Goal: Task Accomplishment & Management: Complete application form

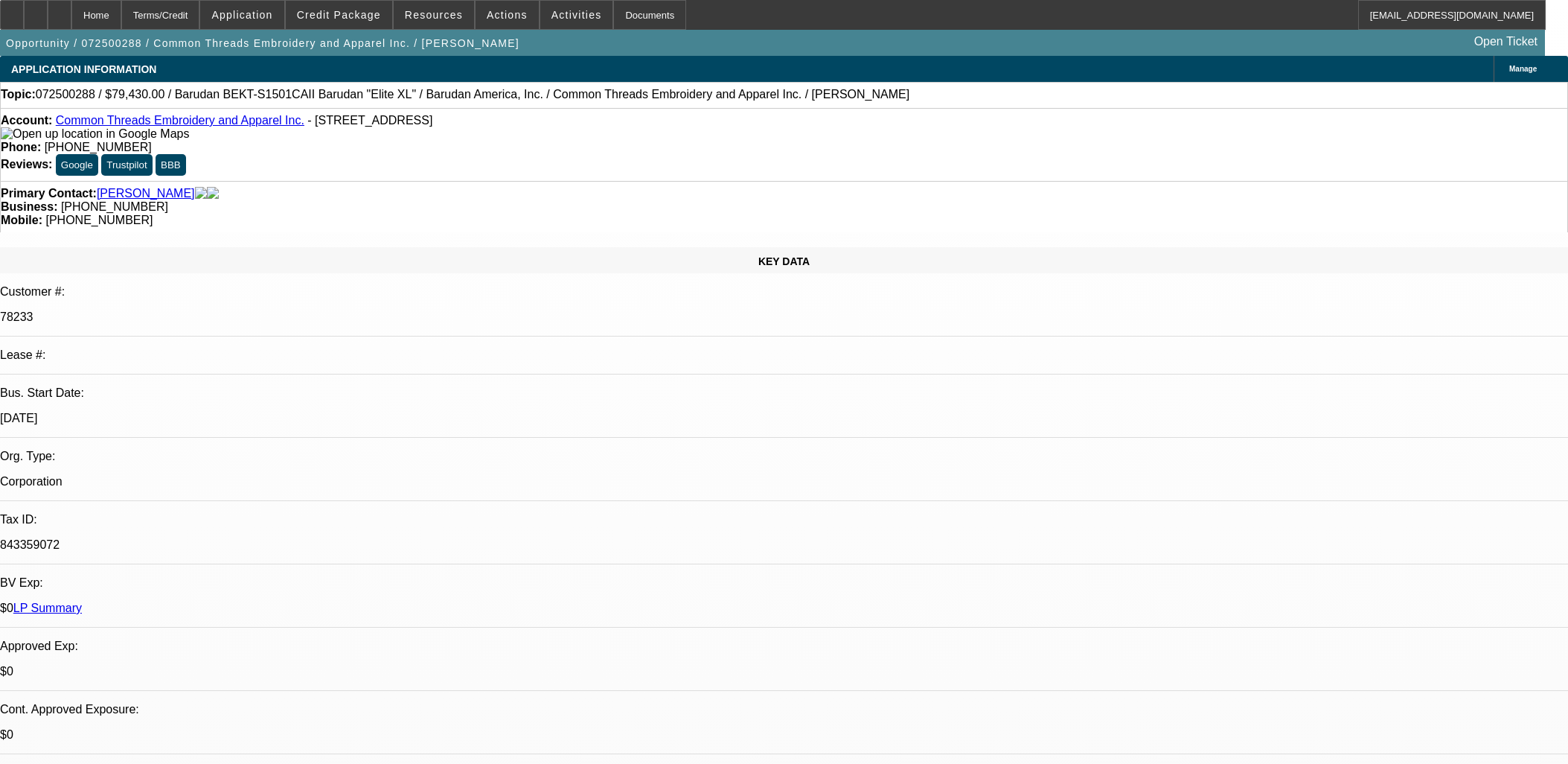
select select "0"
select select "2"
select select "0"
select select "6"
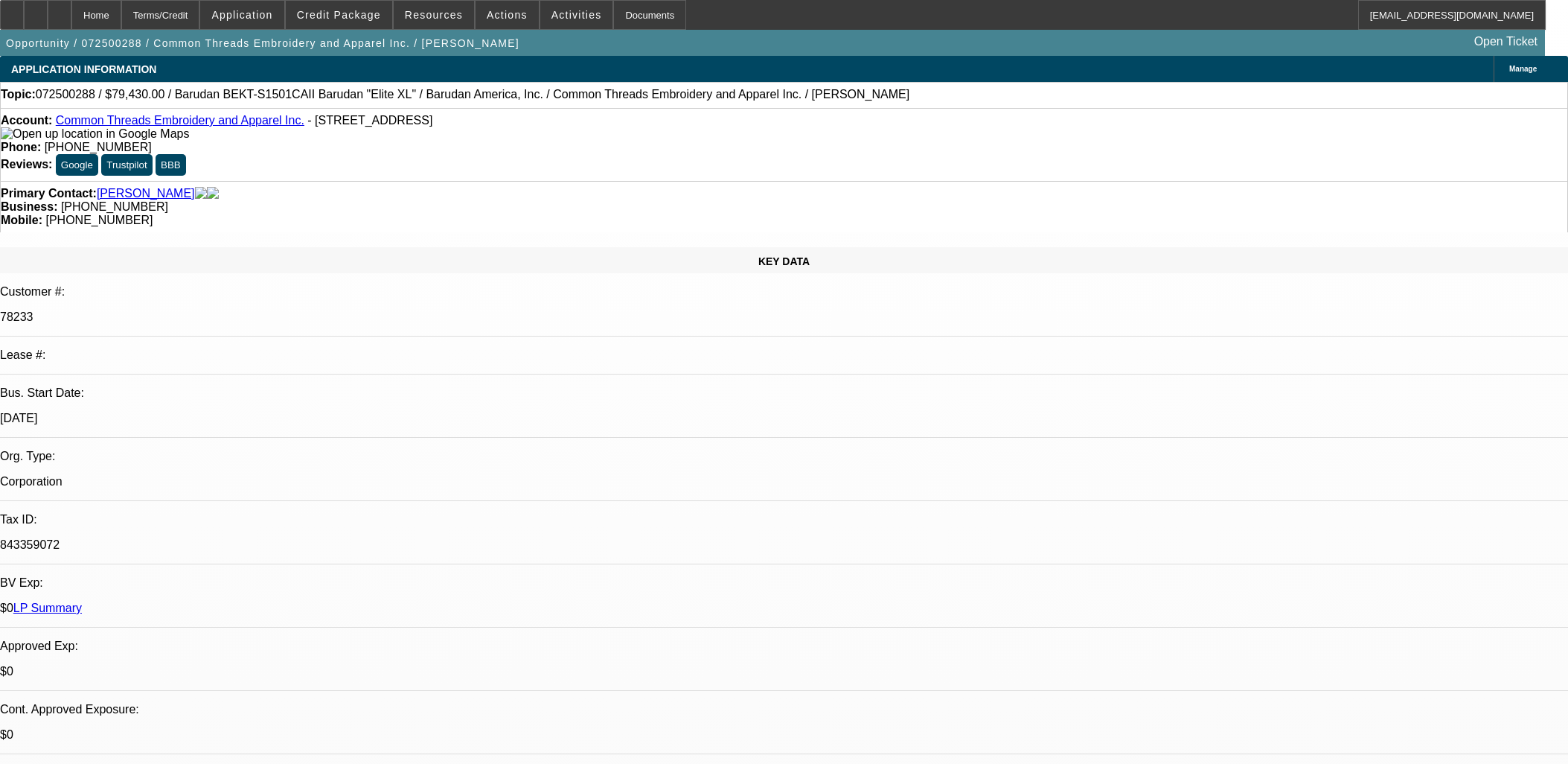
select select "0"
select select "6"
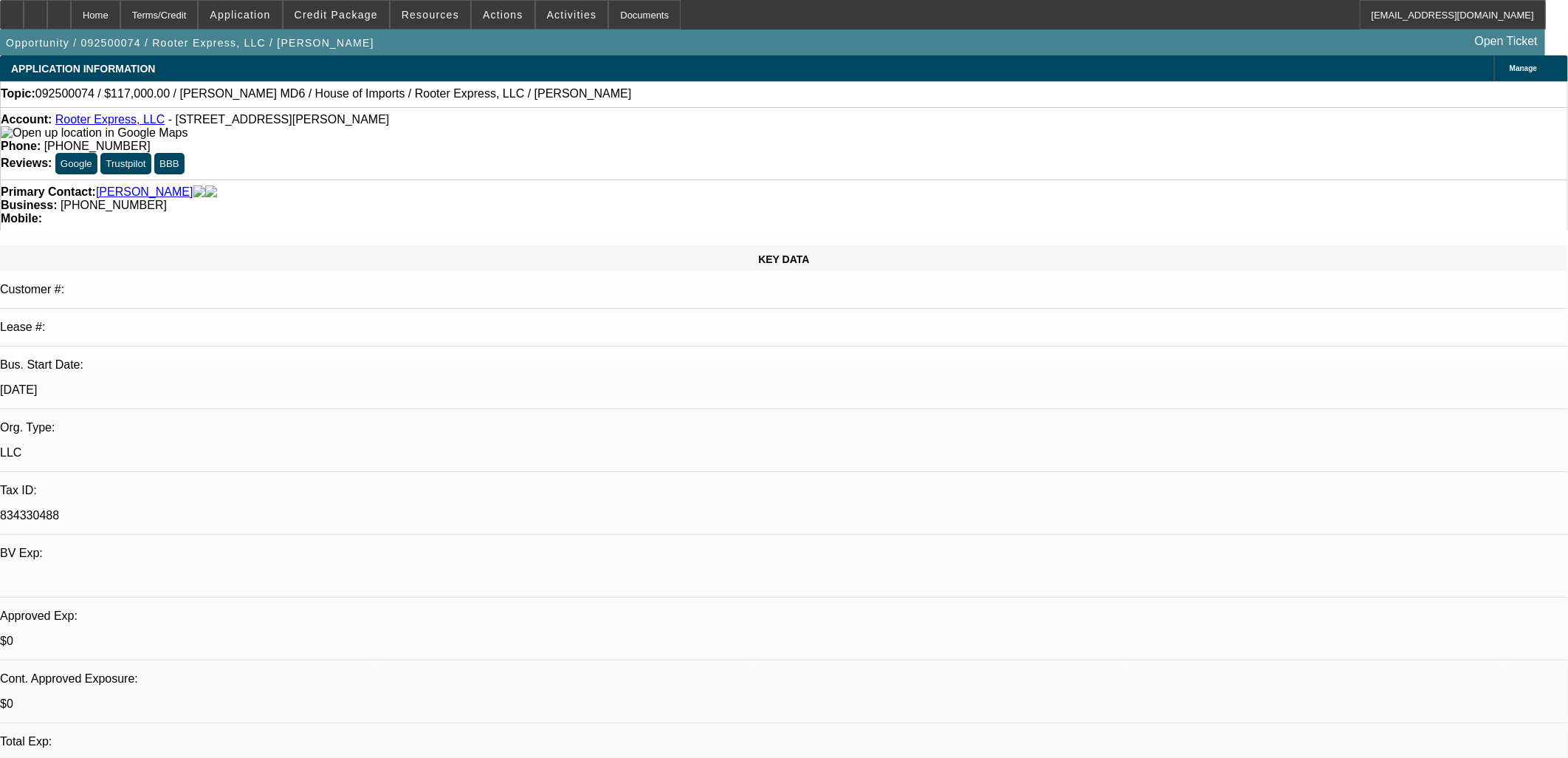
select select "0"
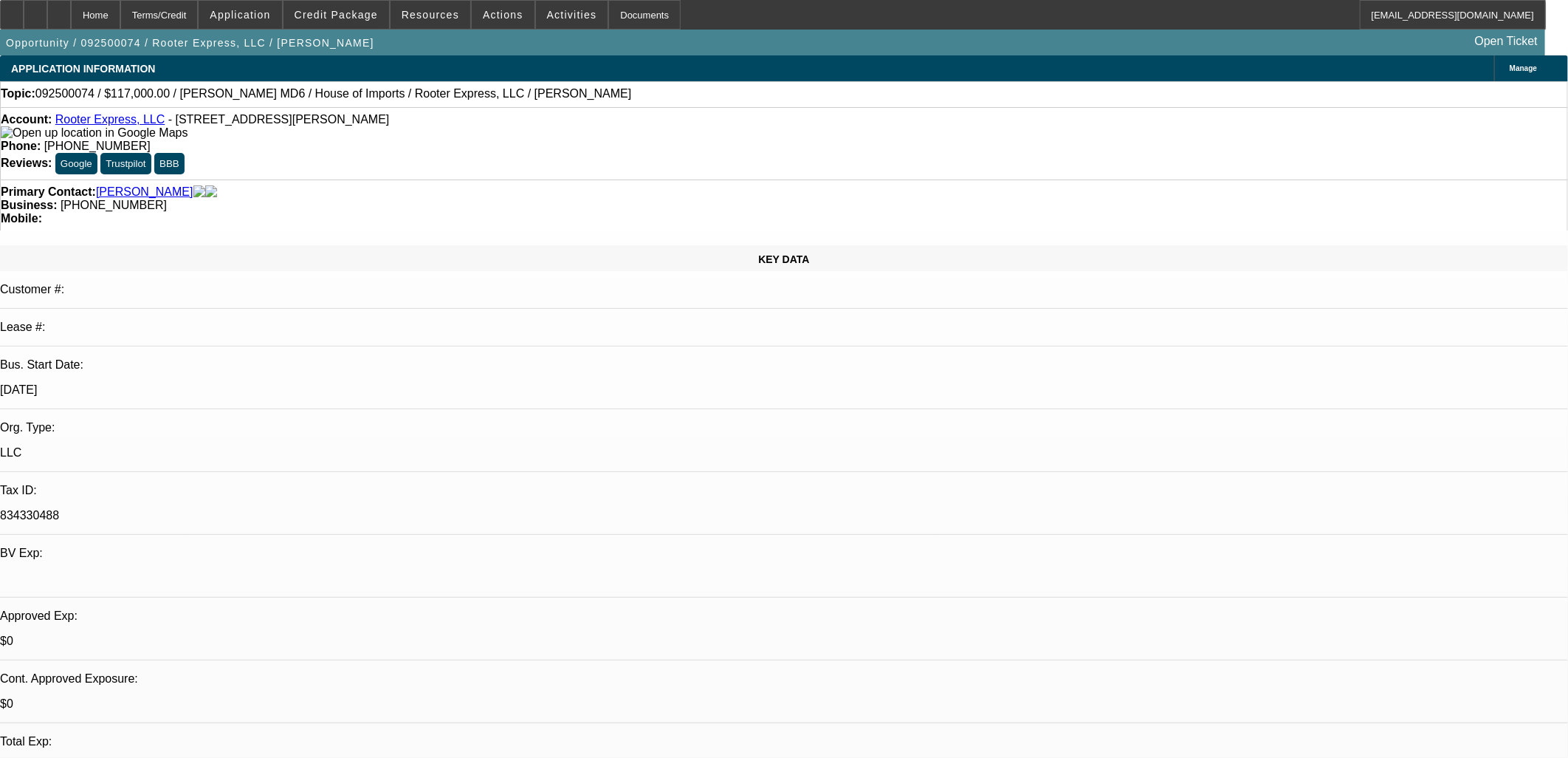
select select "0"
select select "0.1"
select select "0"
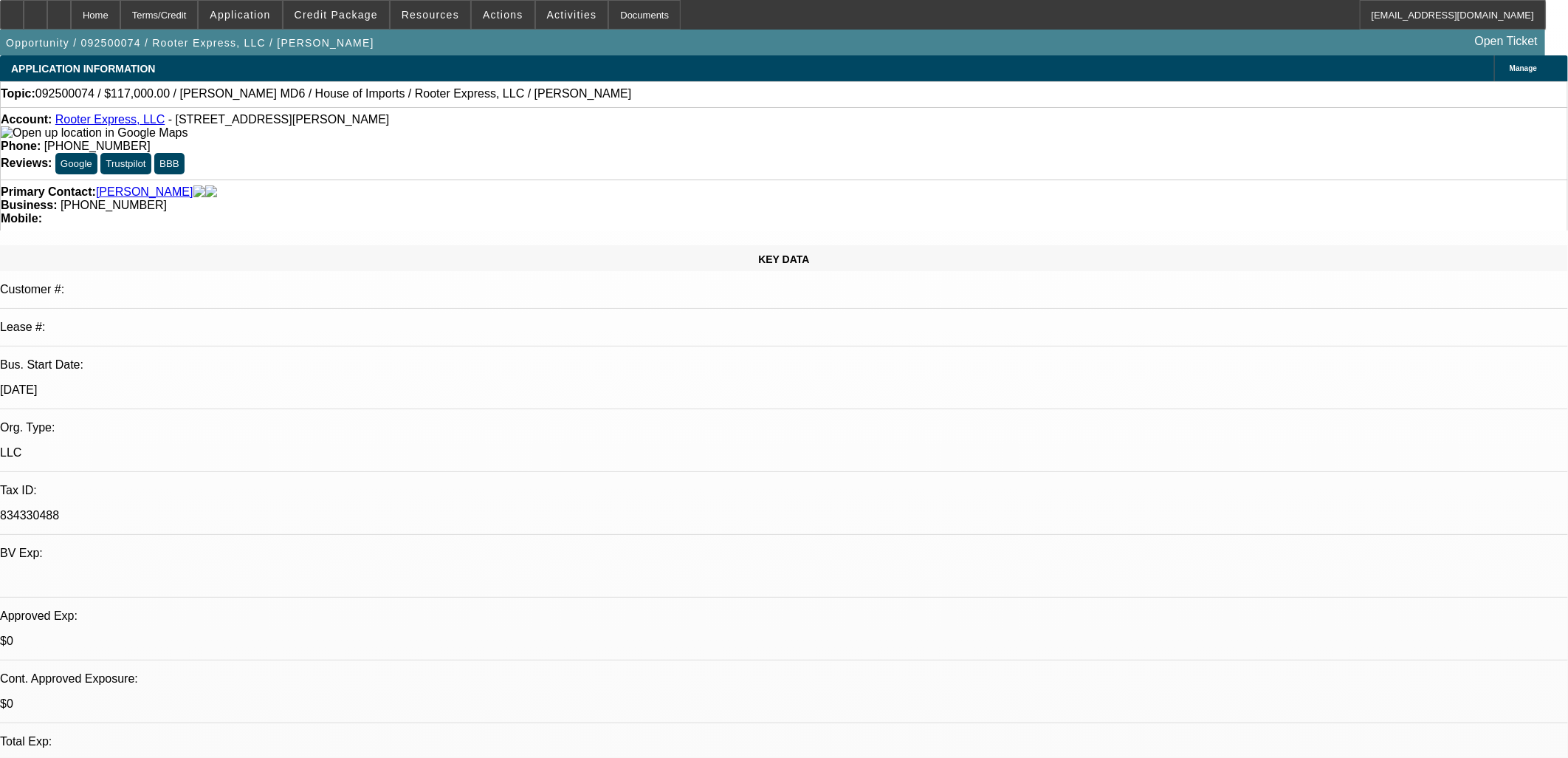
select select "0"
select select "1"
select select "2"
select select "6"
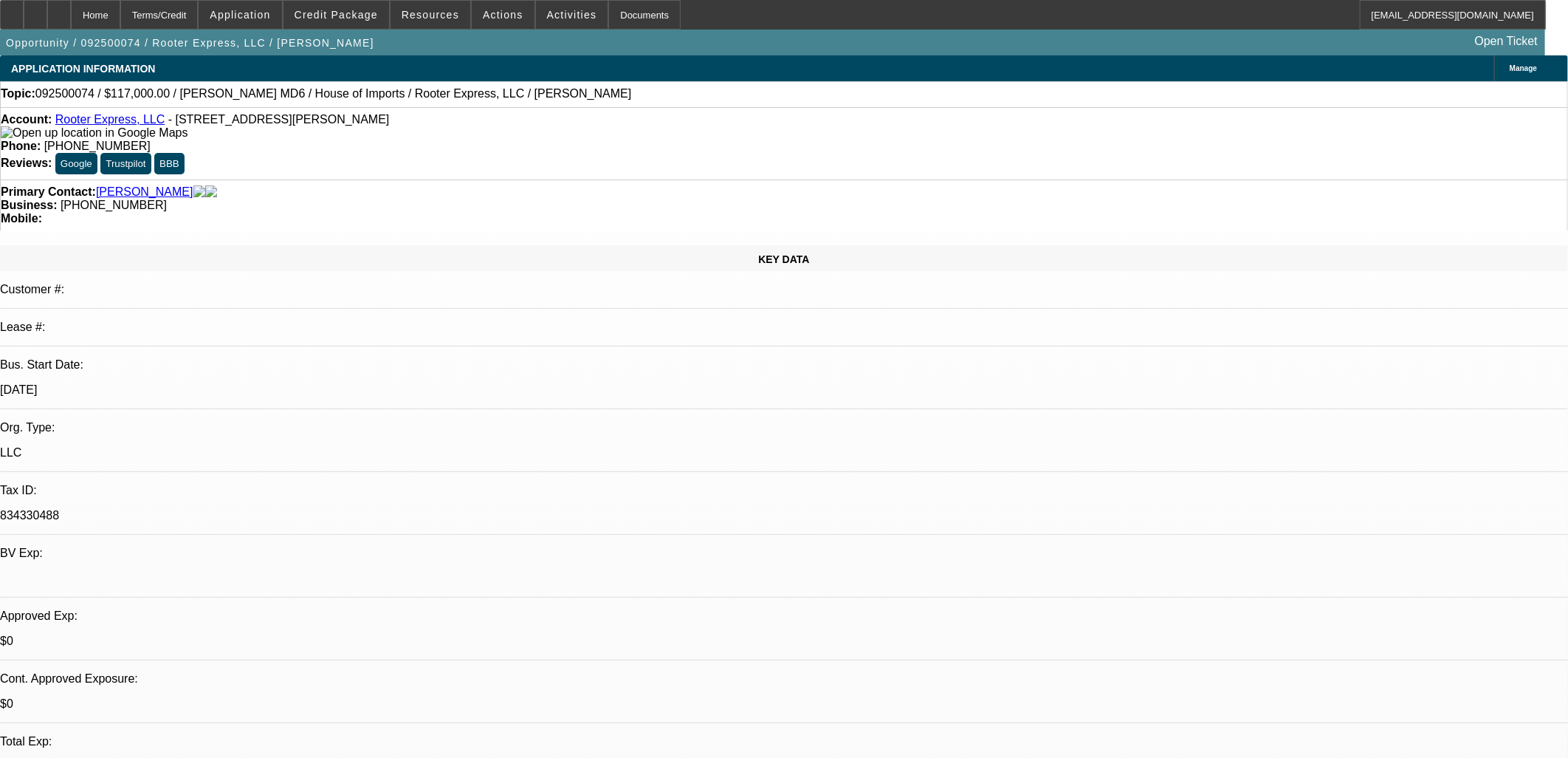
select select "1"
select select "2"
select select "6"
select select "1"
select select "2"
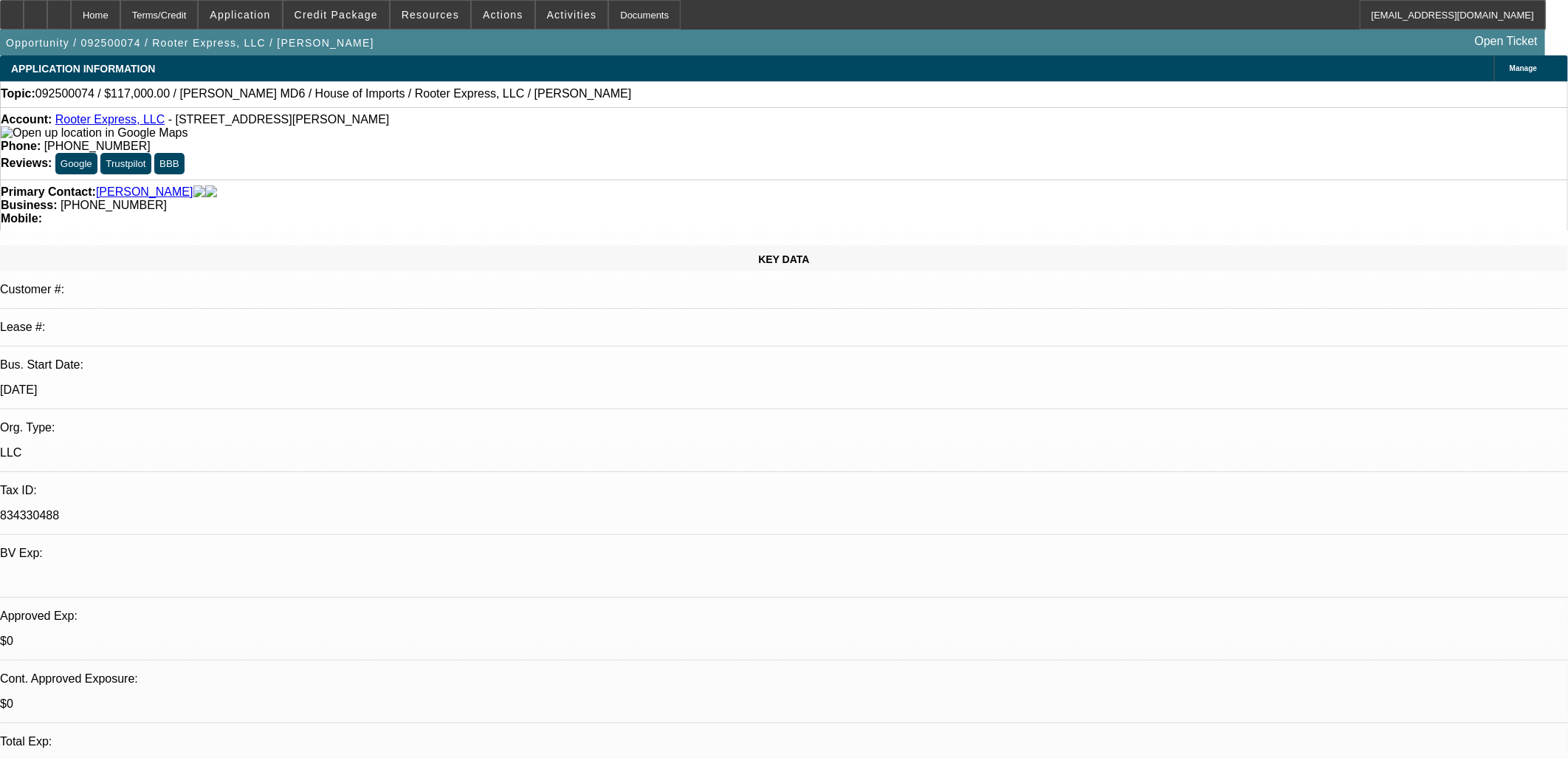
select select "6"
select select "1"
select select "3"
select select "6"
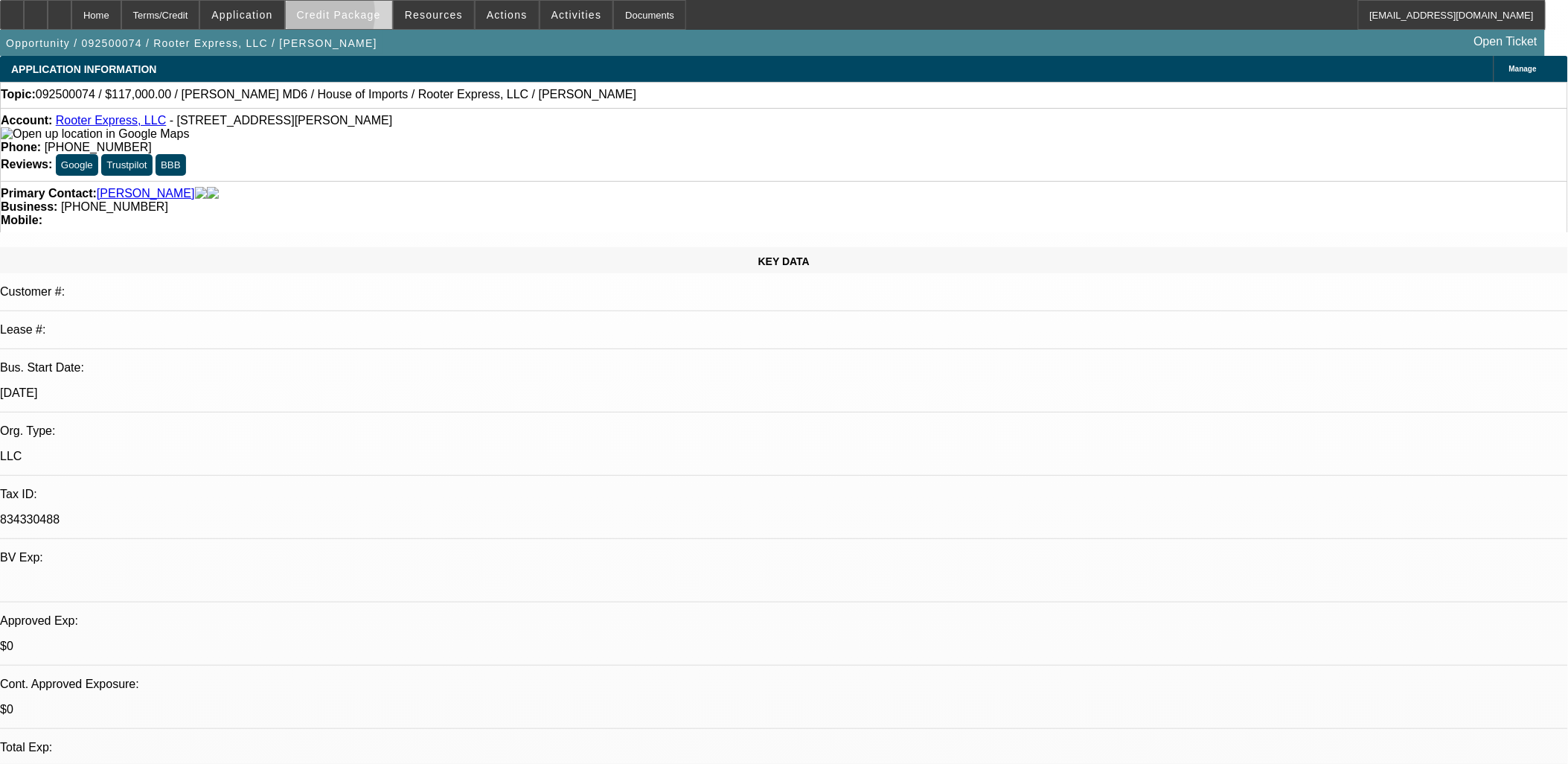
click at [334, 17] on span "Credit Package" at bounding box center [339, 15] width 84 height 12
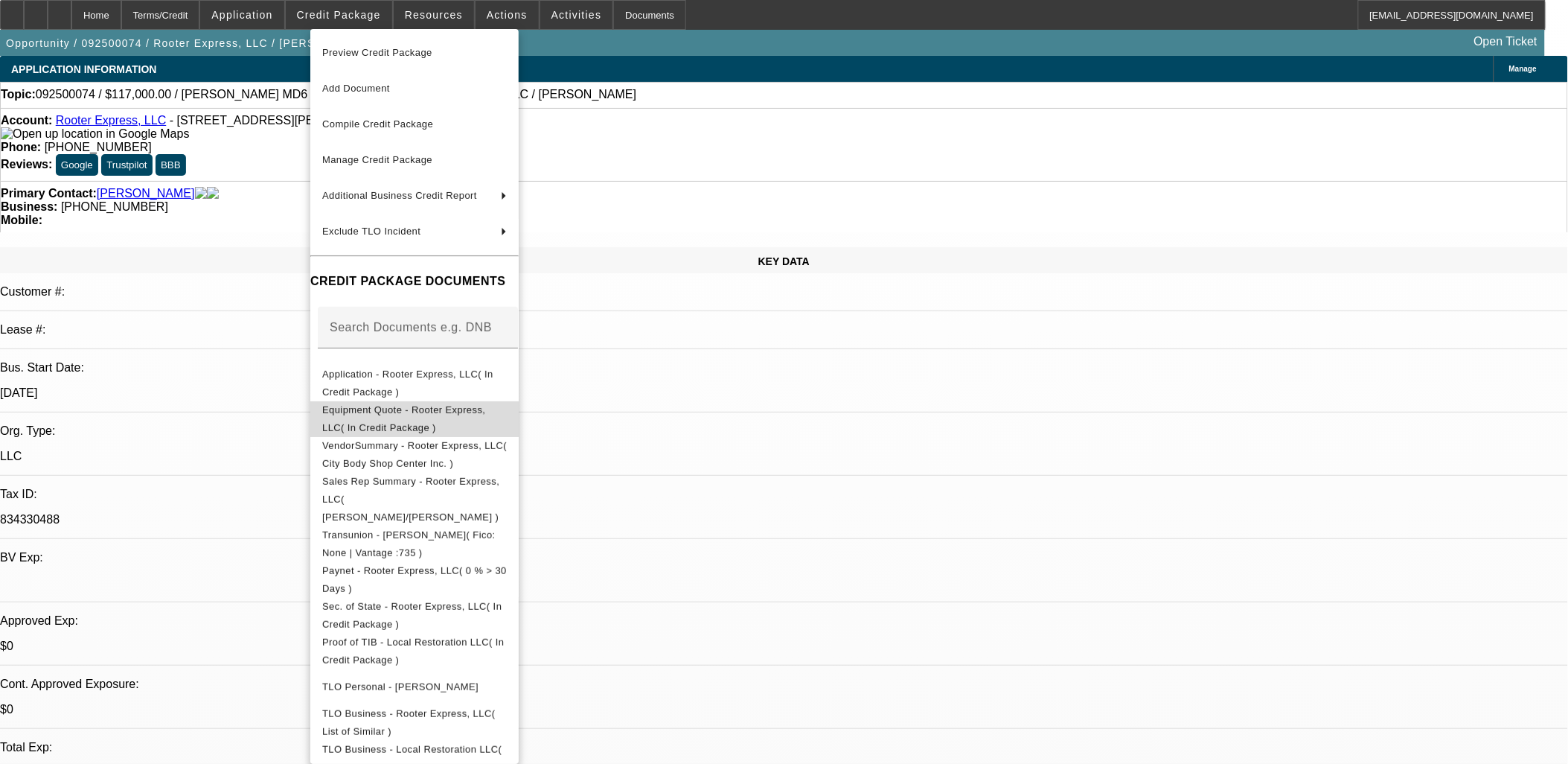
click at [376, 405] on span "Equipment Quote - Rooter Express, LLC( In Credit Package )" at bounding box center [415, 419] width 184 height 36
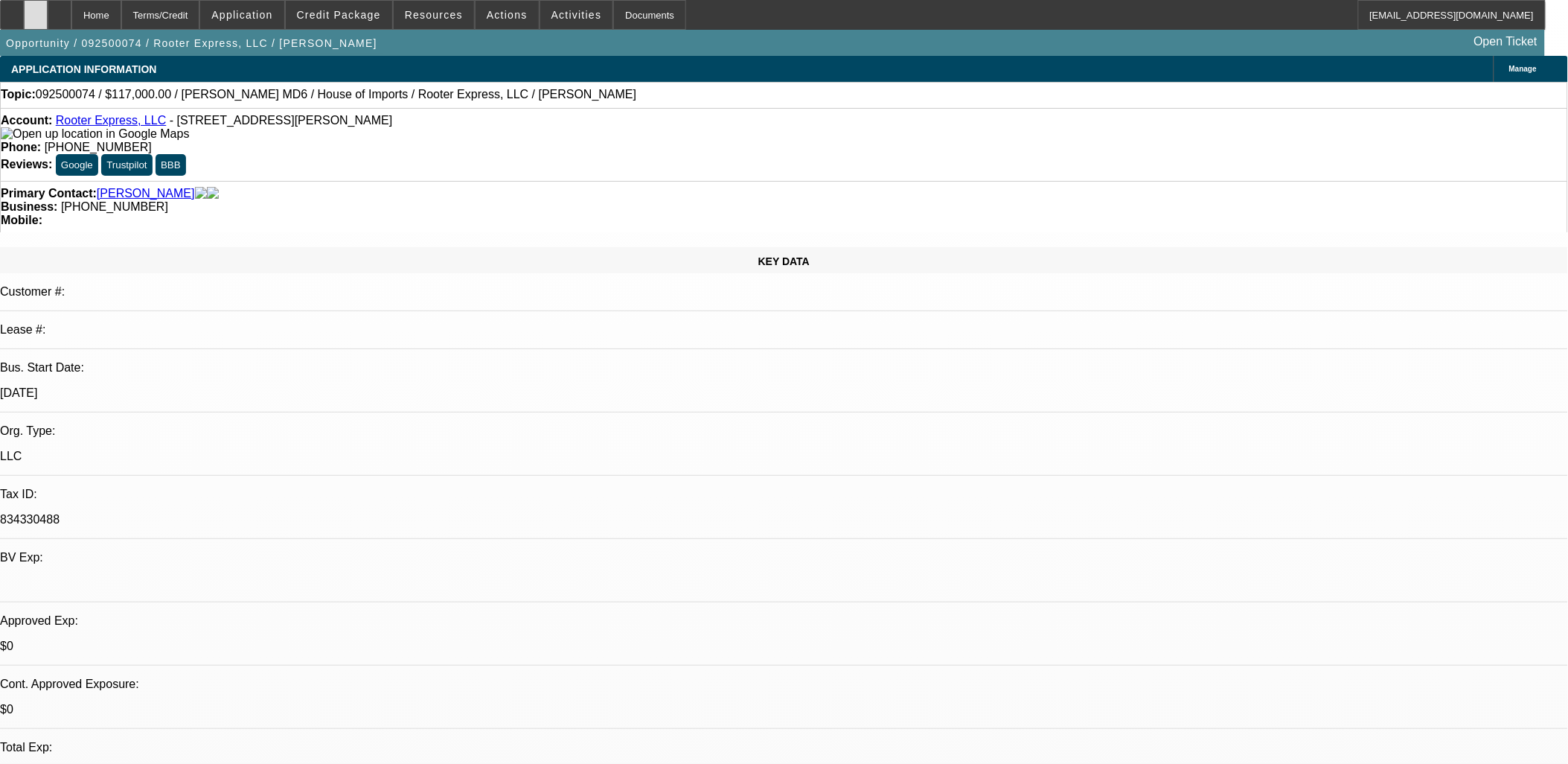
click at [48, 15] on div at bounding box center [36, 15] width 24 height 30
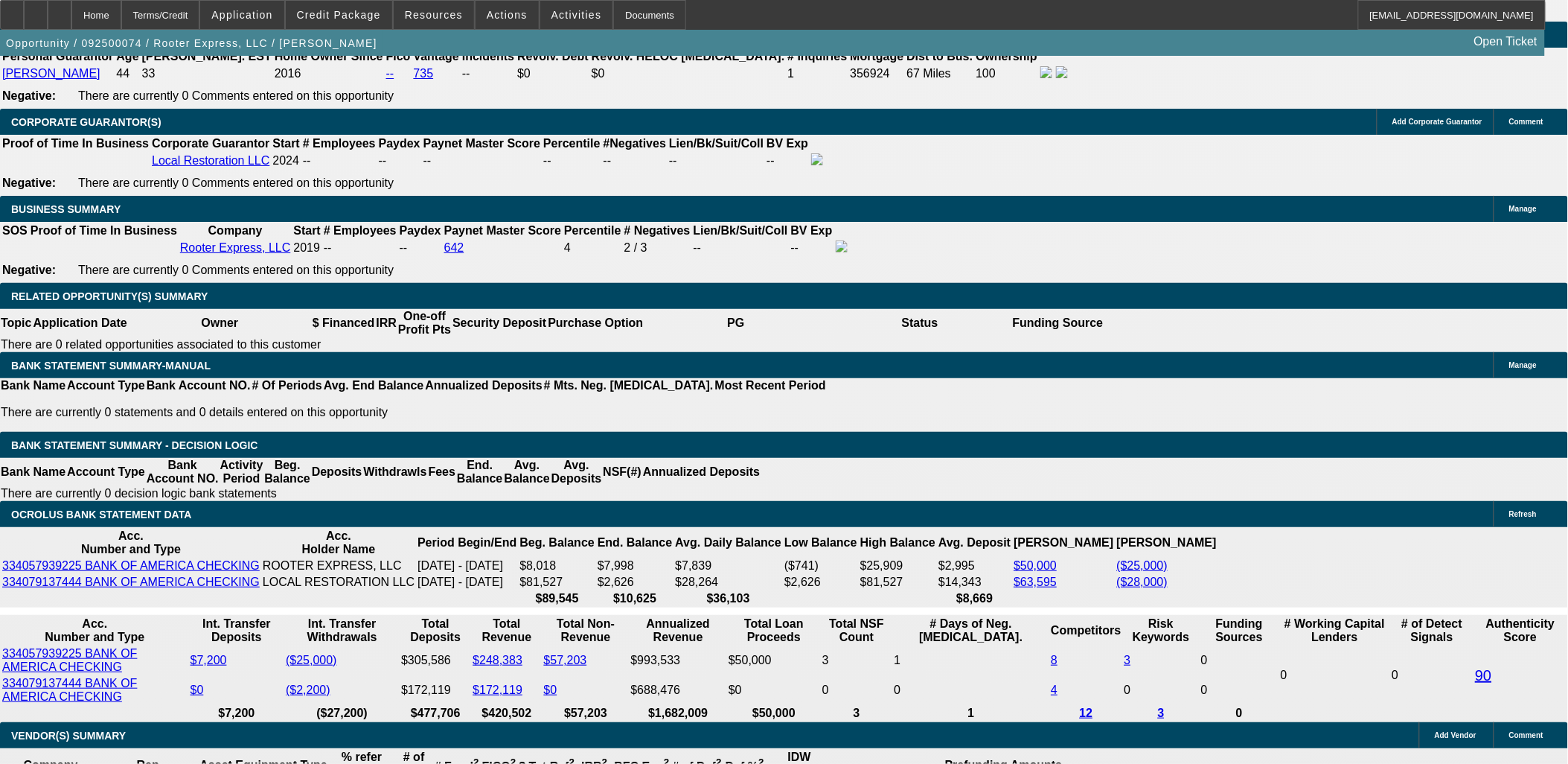
scroll to position [2149, 0]
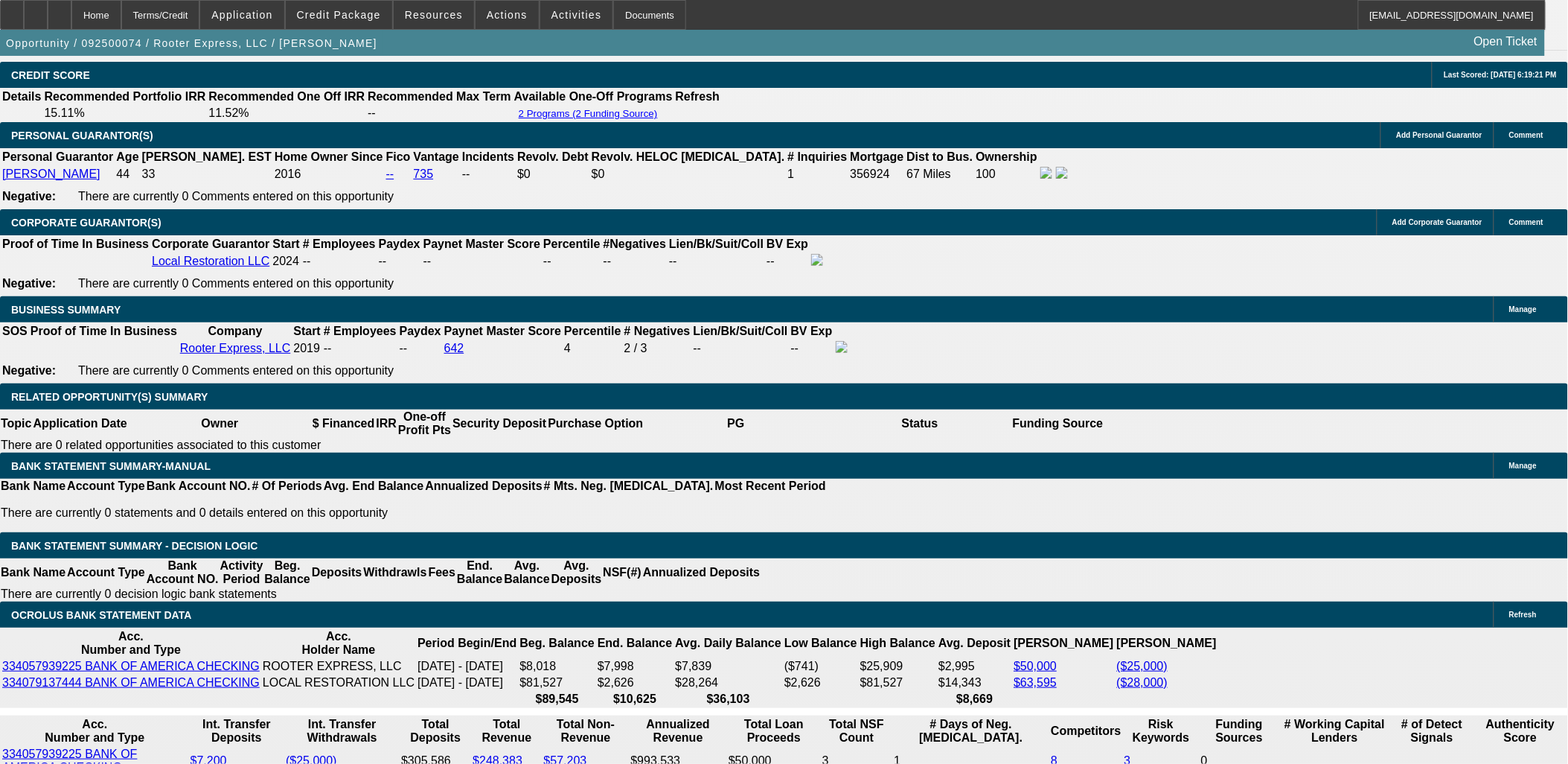
drag, startPoint x: 254, startPoint y: 247, endPoint x: 163, endPoint y: 280, distance: 96.8
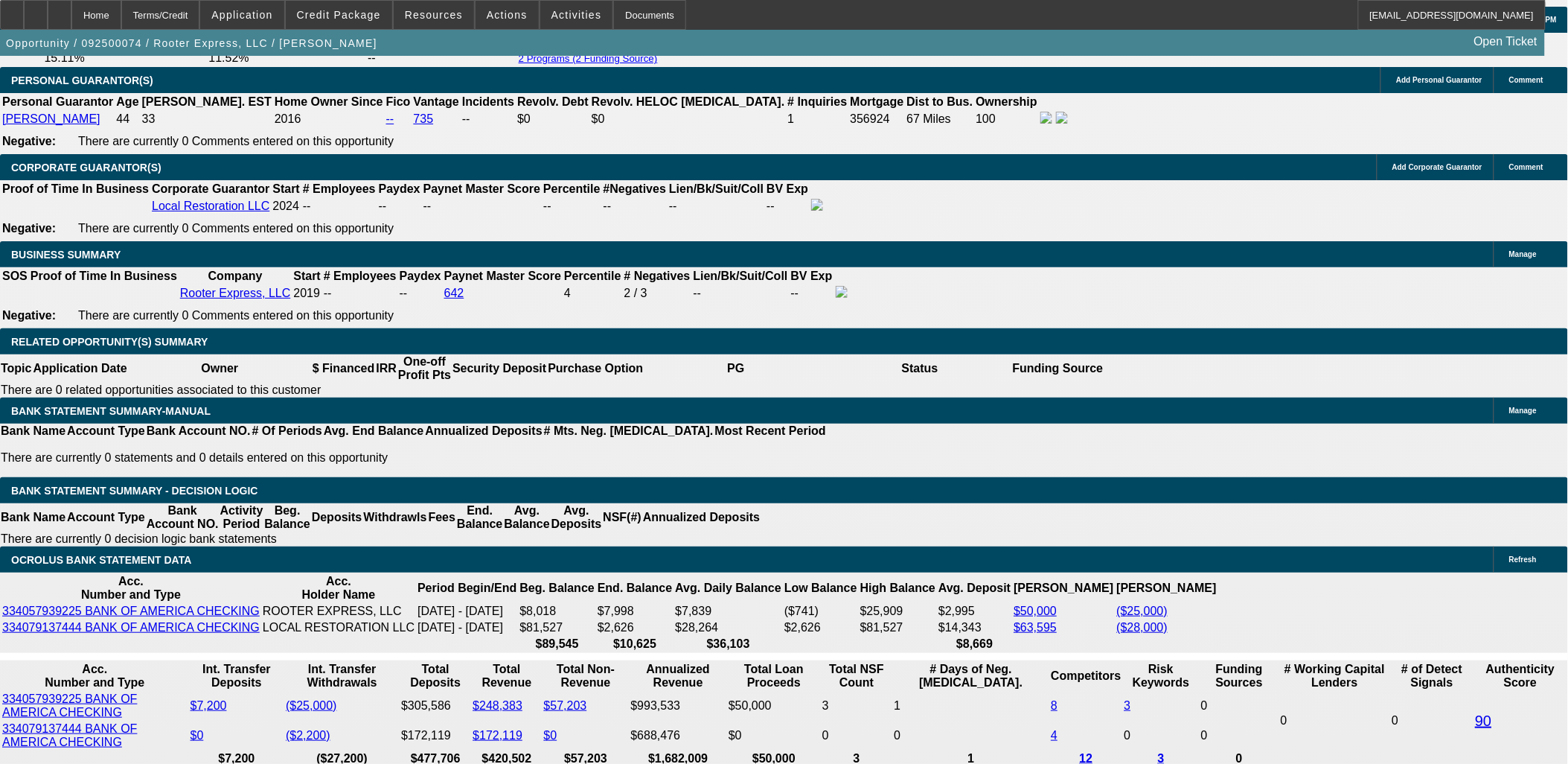
scroll to position [2233, 0]
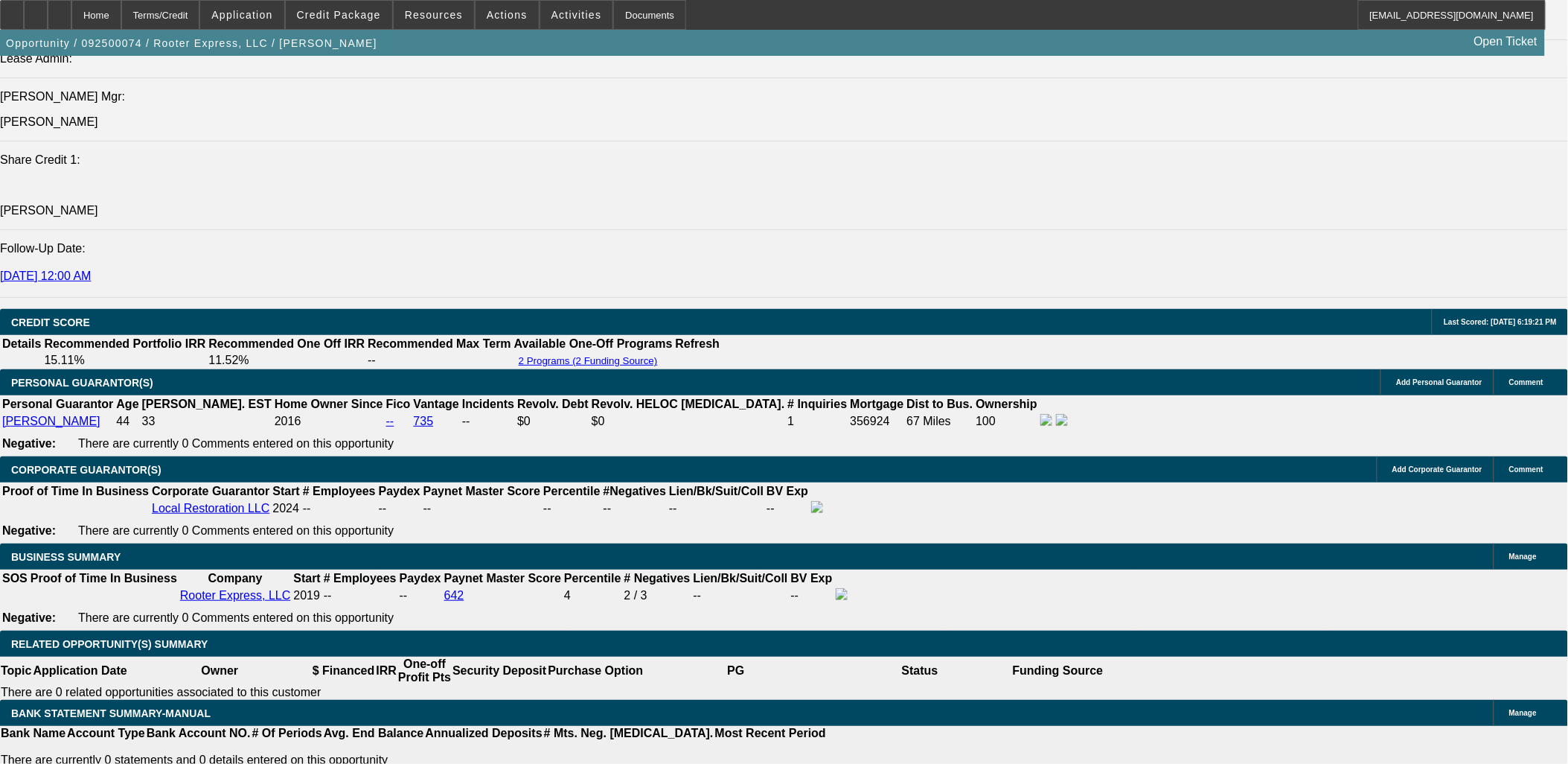
scroll to position [1901, 0]
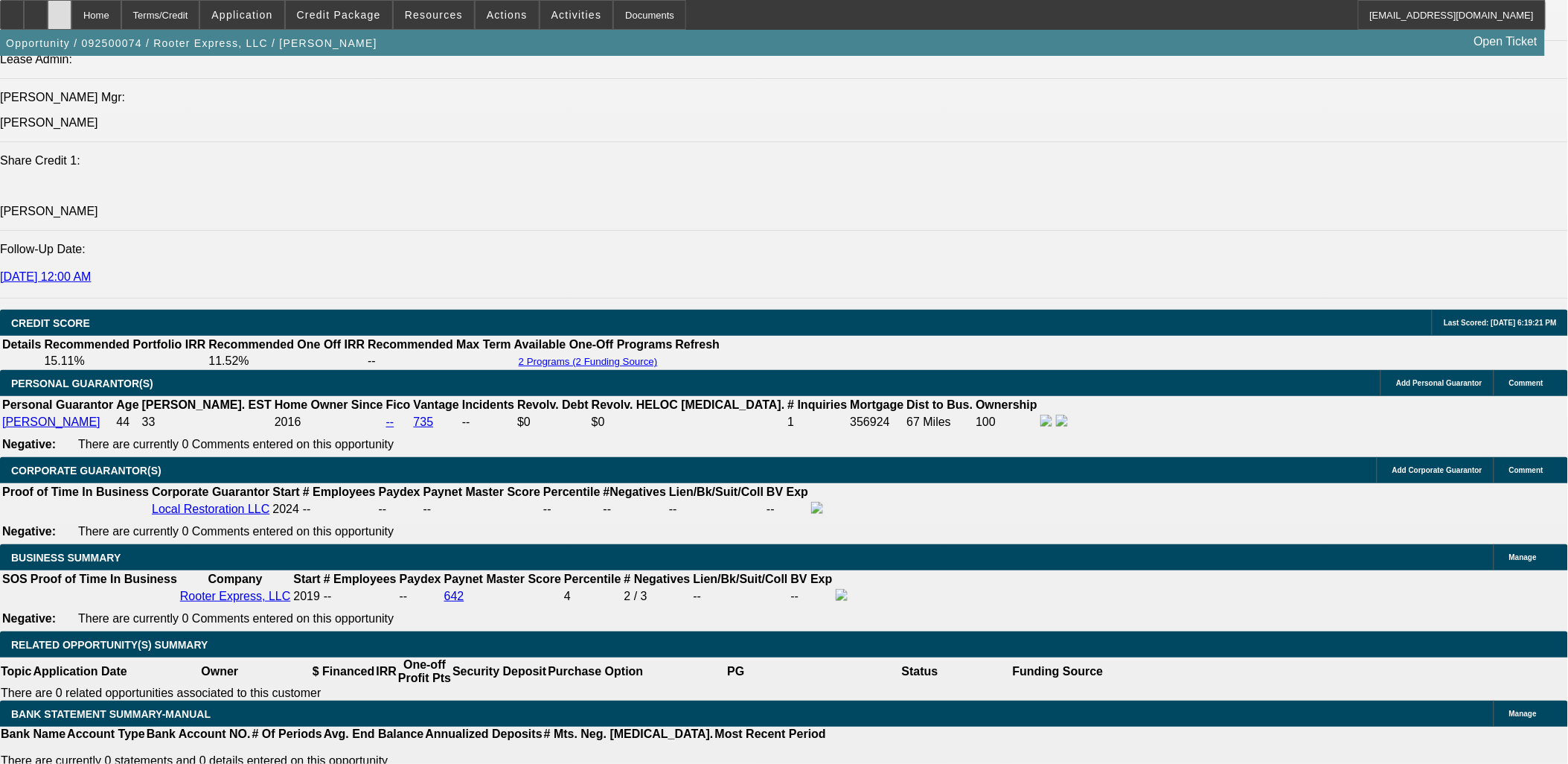
click at [71, 8] on div at bounding box center [59, 15] width 24 height 30
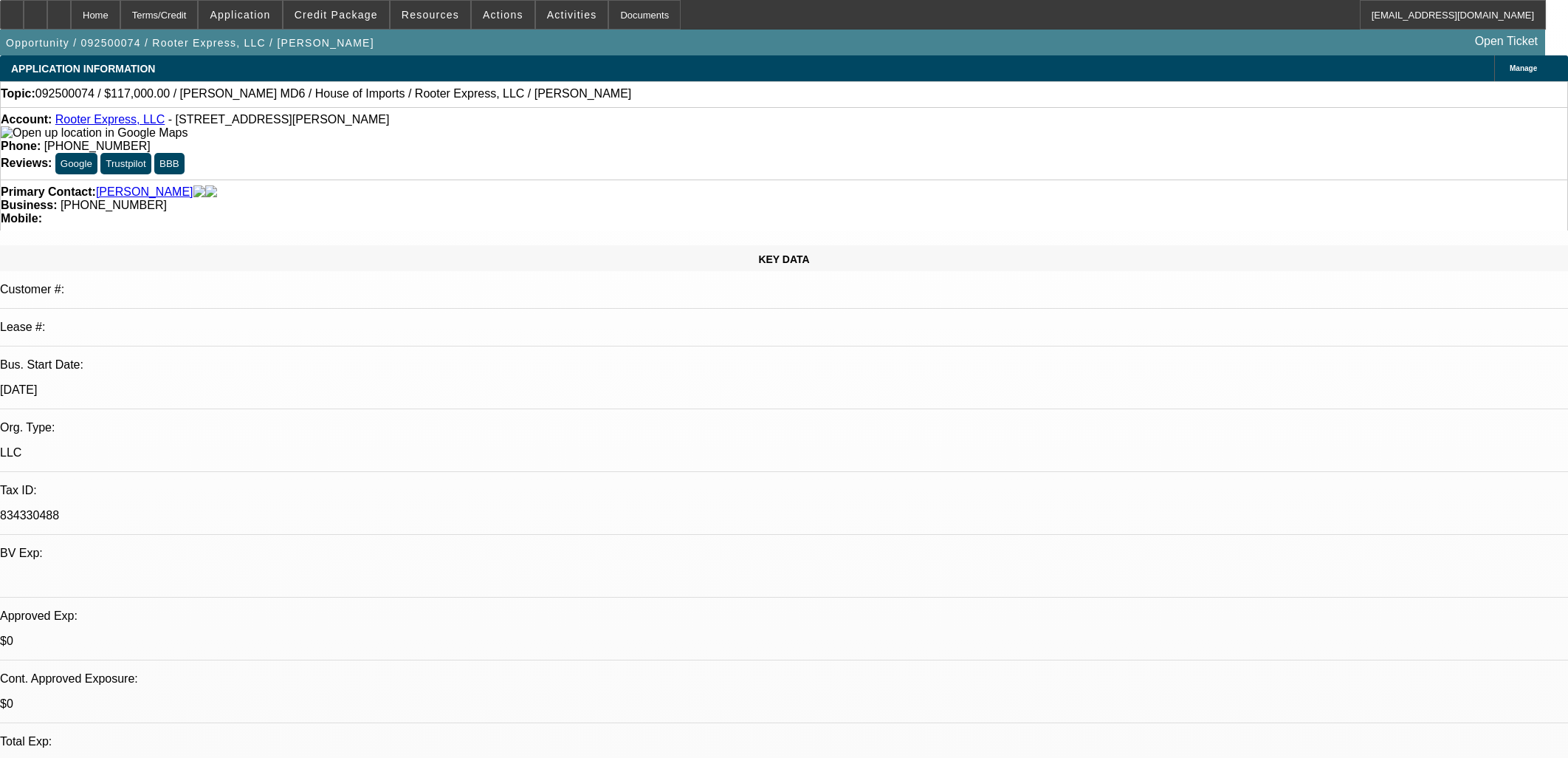
select select "0"
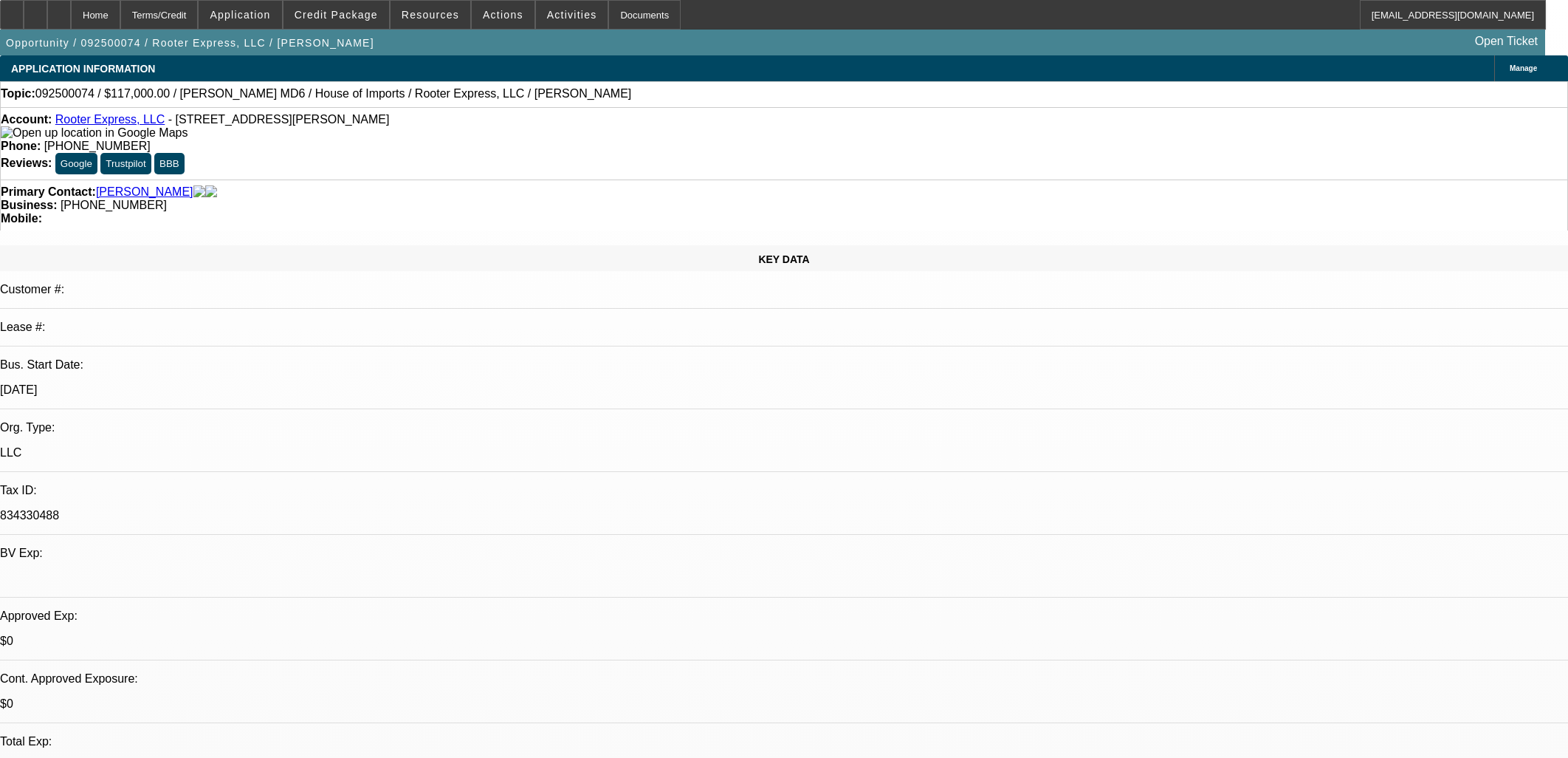
select select "0"
select select "0.1"
select select "0"
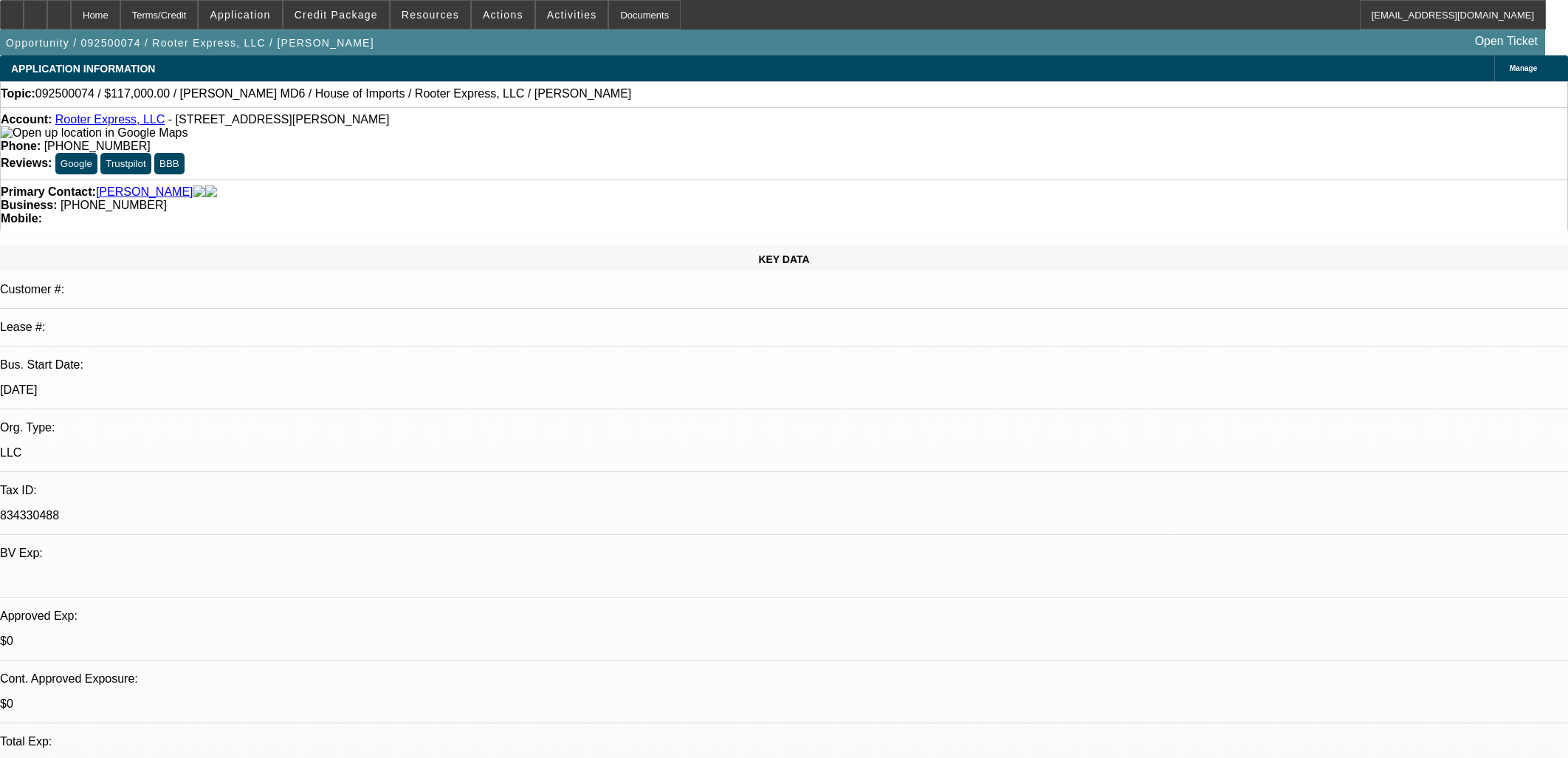
select select "0"
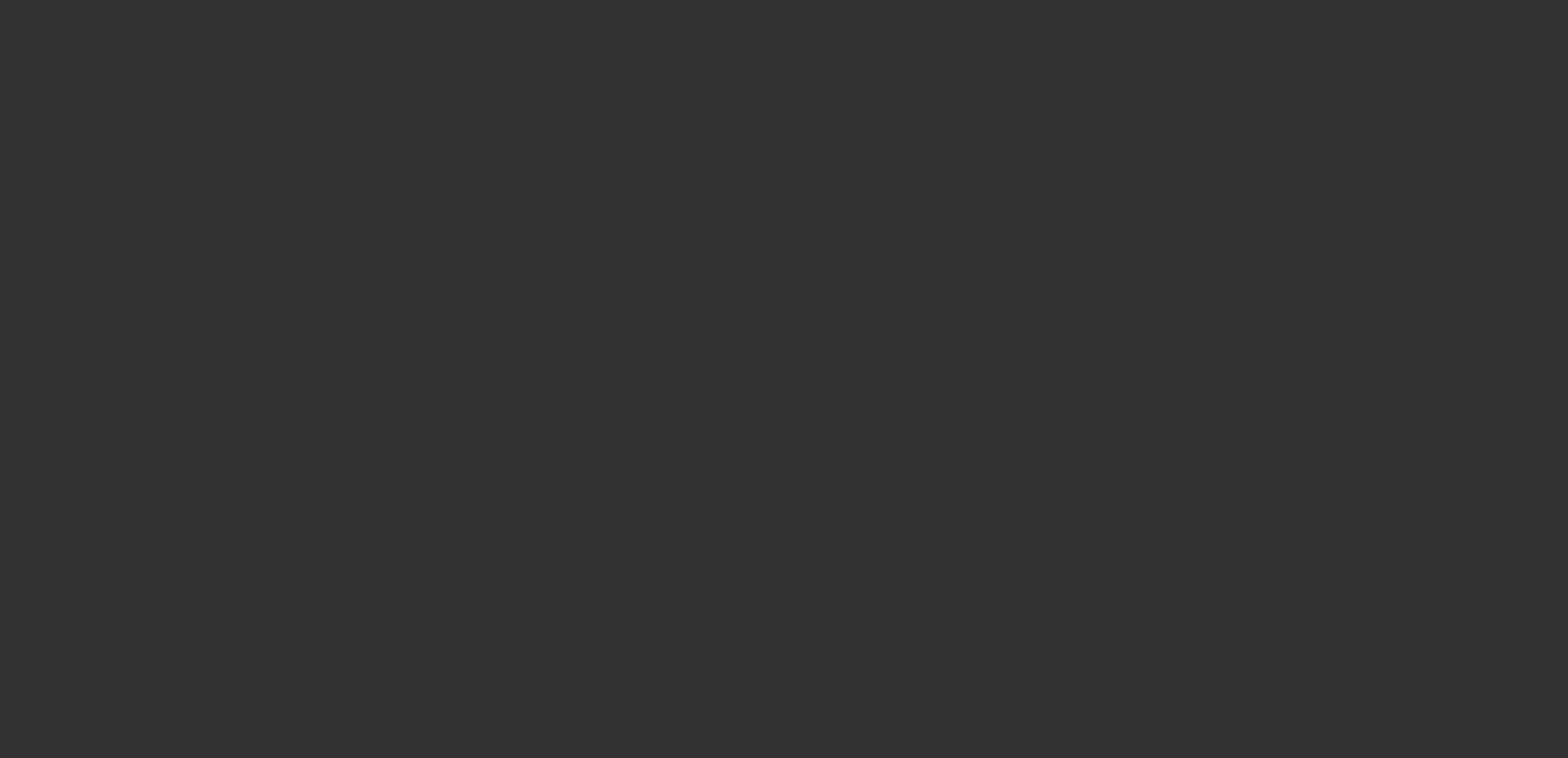
select select "1"
select select "2"
select select "6"
select select "1"
select select "2"
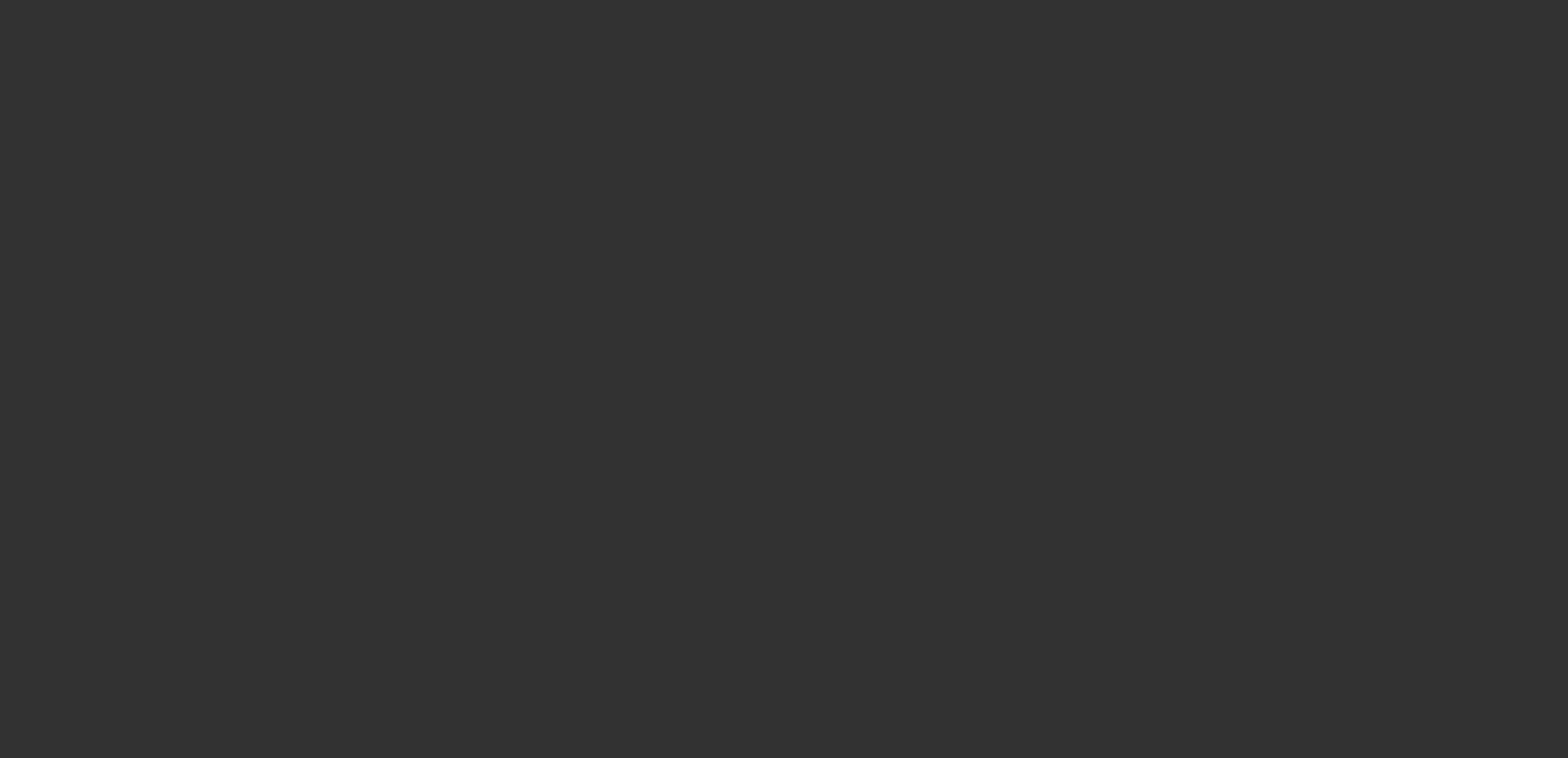
select select "6"
select select "1"
select select "2"
select select "6"
select select "1"
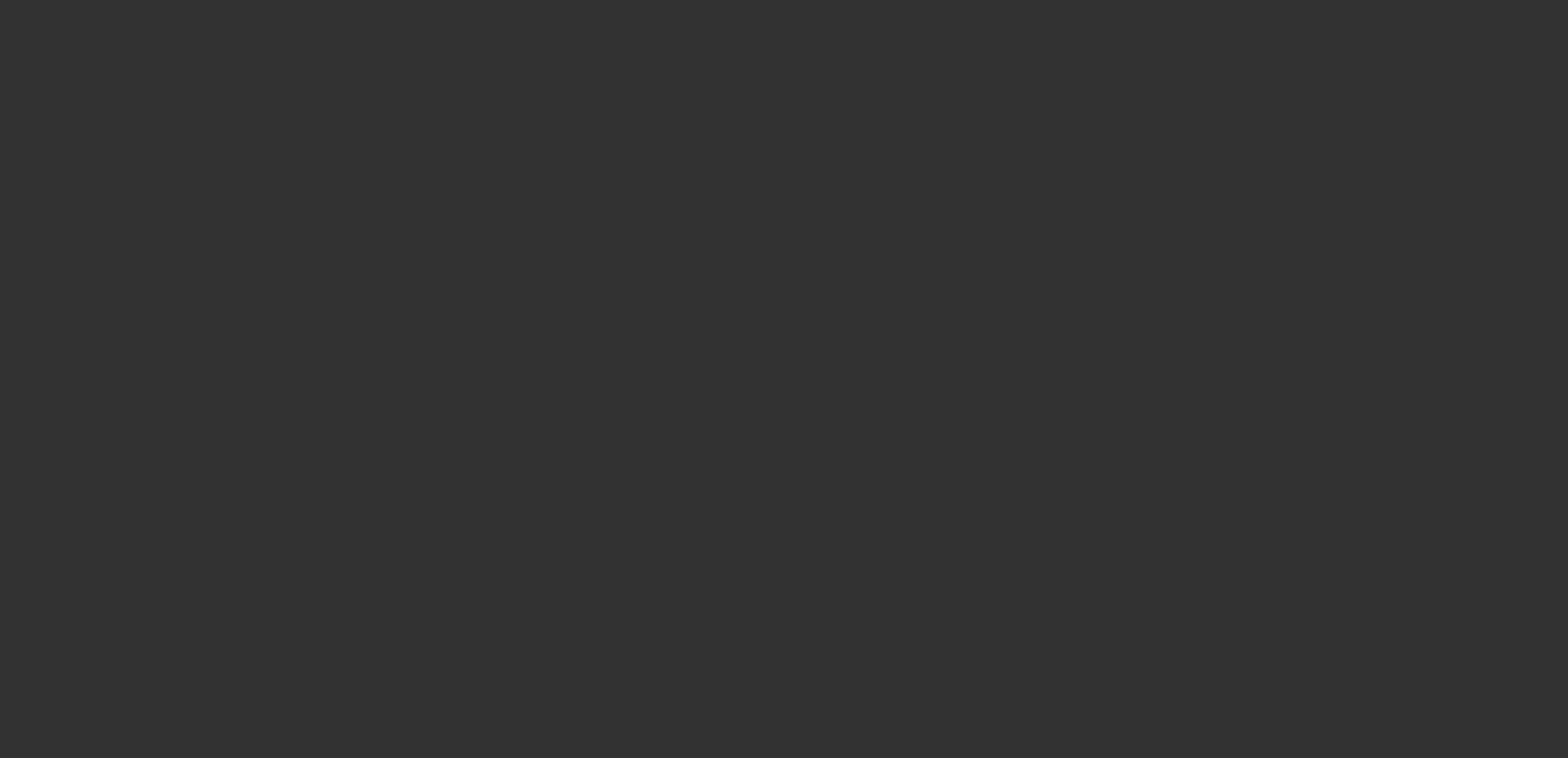
select select "3"
select select "6"
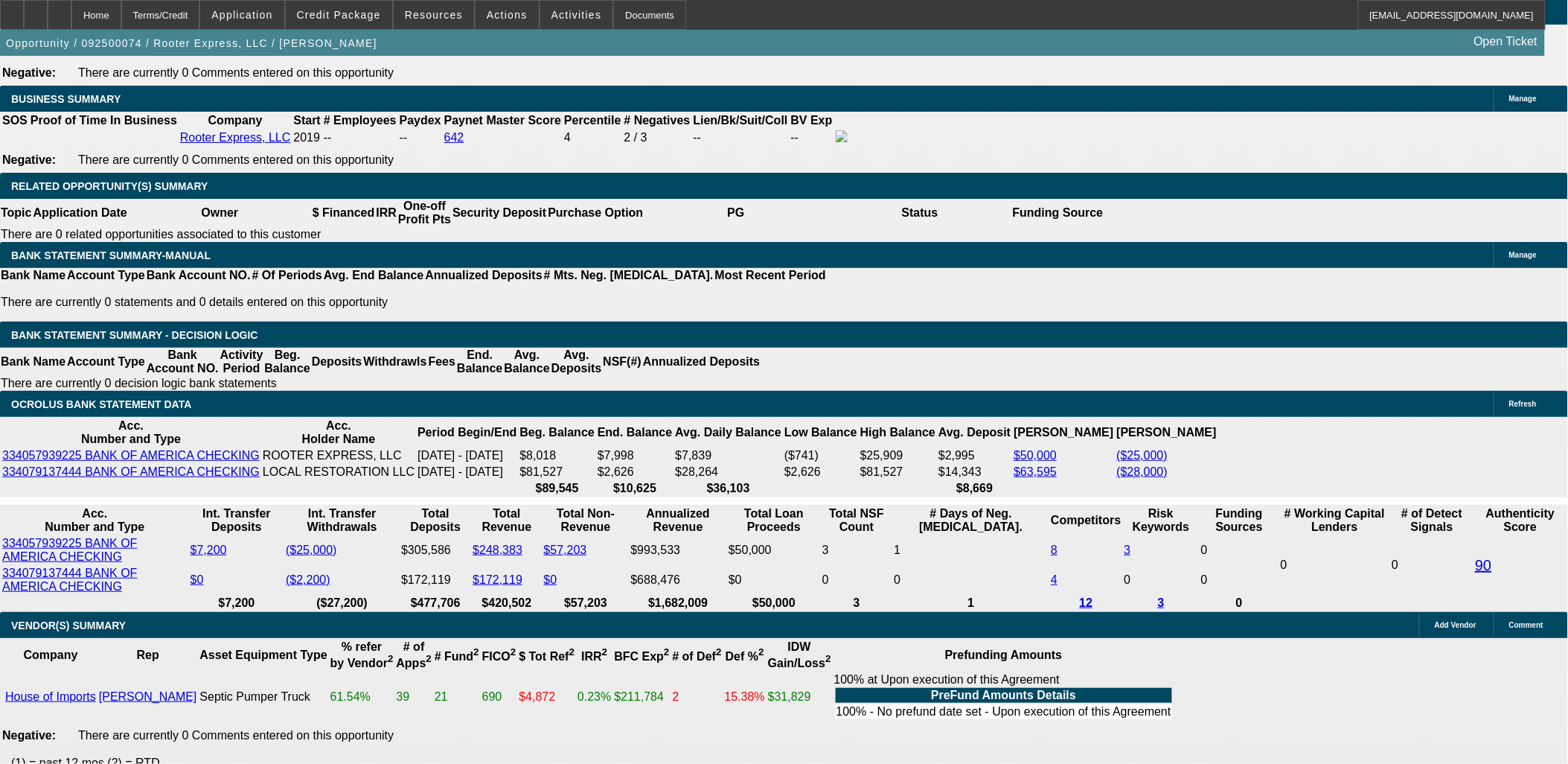
scroll to position [2398, 0]
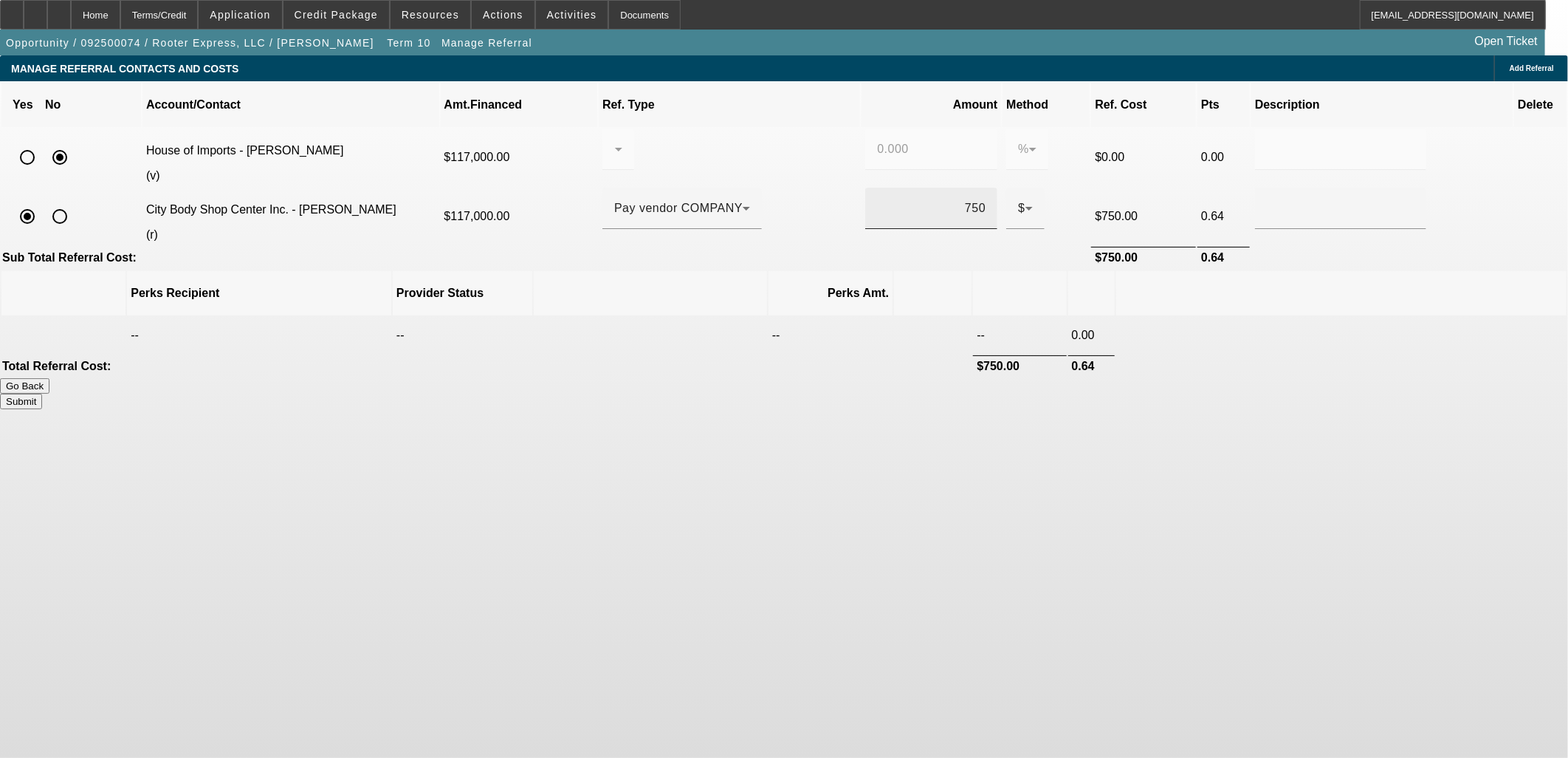
click at [892, 199] on input "750" at bounding box center [931, 208] width 109 height 18
type input "$0.00"
click at [1156, 317] on td at bounding box center [1341, 336] width 451 height 37
click at [42, 394] on button "Submit" at bounding box center [21, 402] width 42 height 16
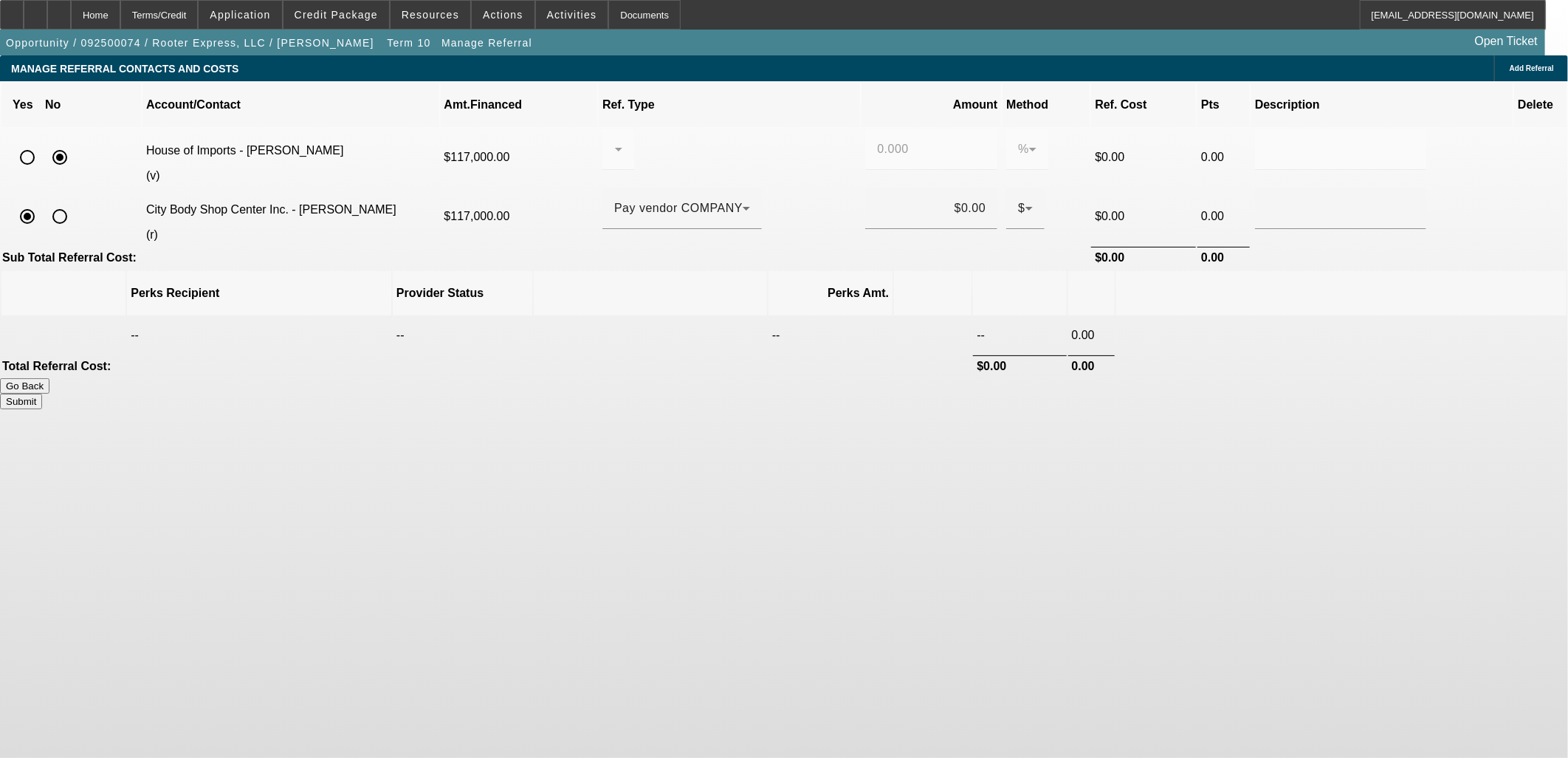
type input "0.000"
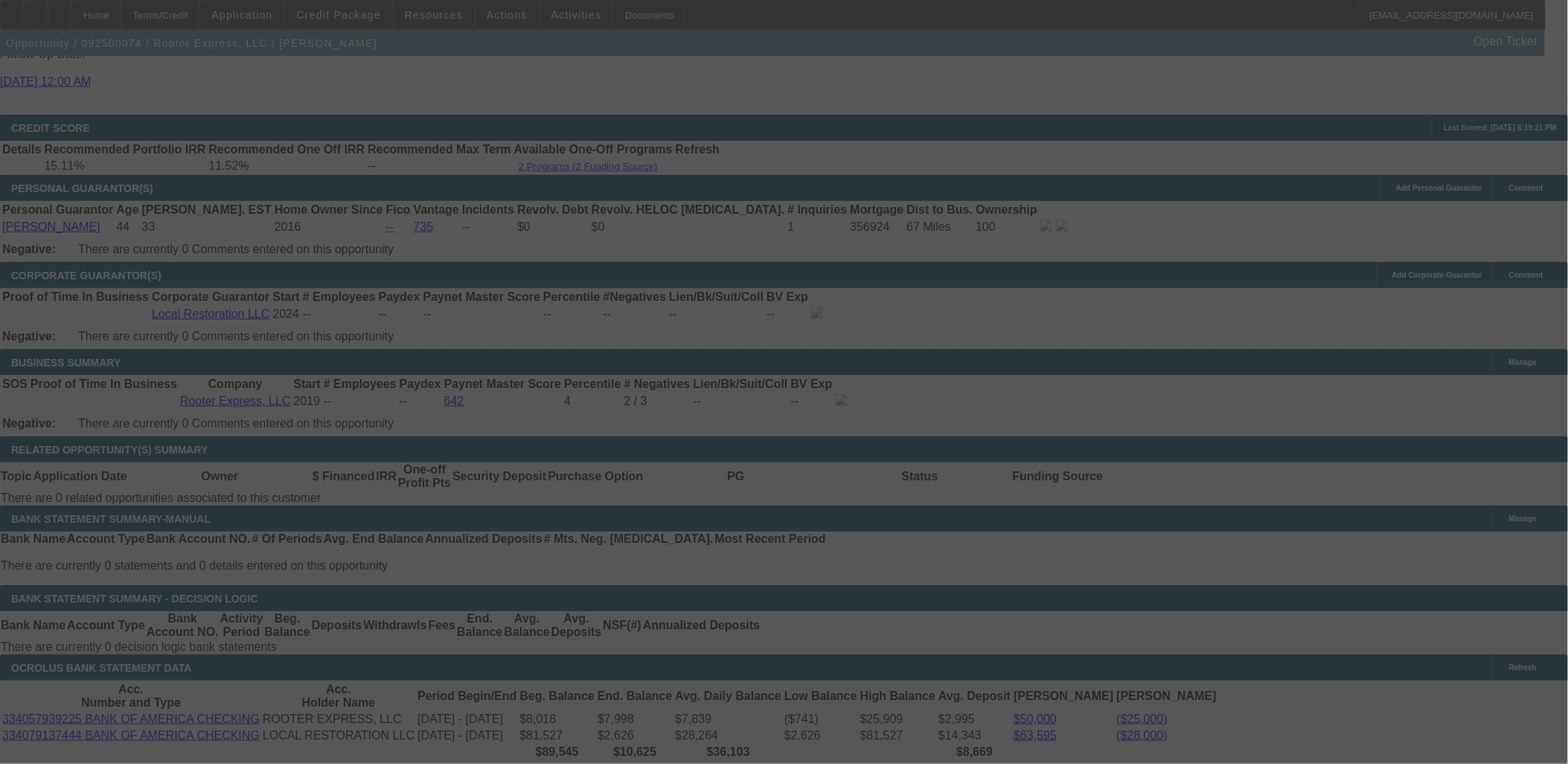
scroll to position [2474, 0]
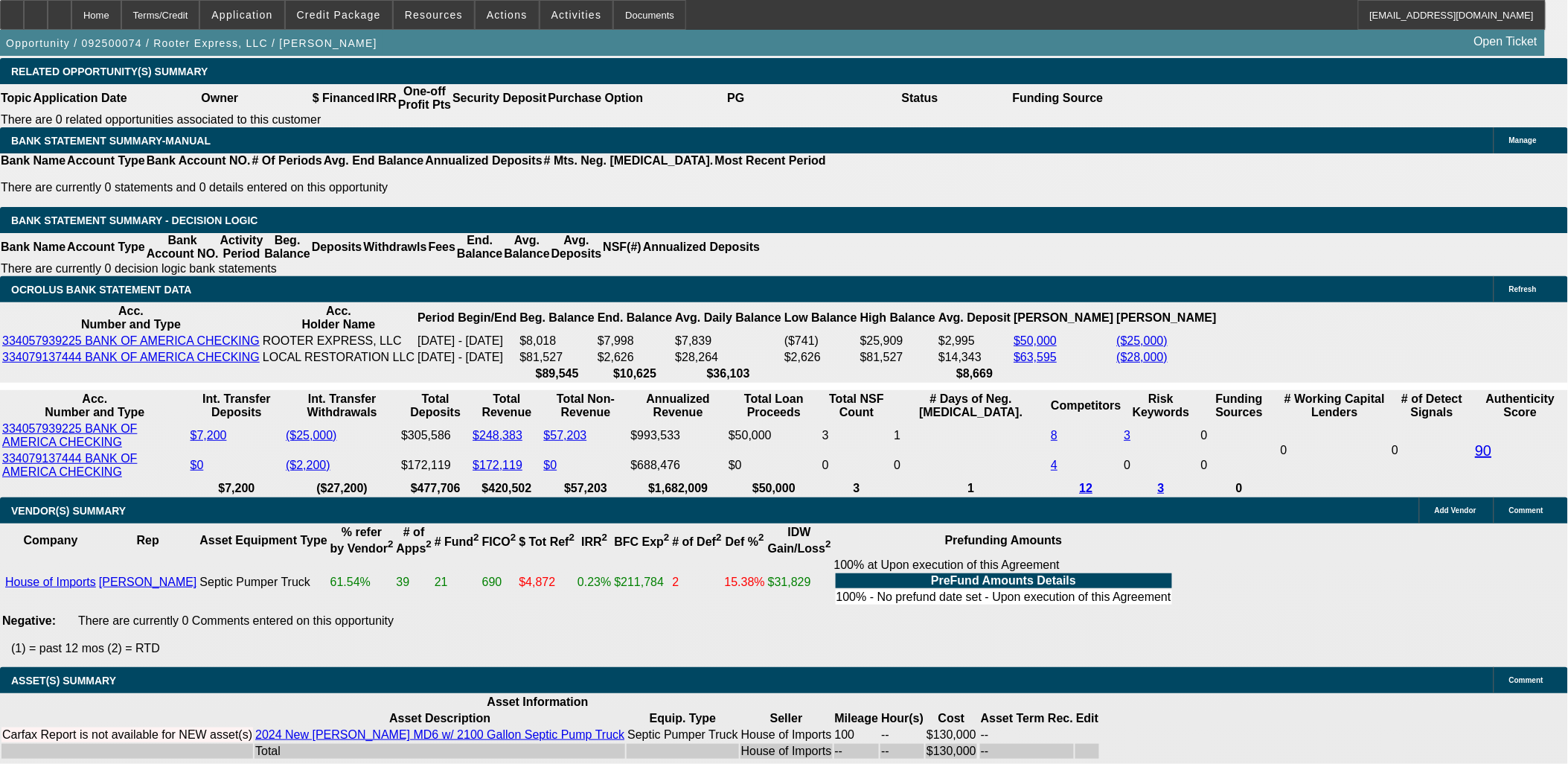
select select "0"
select select "2"
select select "0"
select select "6"
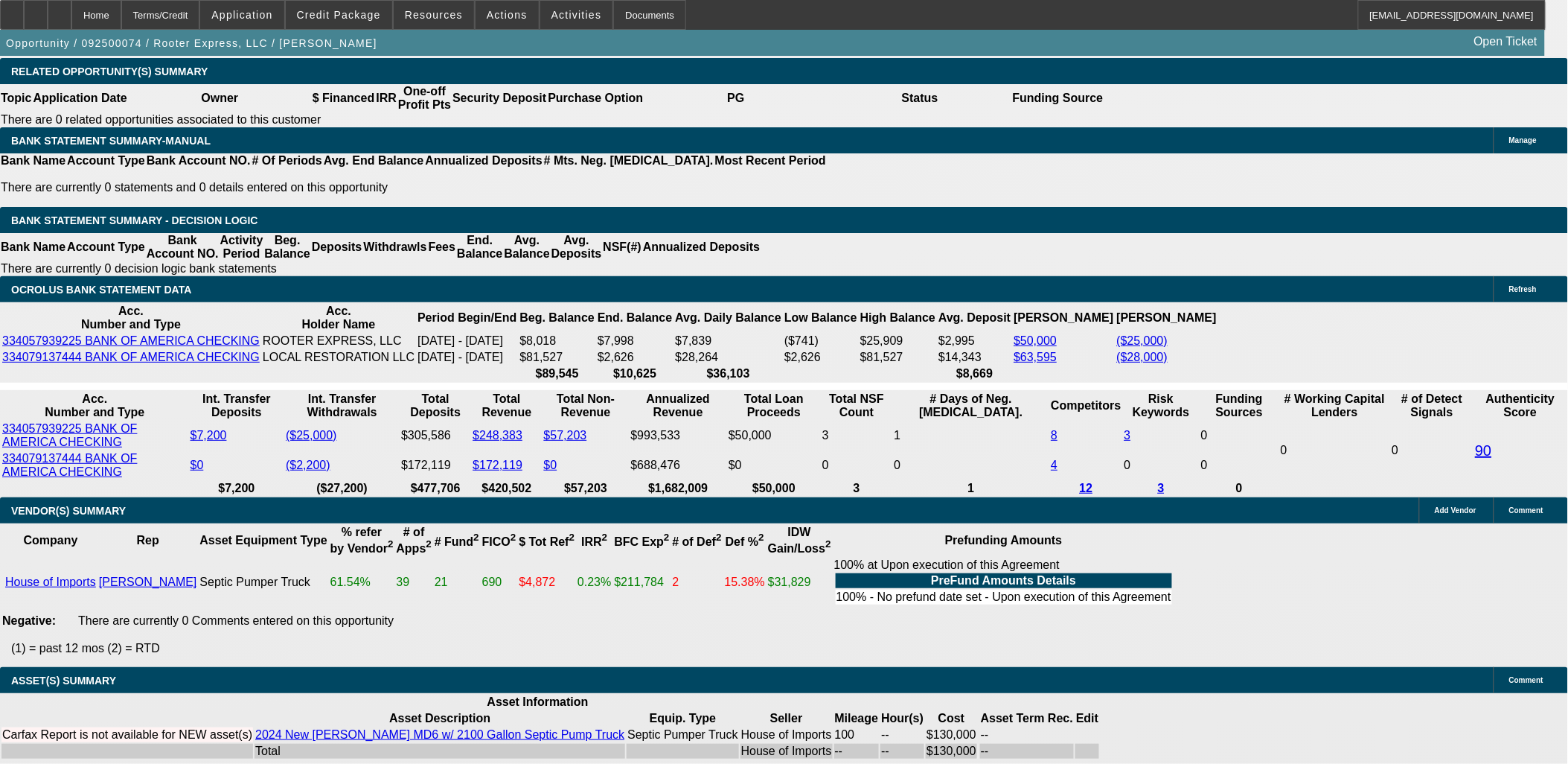
select select "0"
select select "2"
select select "0"
select select "6"
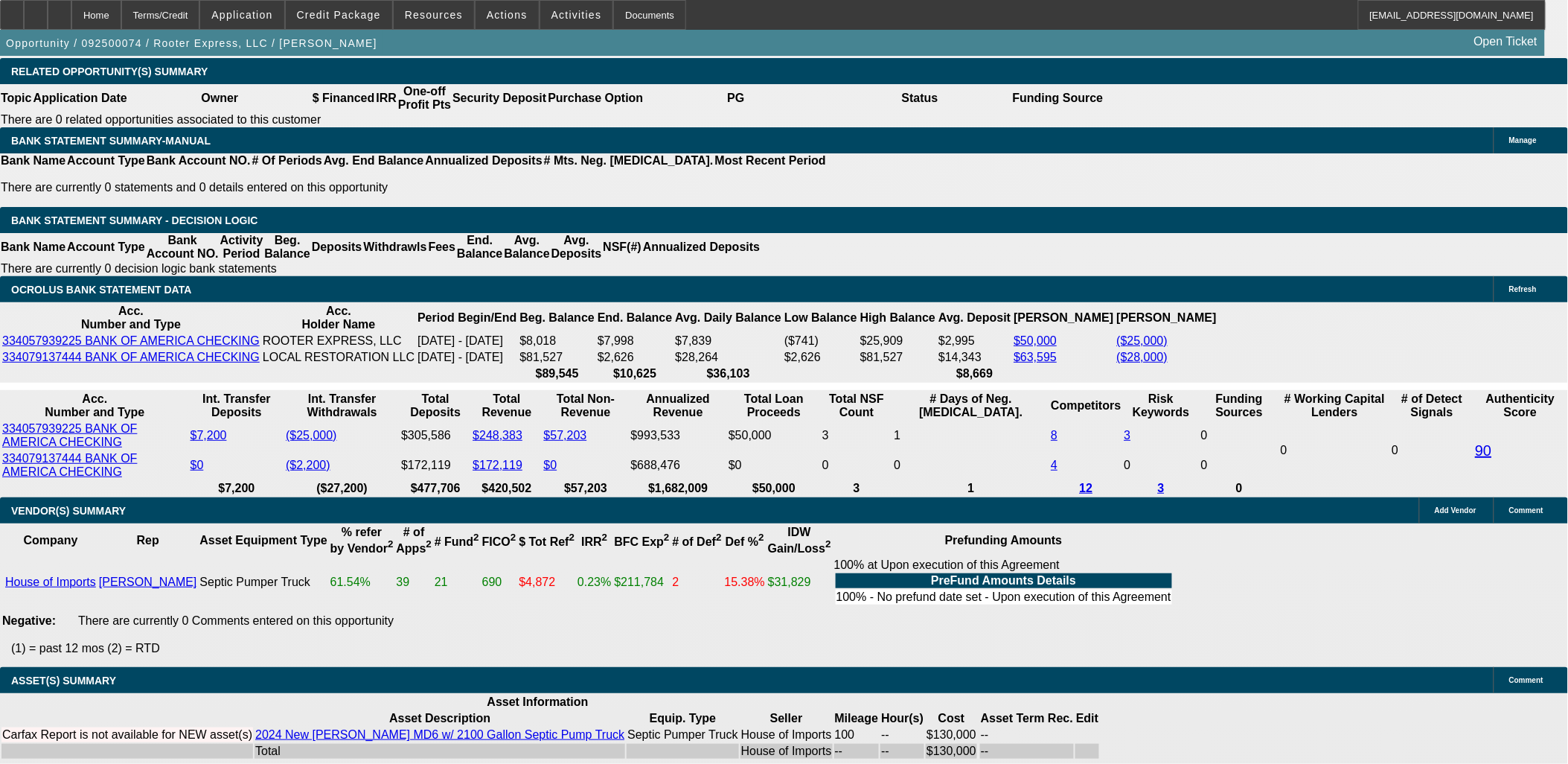
select select "0.1"
select select "0"
select select "2"
select select "0"
select select "6"
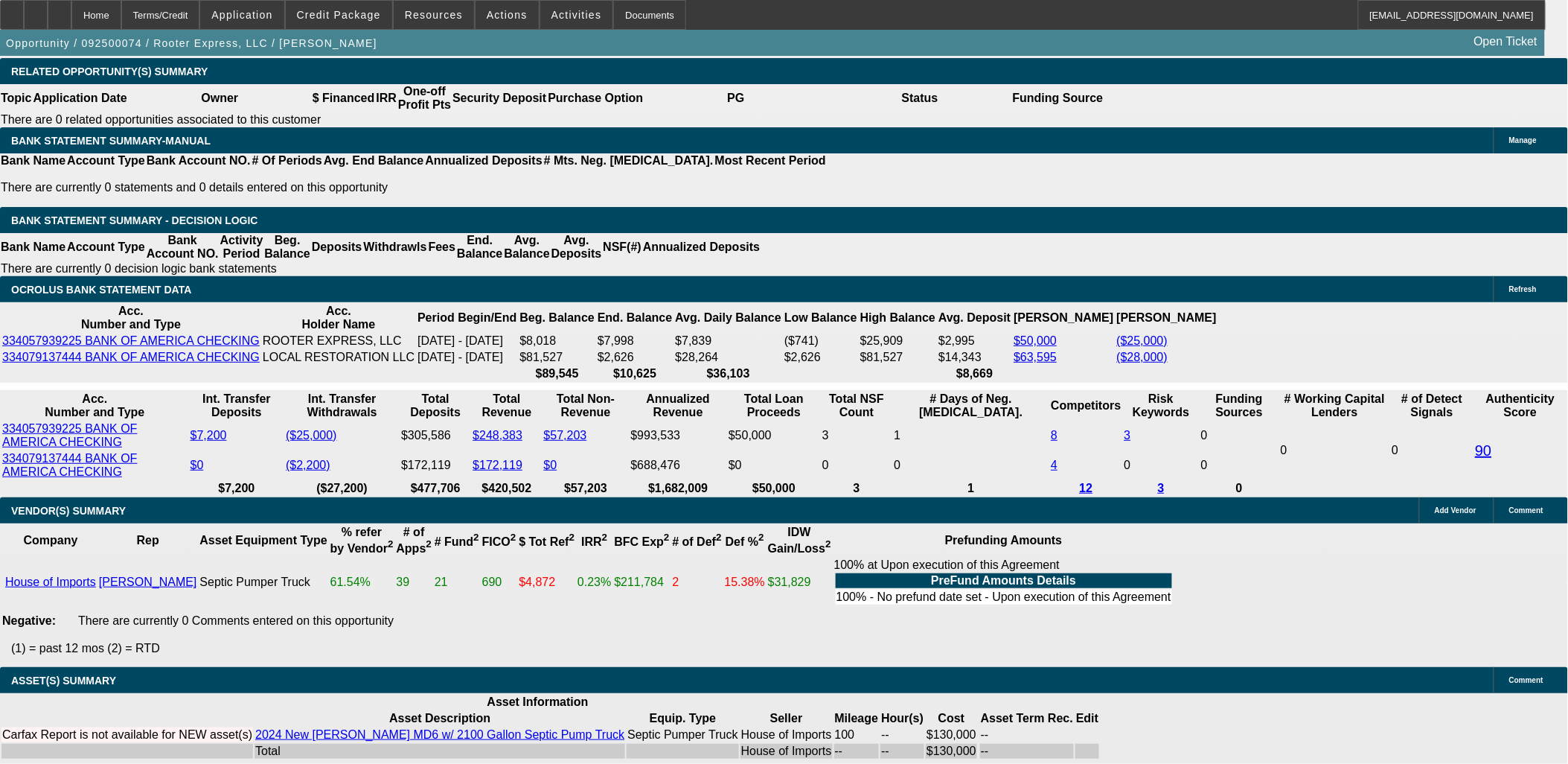
select select "0"
select select "3"
select select "0"
select select "6"
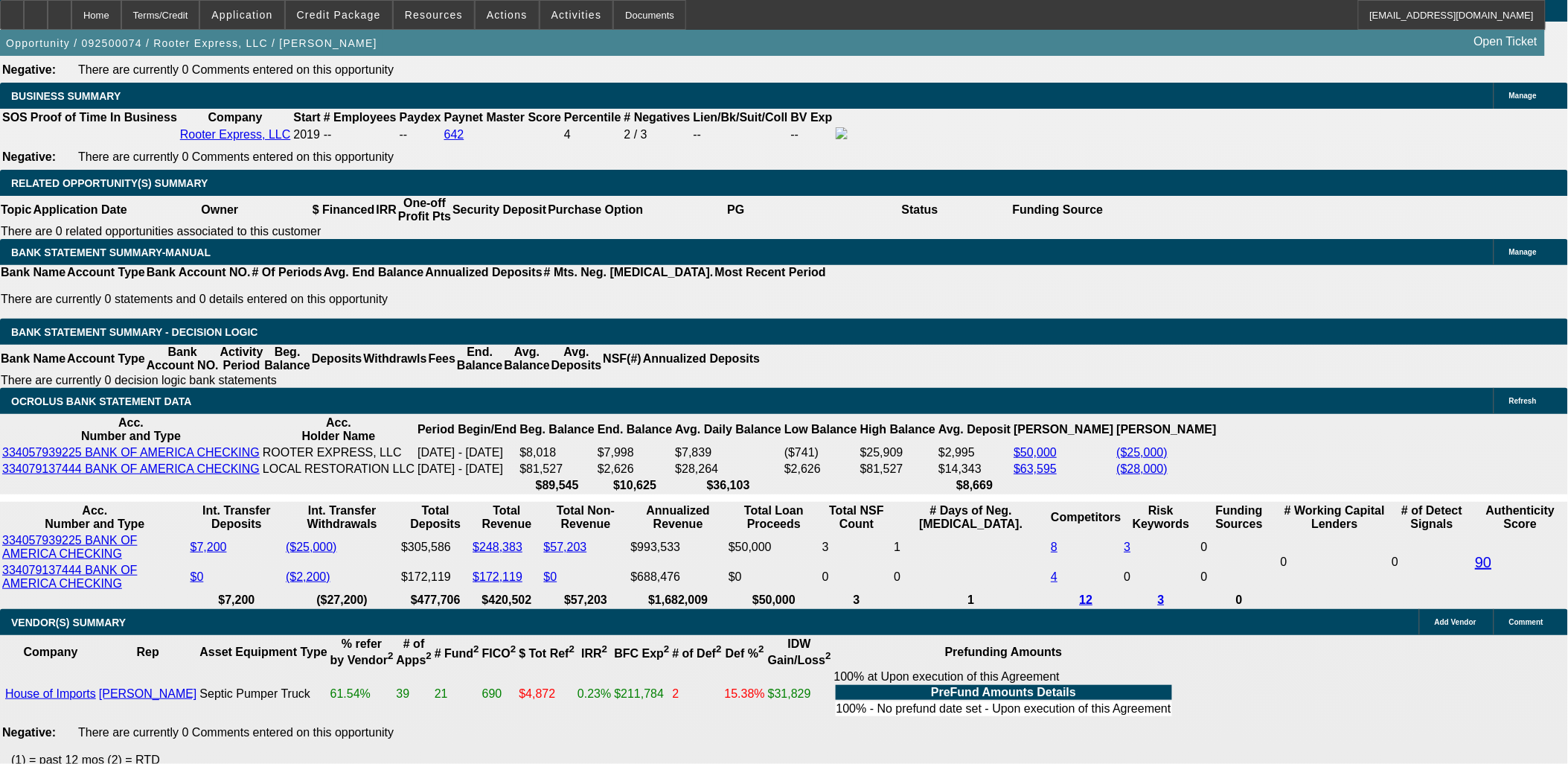
scroll to position [2334, 0]
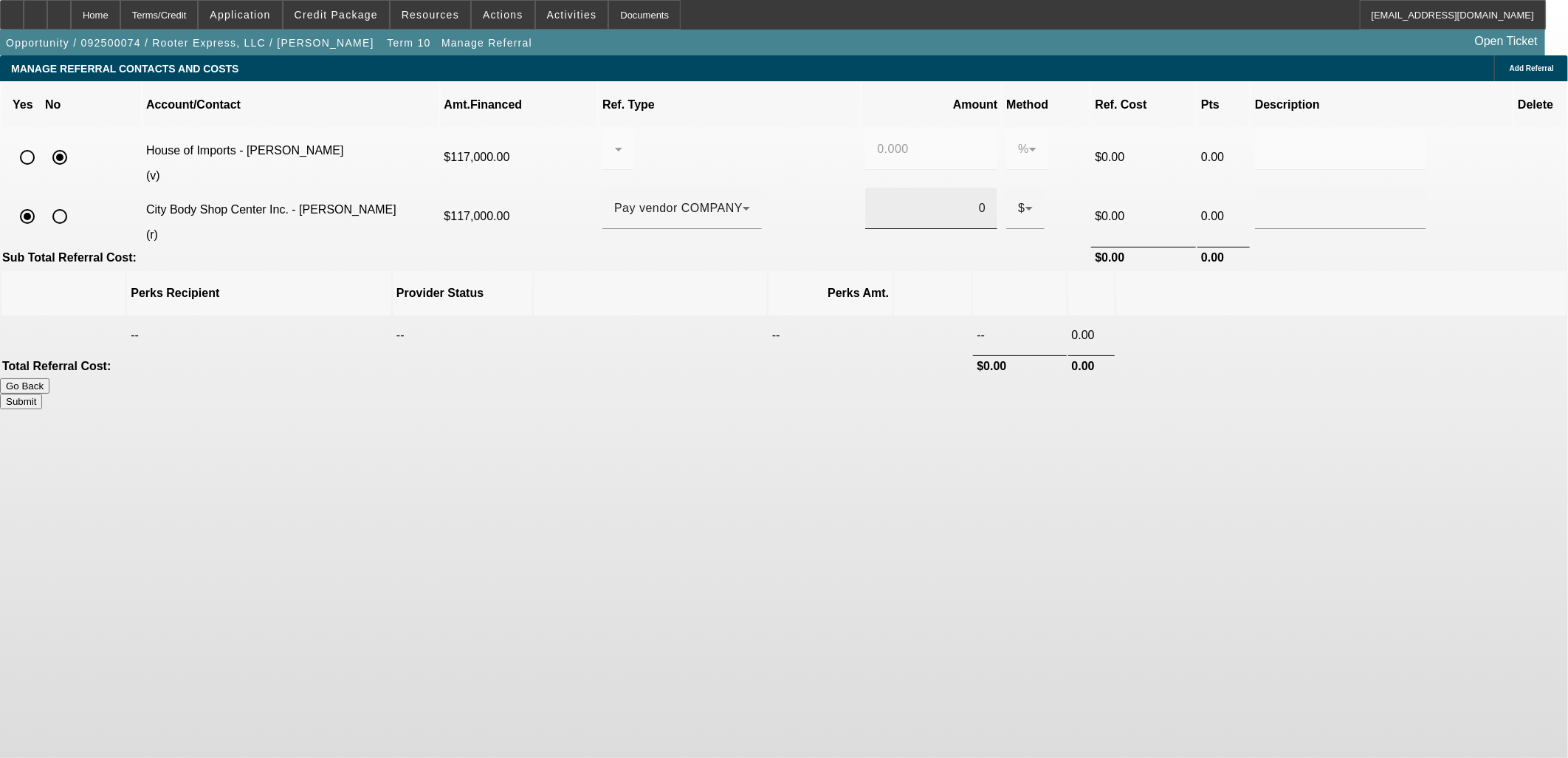
click at [894, 199] on input "0" at bounding box center [931, 208] width 109 height 18
type input "$0.00"
click at [1018, 196] on div "$" at bounding box center [1025, 208] width 14 height 41
click at [946, 227] on mat-option "%" at bounding box center [948, 231] width 49 height 35
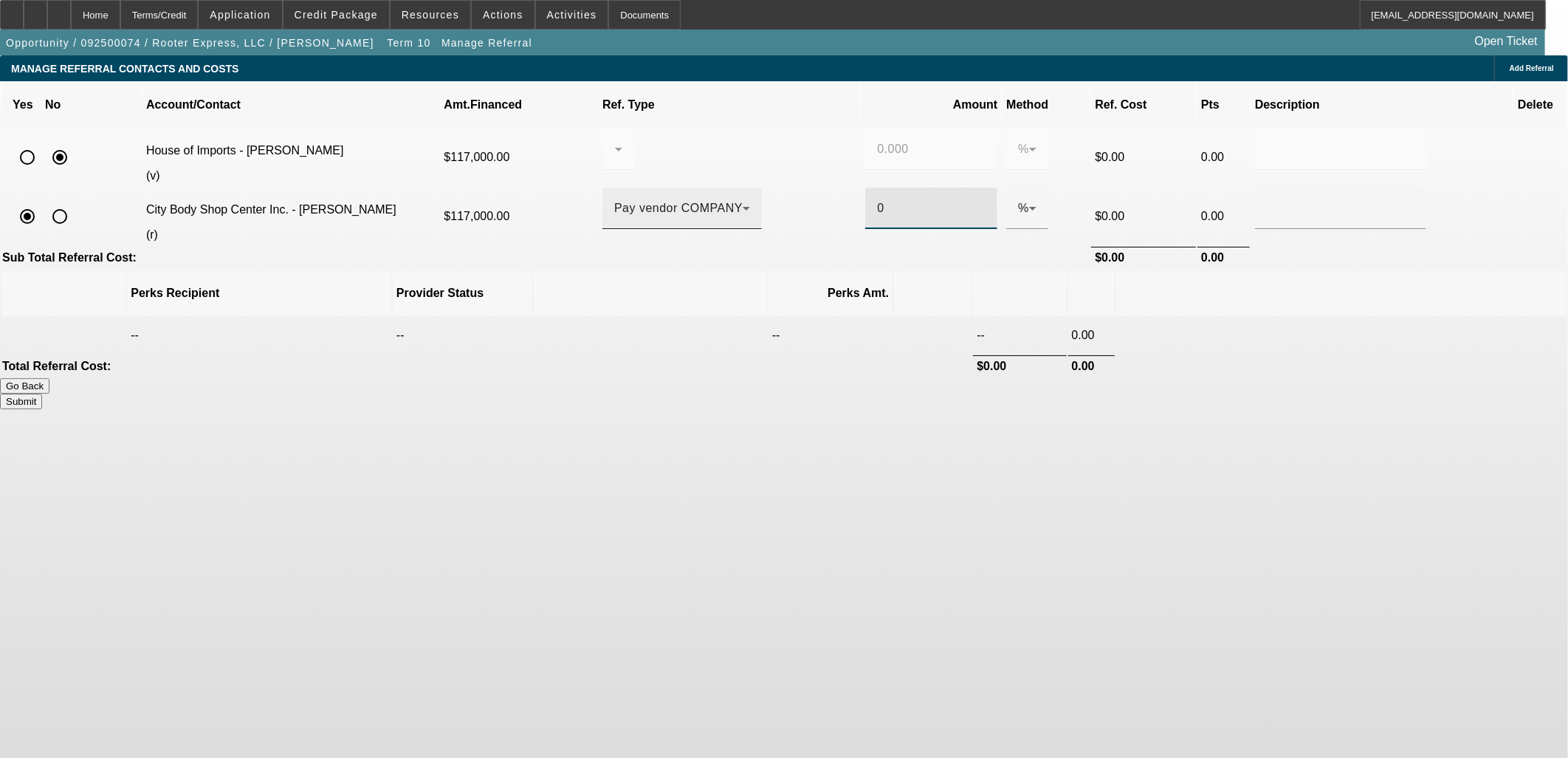
drag, startPoint x: 865, startPoint y: 190, endPoint x: 823, endPoint y: 190, distance: 42.0
click at [823, 190] on tr "City Body Shop Center Inc. - [PERSON_NAME] (r) $117,000.00 Pay vendor COMPANY 0…" at bounding box center [784, 216] width 1565 height 58
type input ".5"
click at [1252, 246] on td at bounding box center [1382, 257] width 261 height 22
click at [42, 394] on button "Submit" at bounding box center [21, 402] width 42 height 16
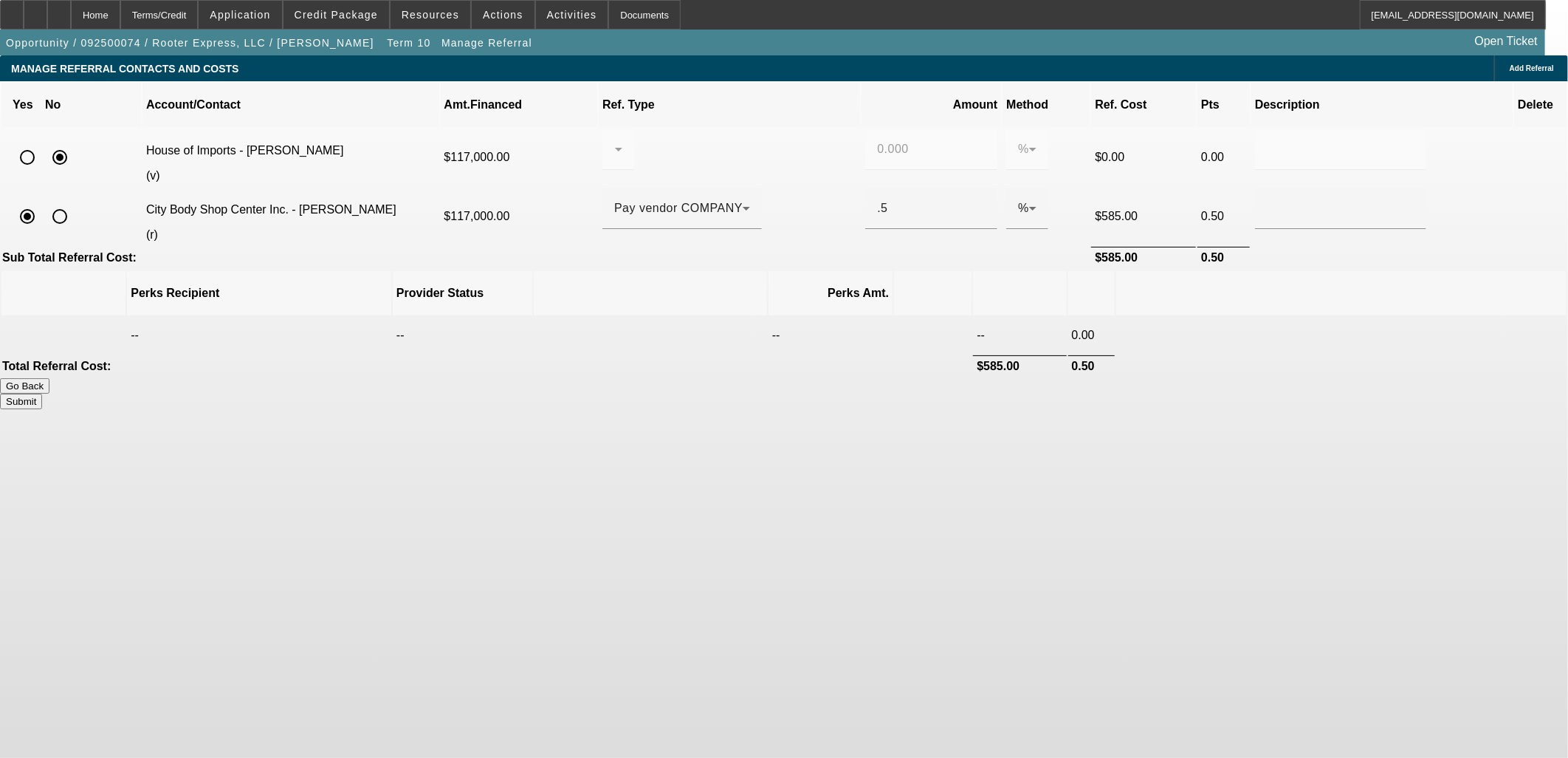
type input "0.000"
type input "0.500"
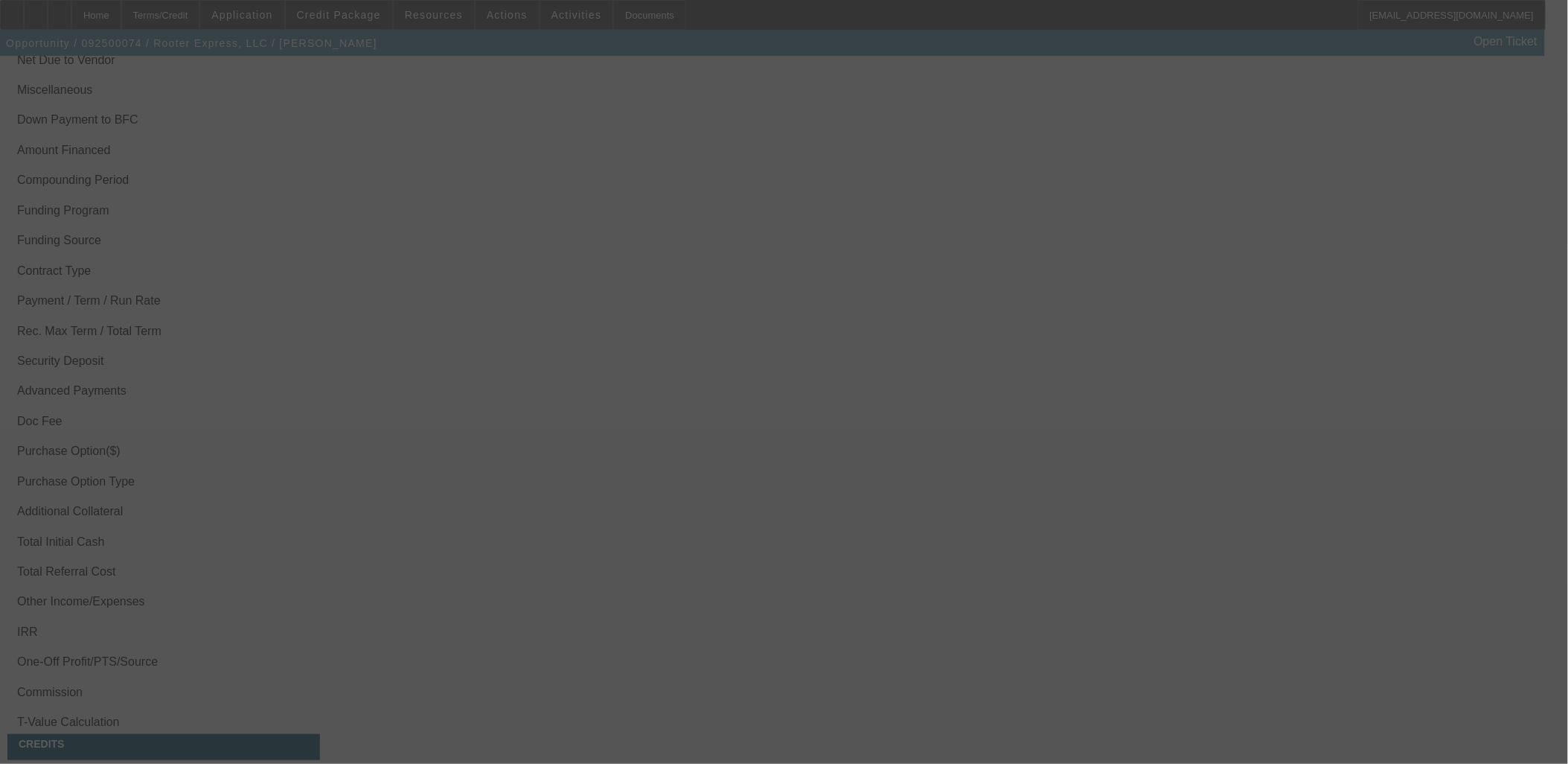
scroll to position [2138, 0]
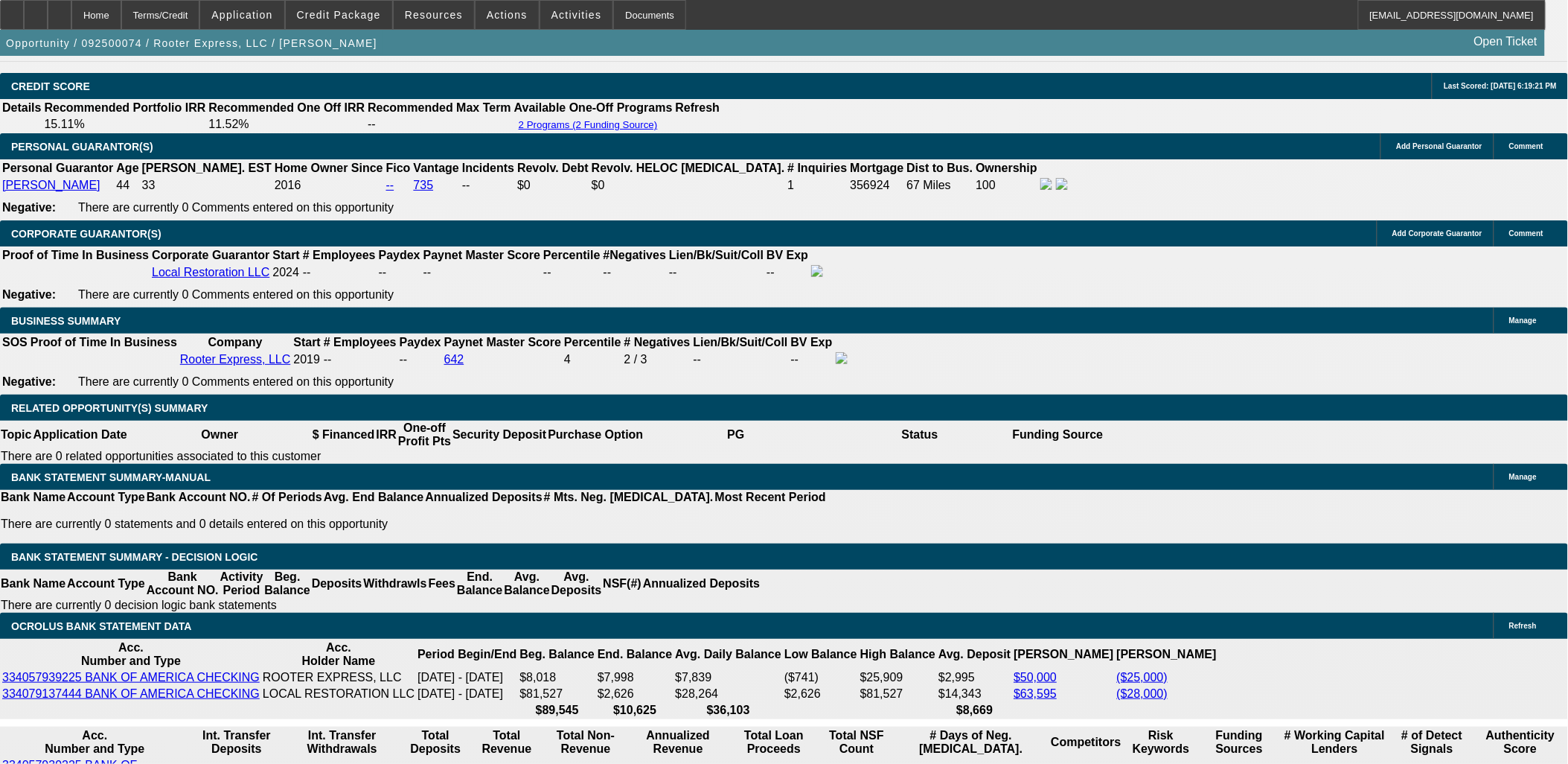
select select "0"
select select "2"
select select "0"
select select "6"
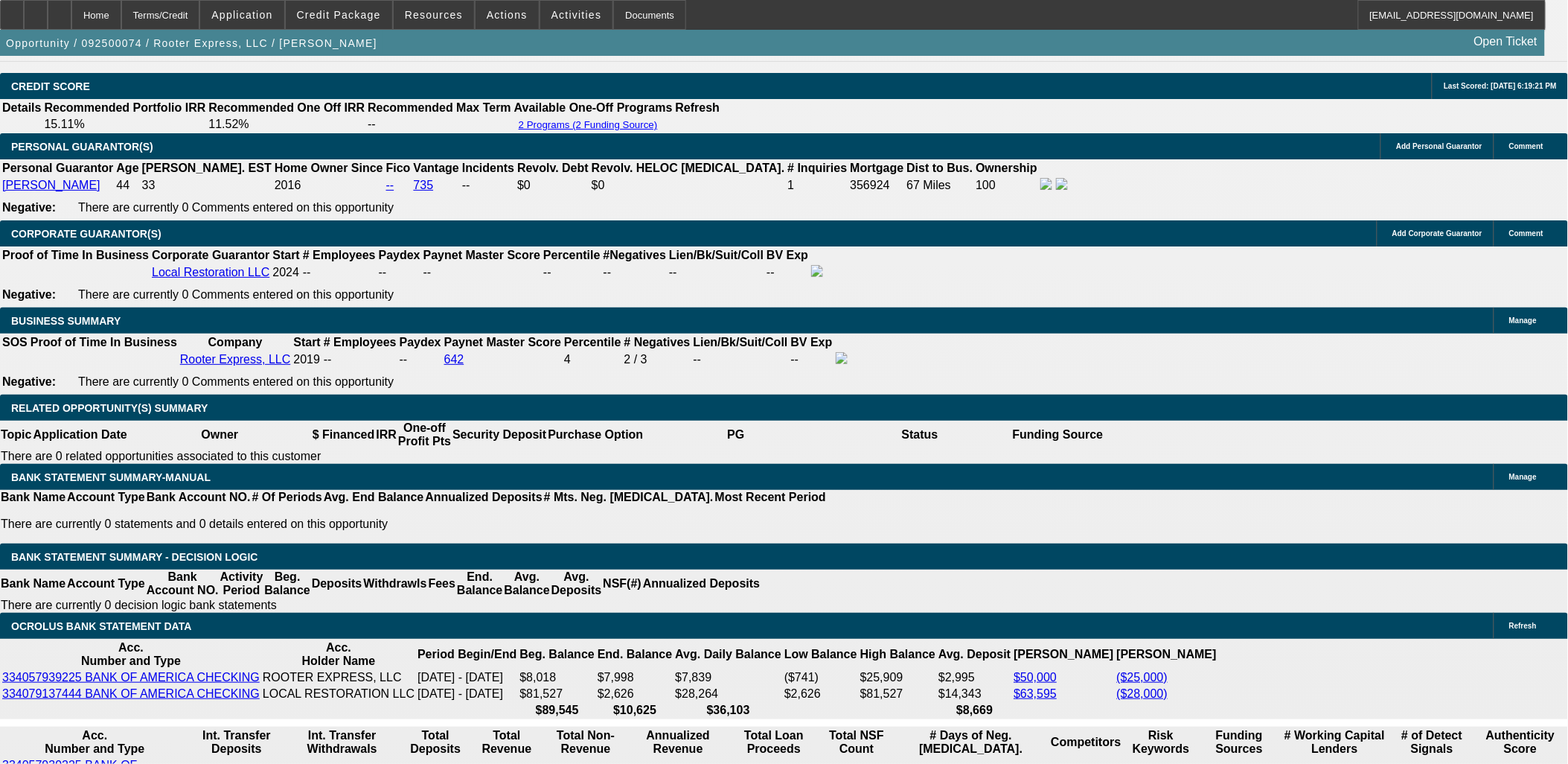
select select "0"
select select "2"
select select "0"
select select "6"
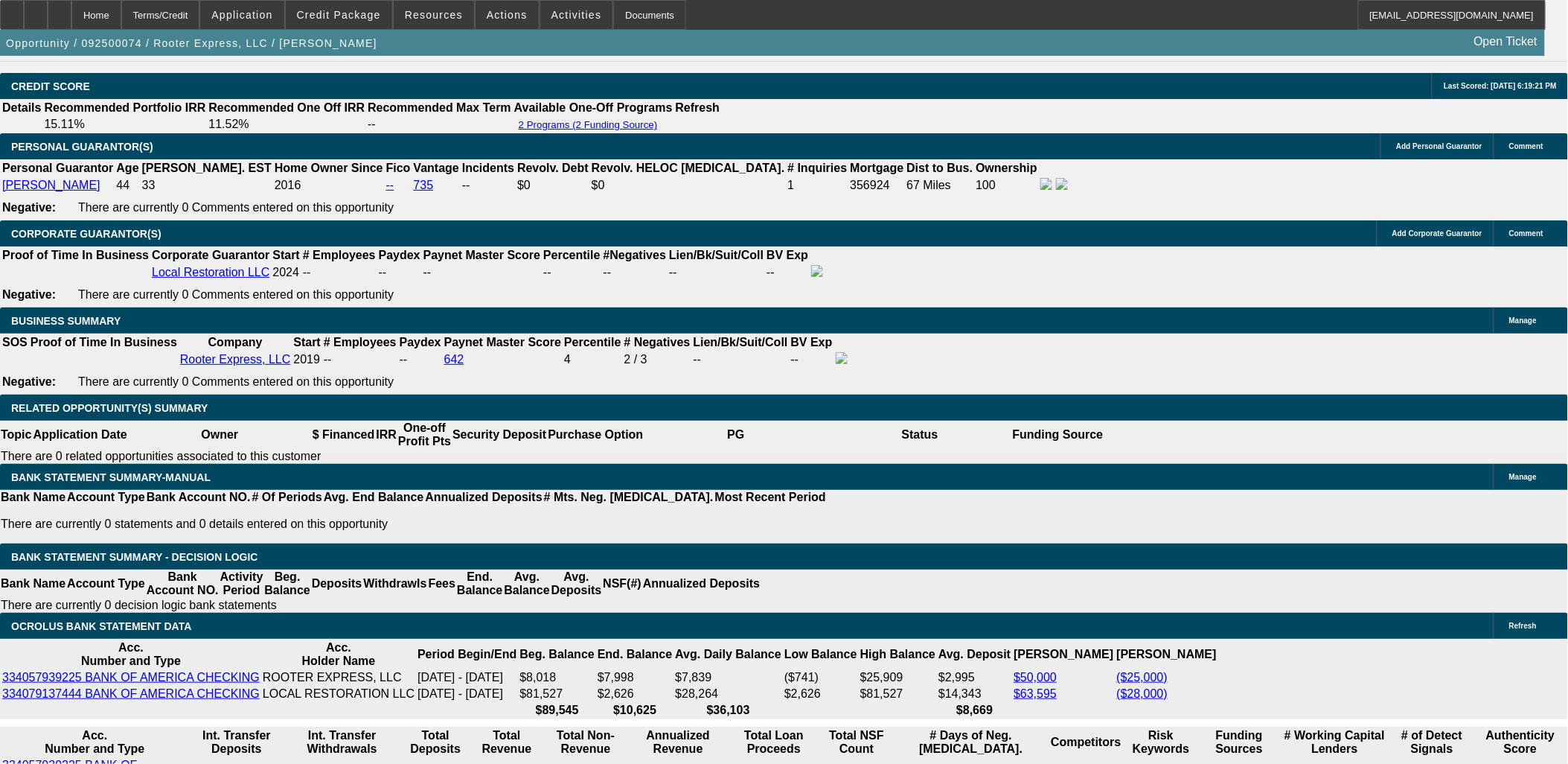
select select "0.1"
select select "0"
select select "2"
select select "0"
select select "6"
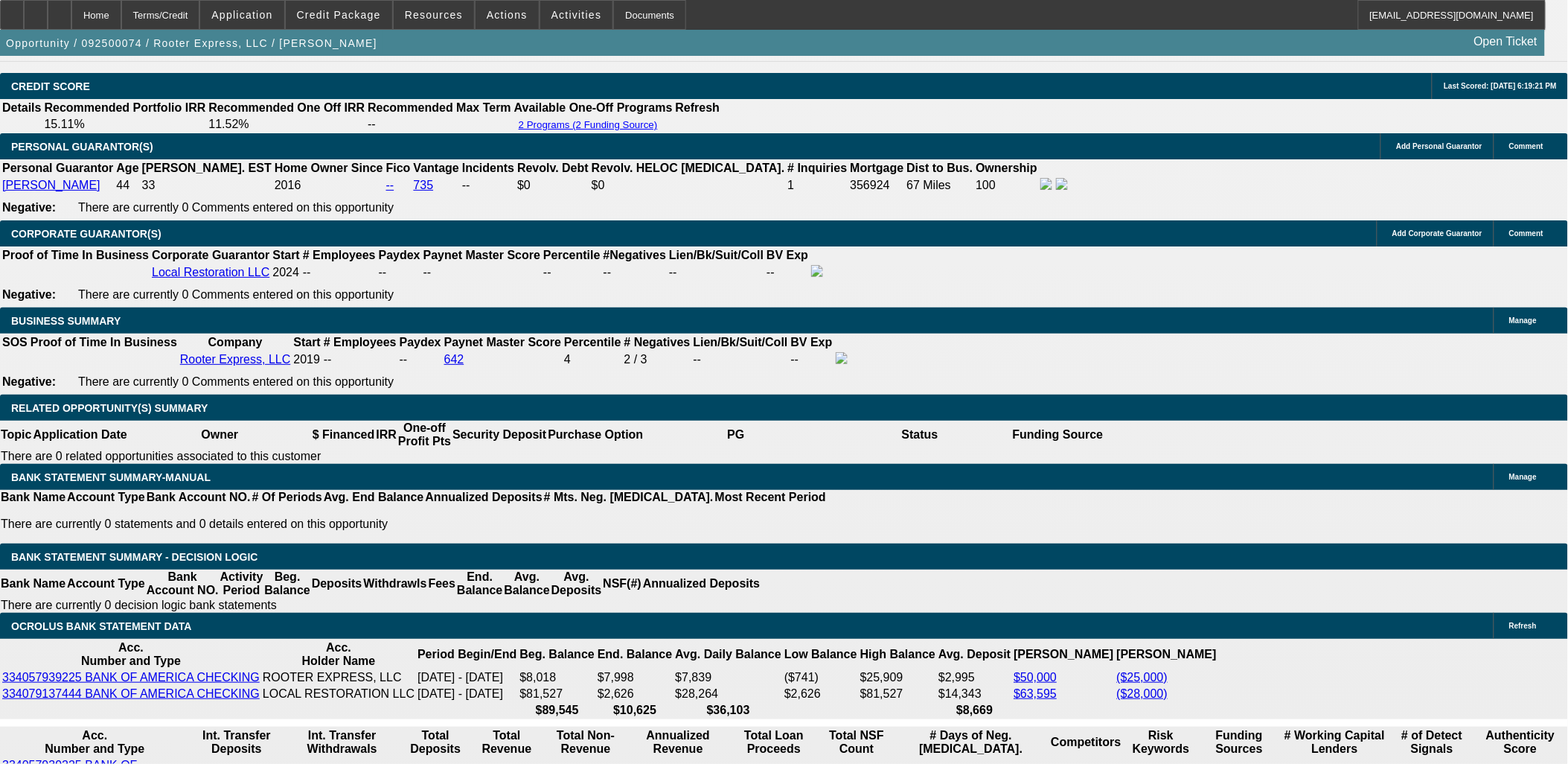
select select "0"
select select "3"
select select "0"
select select "6"
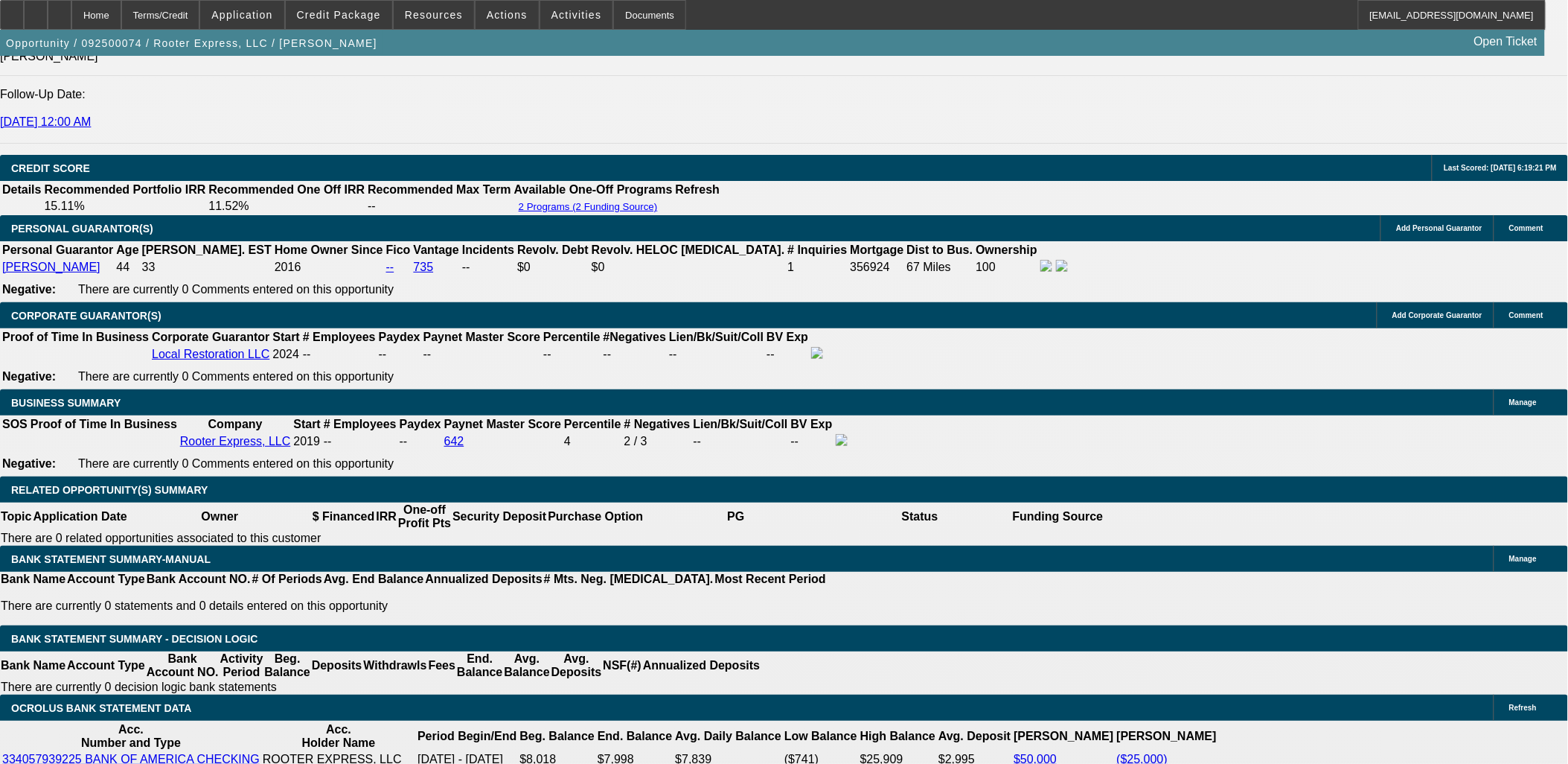
scroll to position [2055, 0]
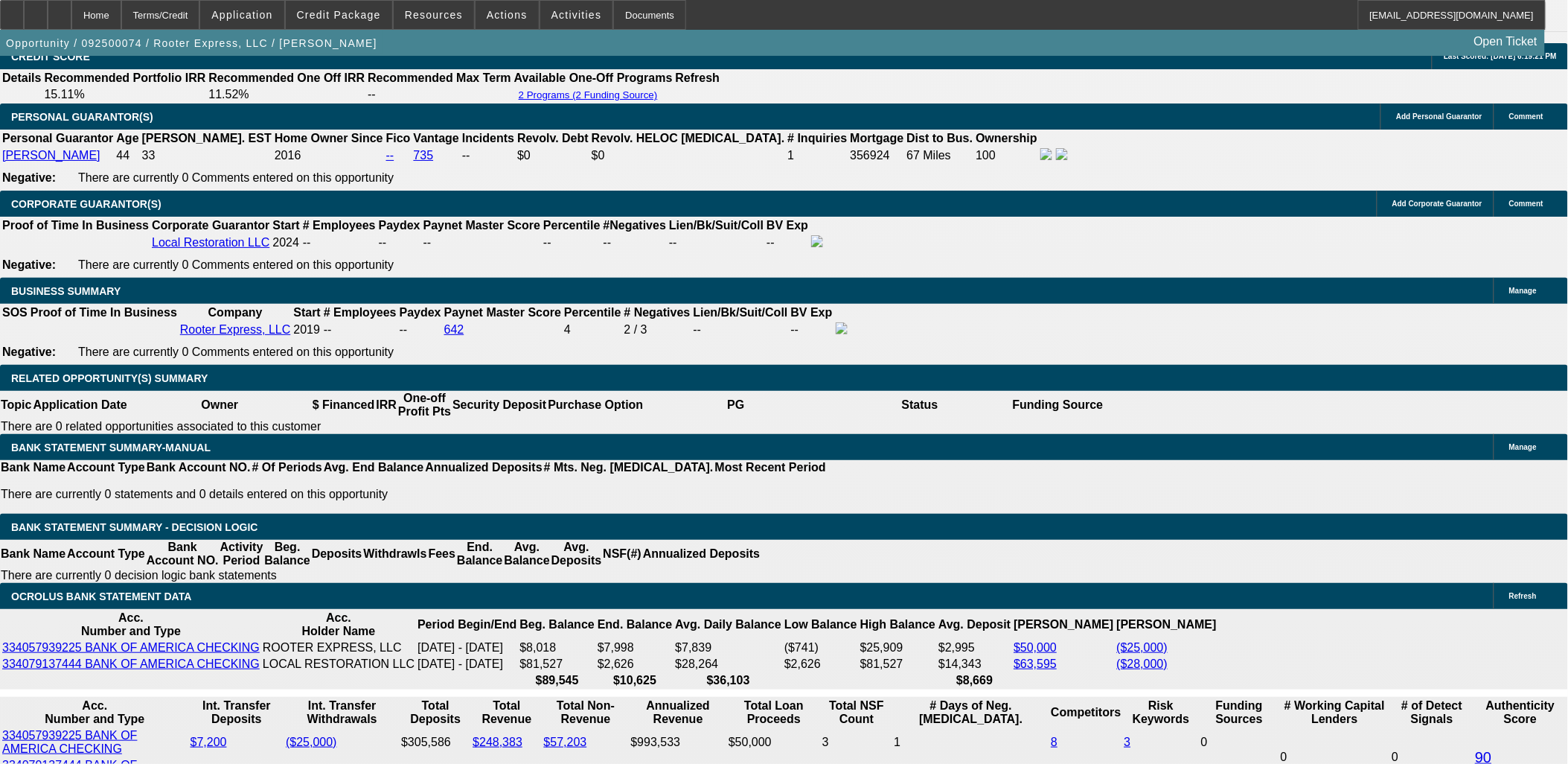
scroll to position [2138, 0]
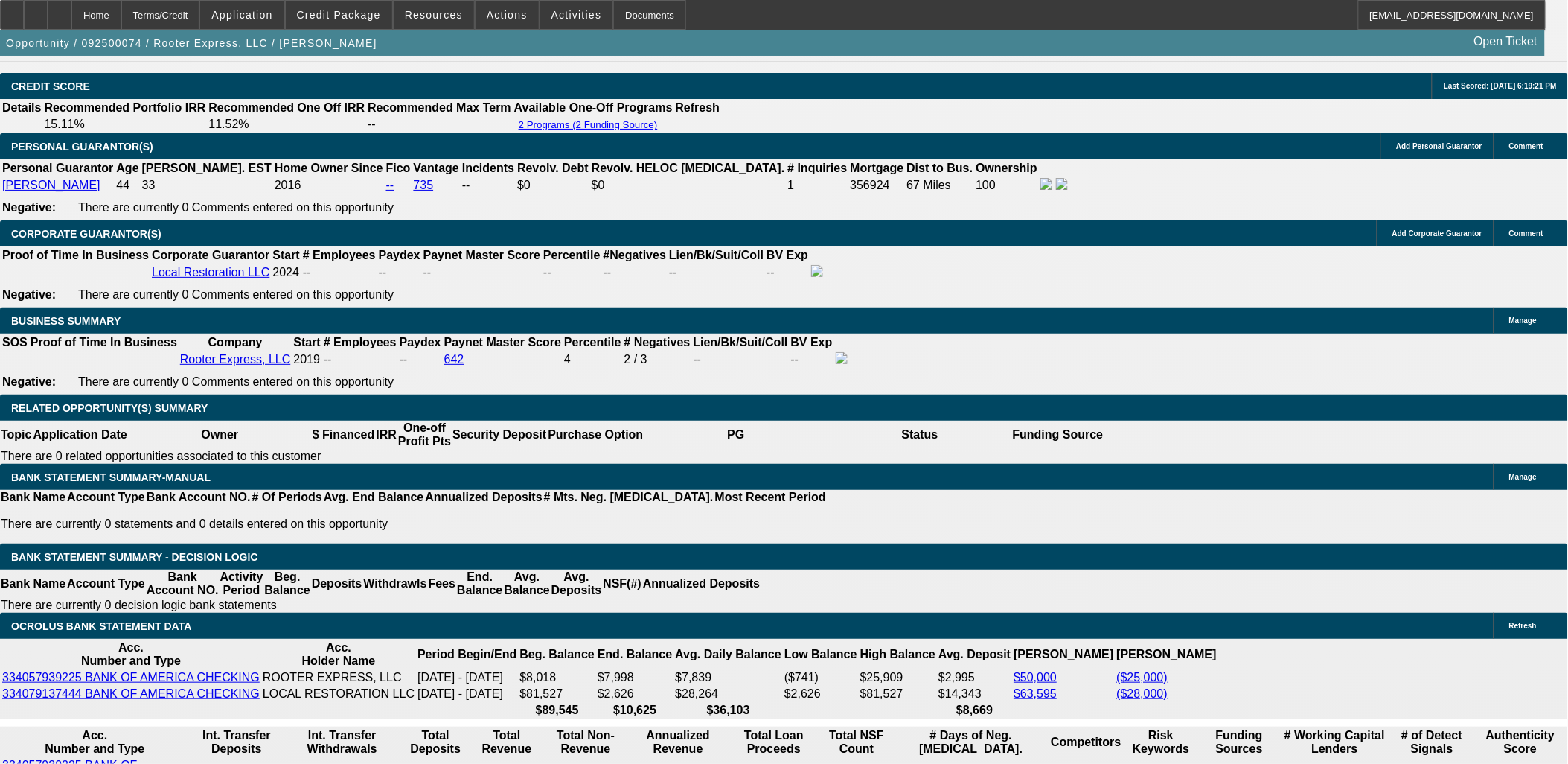
drag, startPoint x: 256, startPoint y: 299, endPoint x: 274, endPoint y: 271, distance: 33.3
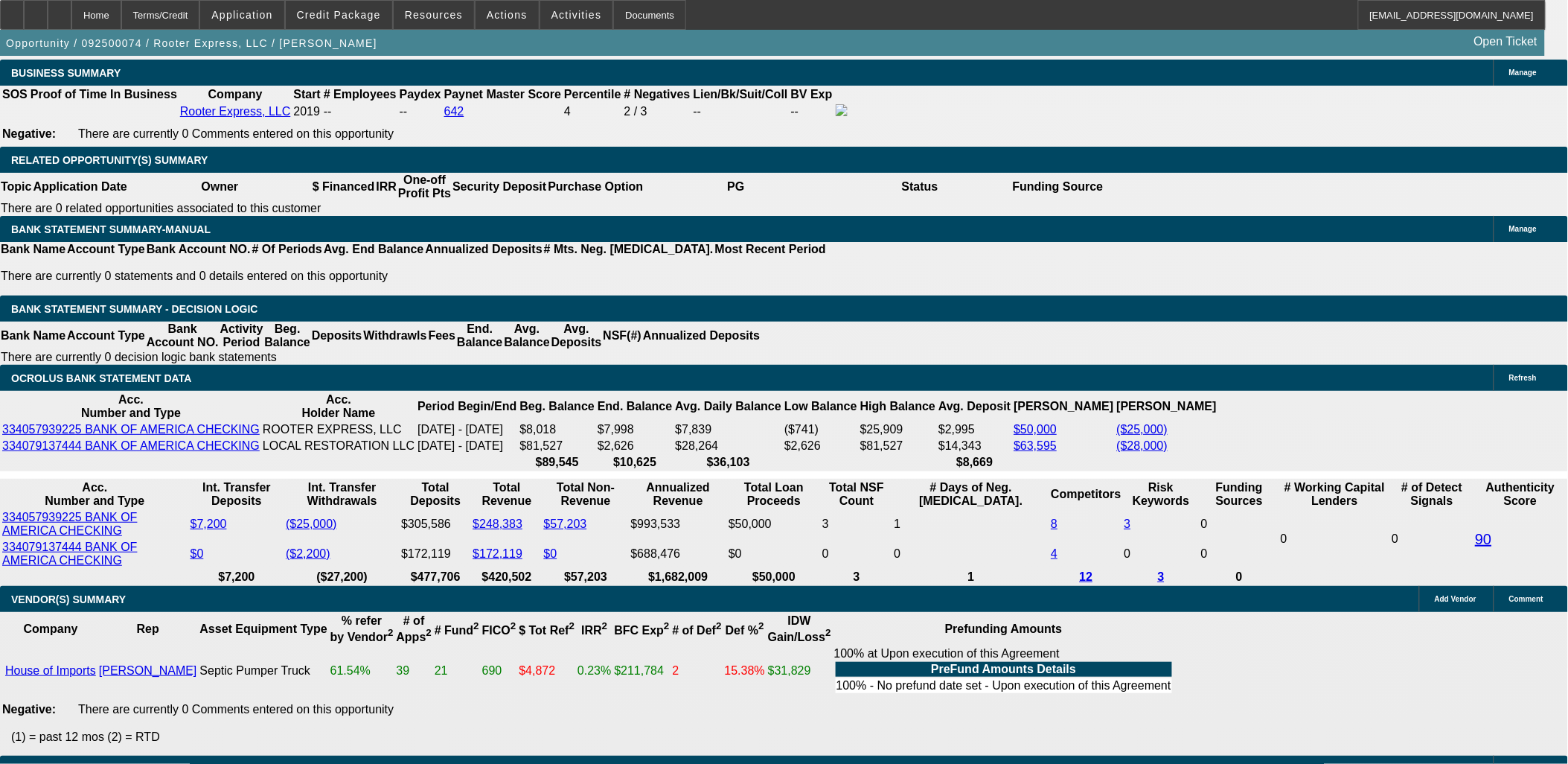
scroll to position [2221, 0]
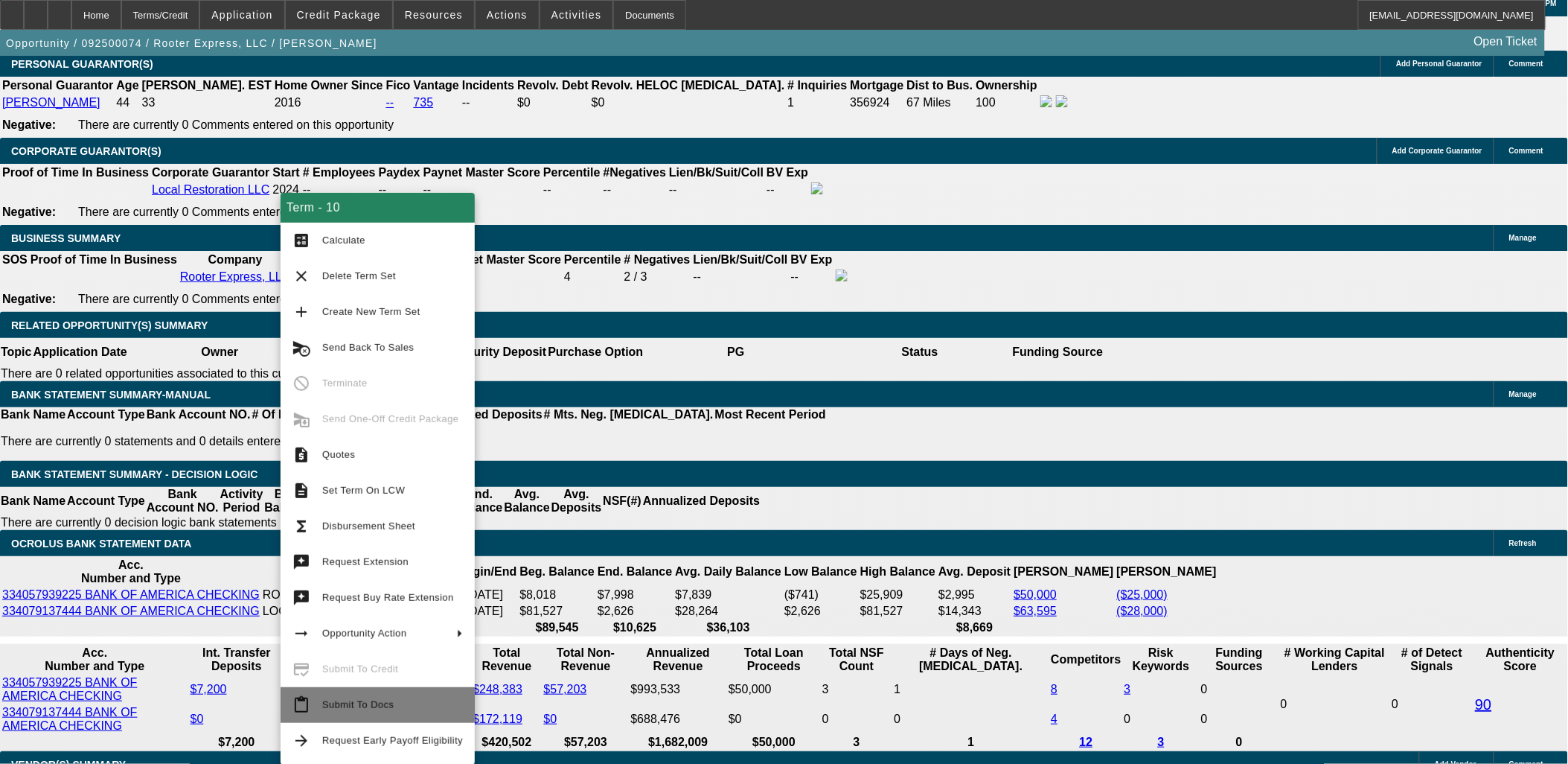
click at [361, 696] on span "Submit To Docs" at bounding box center [393, 705] width 141 height 18
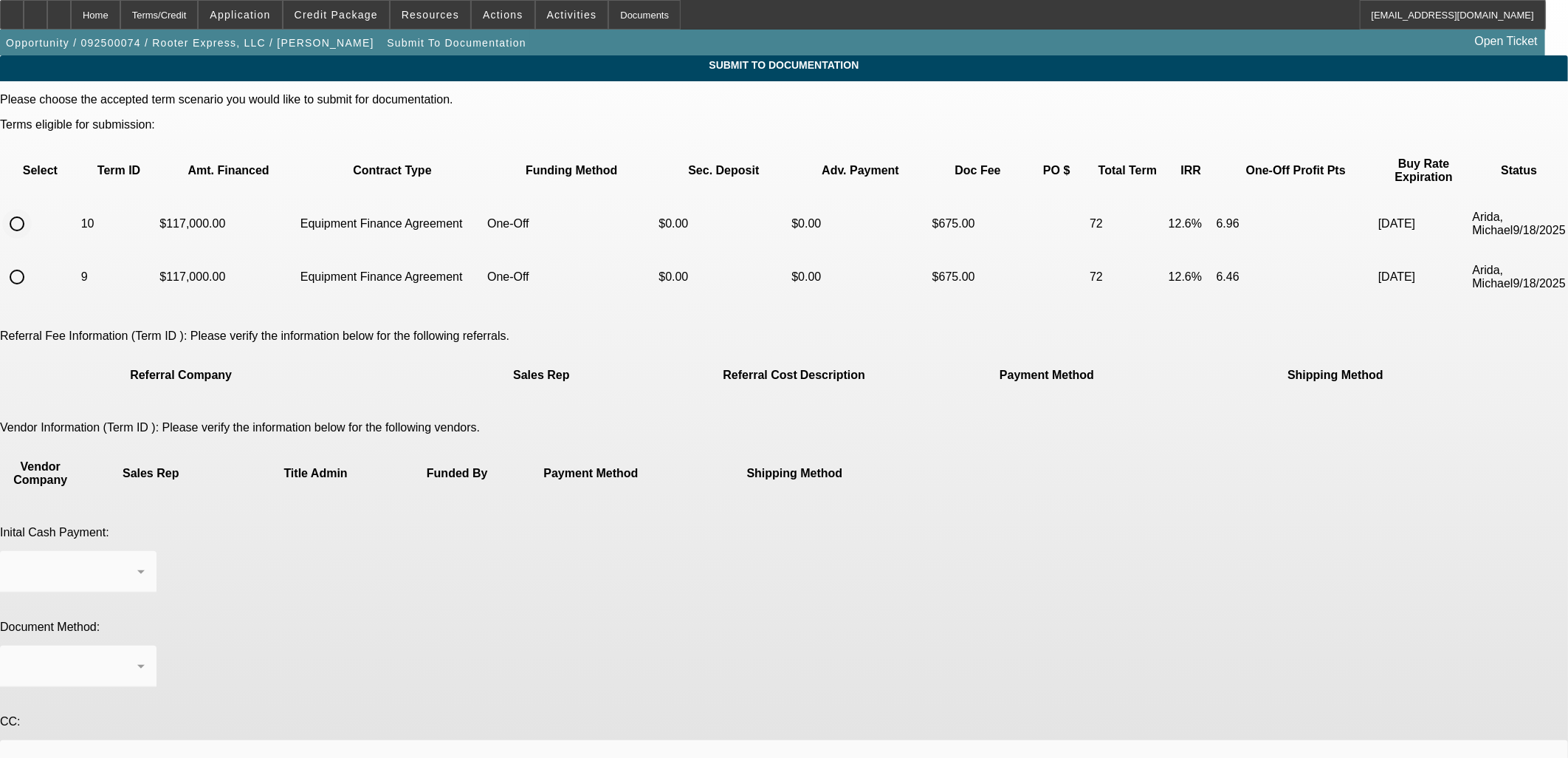
click at [31, 209] on input "radio" at bounding box center [17, 224] width 29 height 29
radio input "true"
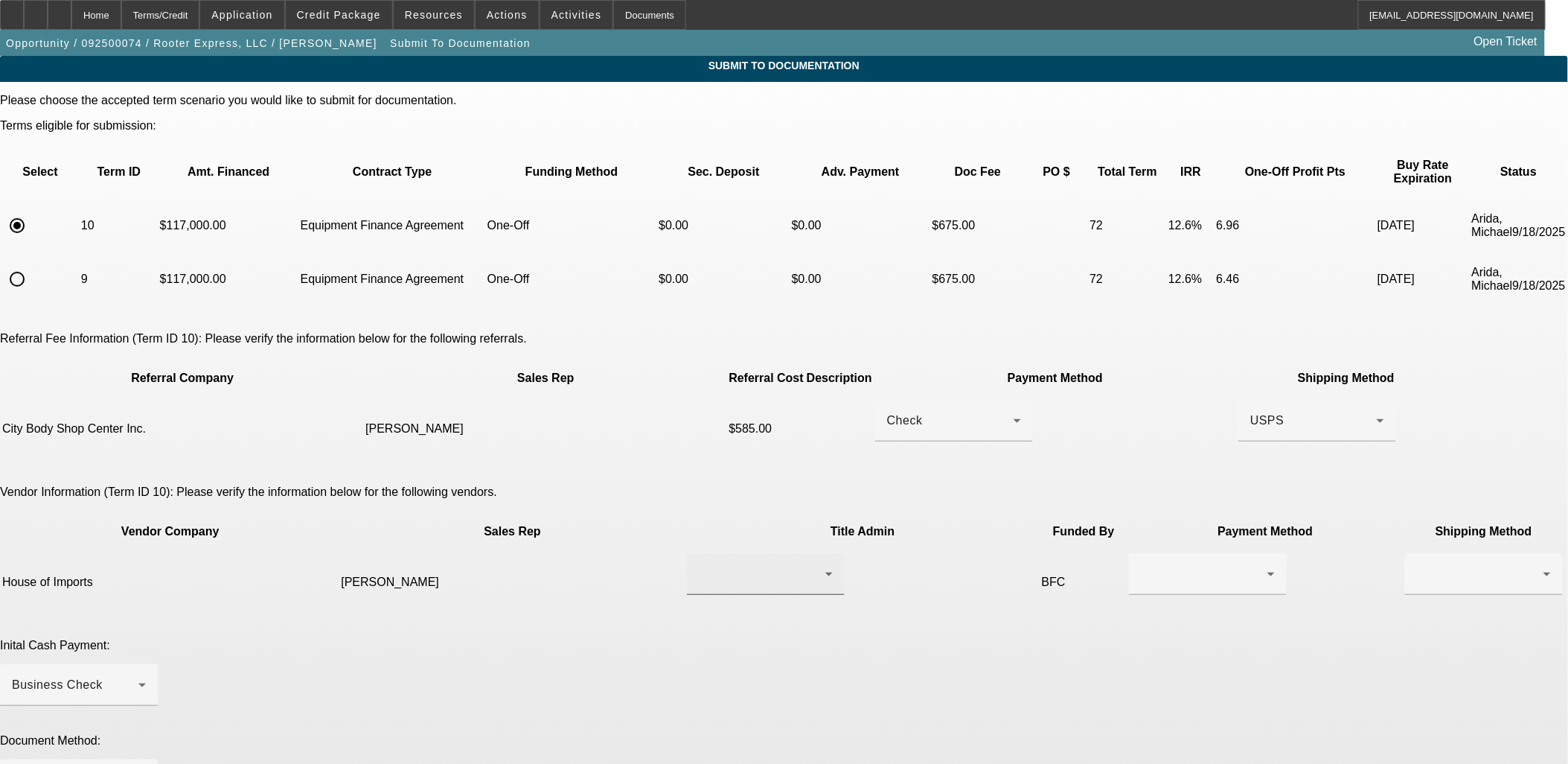
click at [764, 553] on div at bounding box center [765, 574] width 134 height 42
click at [754, 596] on mat-option "Dominqeuz, Abi" at bounding box center [717, 597] width 176 height 36
click at [1141, 553] on div at bounding box center [1208, 574] width 134 height 42
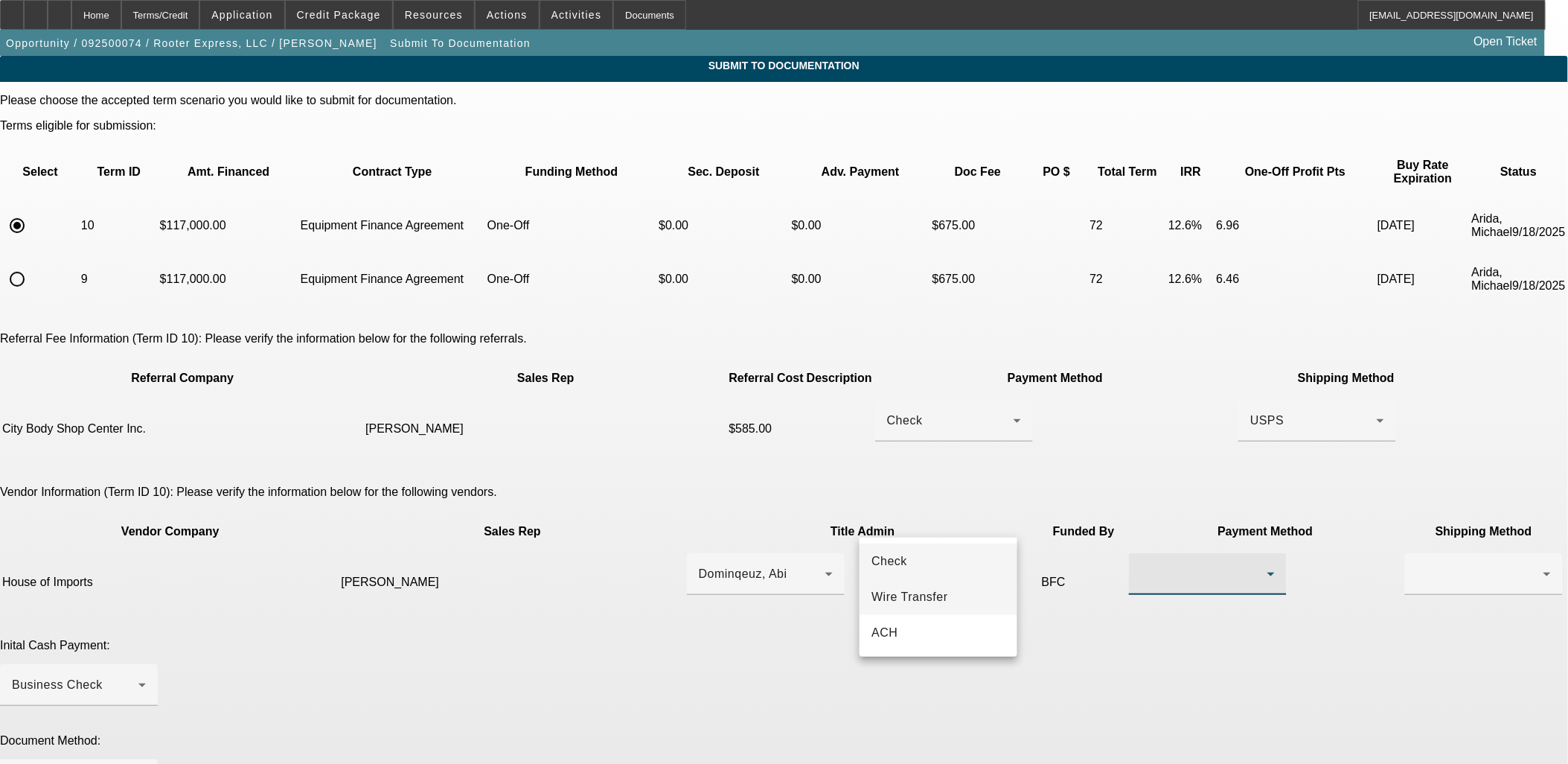
click at [912, 600] on span "Wire Transfer" at bounding box center [910, 597] width 76 height 18
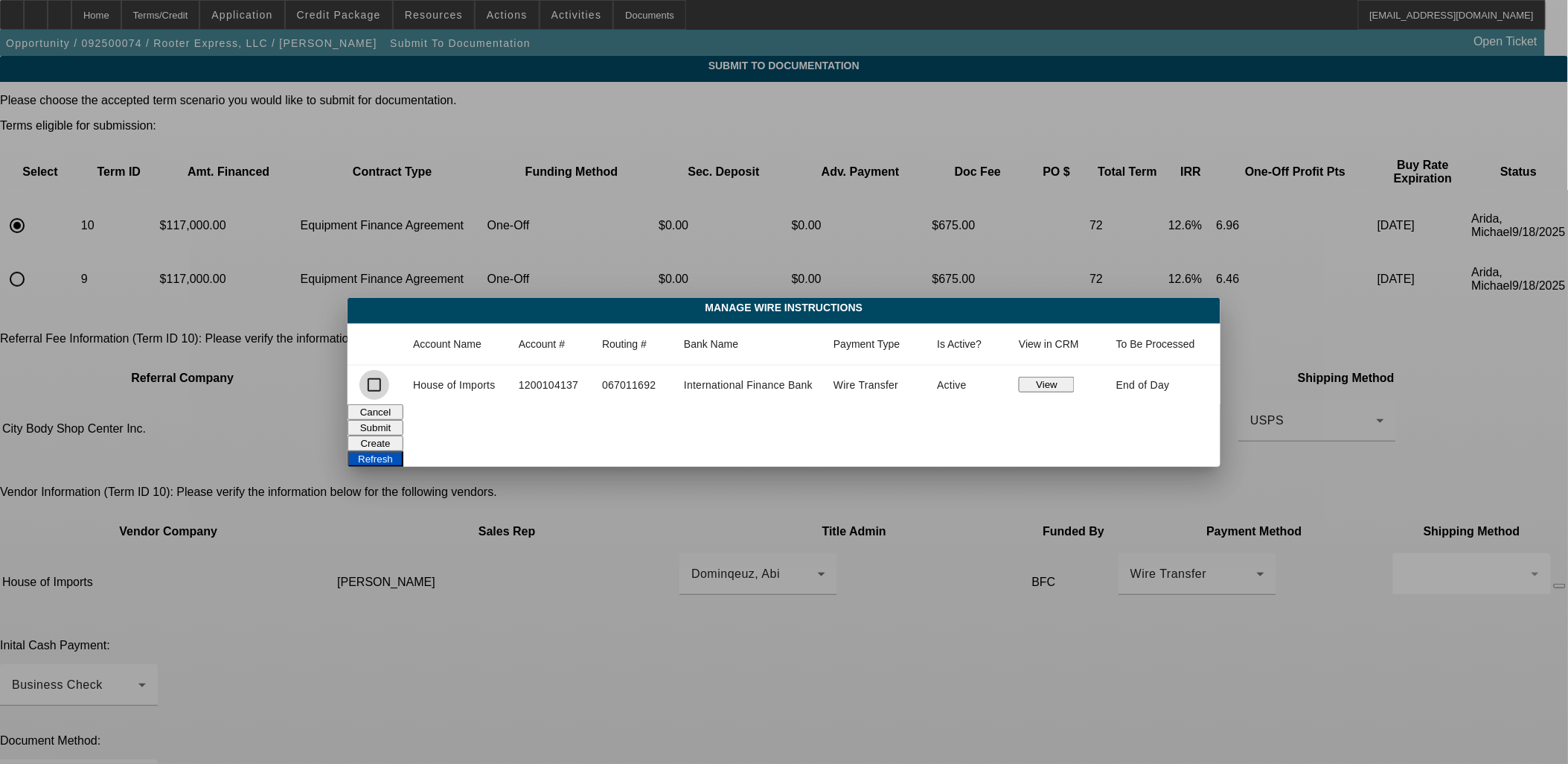
click at [377, 386] on input "checkbox" at bounding box center [374, 385] width 30 height 30
checkbox input "true"
click at [404, 420] on button "Submit" at bounding box center [375, 428] width 55 height 16
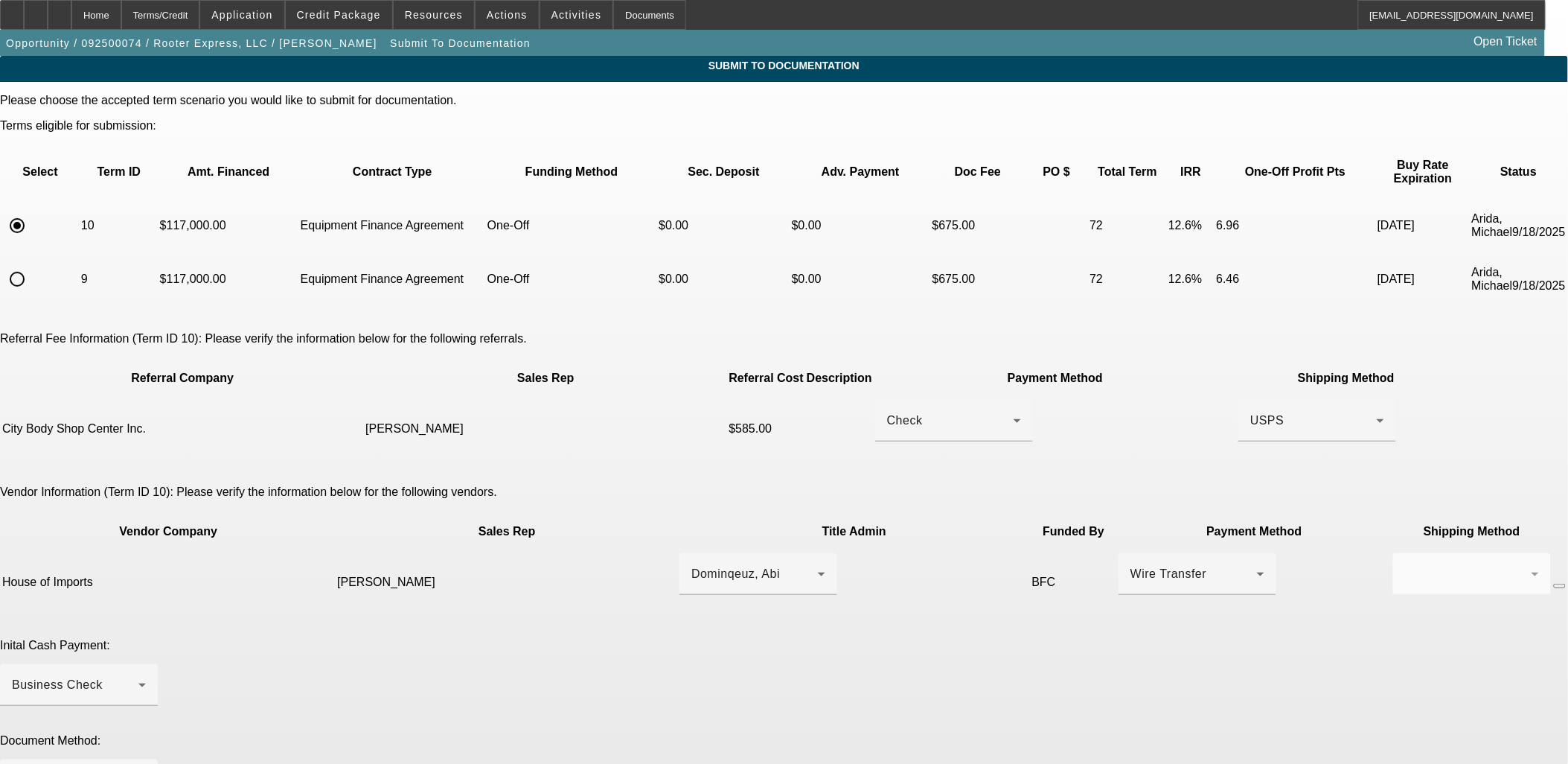
click at [1394, 553] on mat-form-field at bounding box center [1472, 582] width 157 height 58
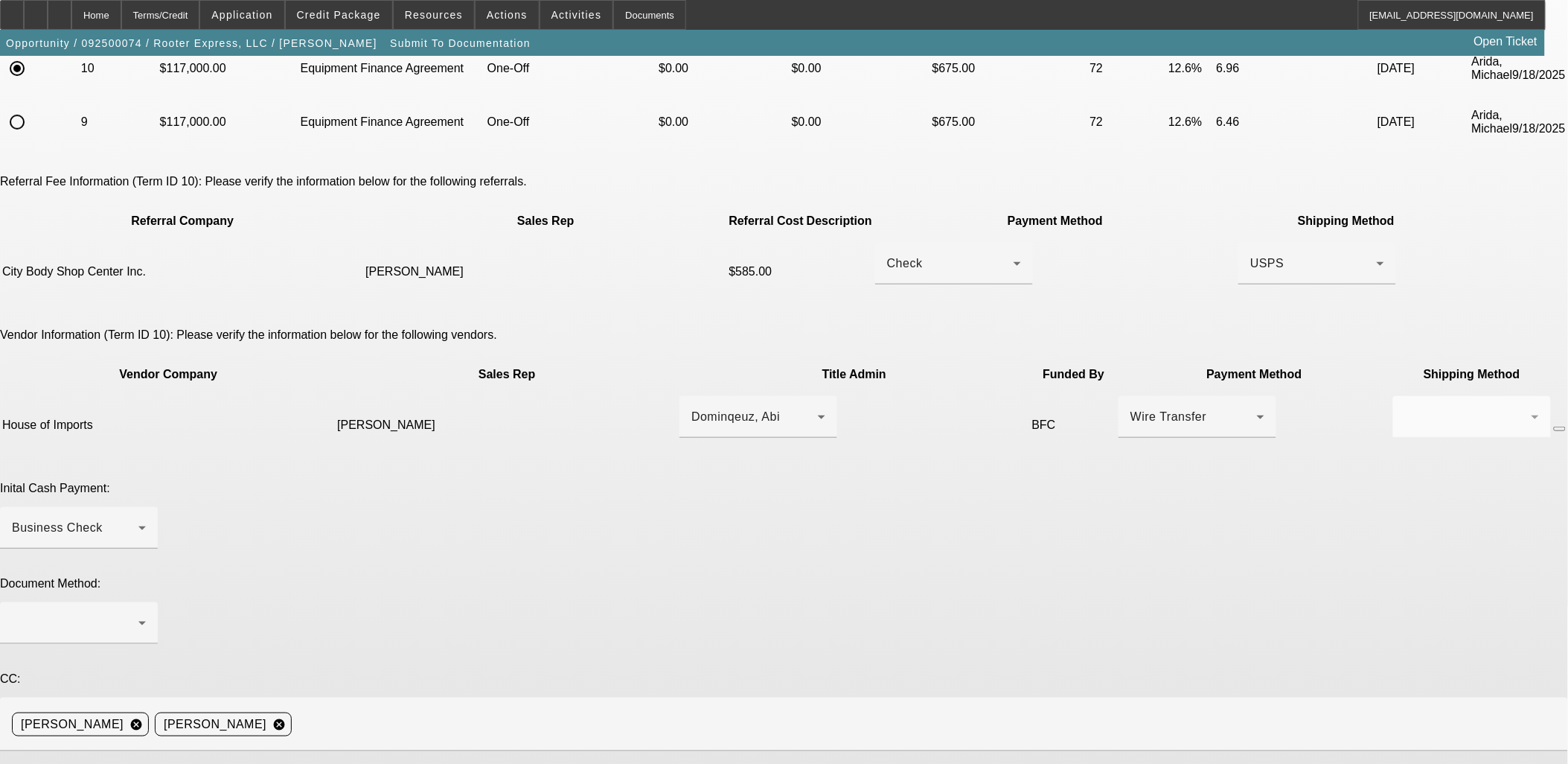
scroll to position [239, 0]
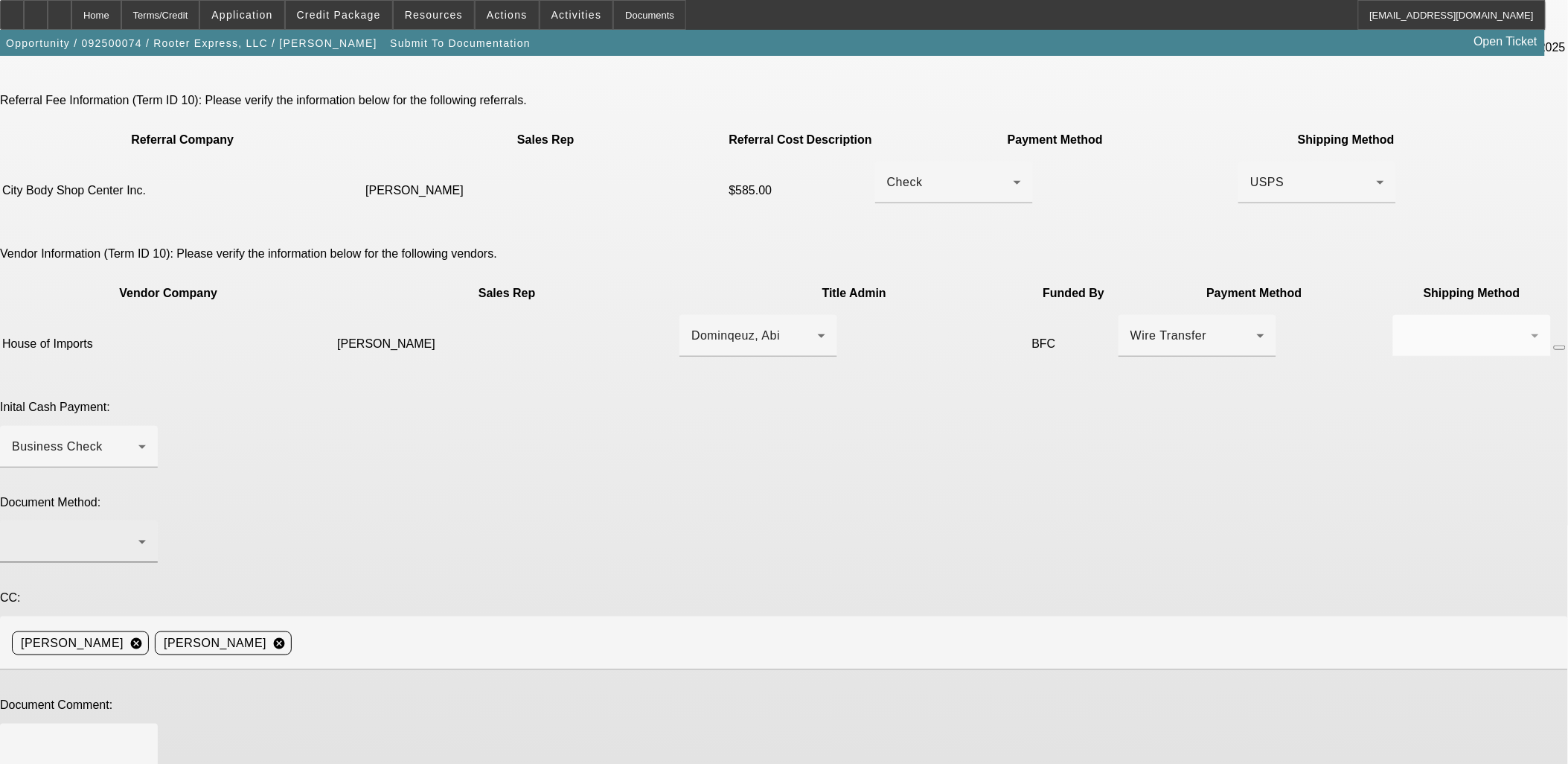
click at [146, 521] on div at bounding box center [78, 541] width 134 height 42
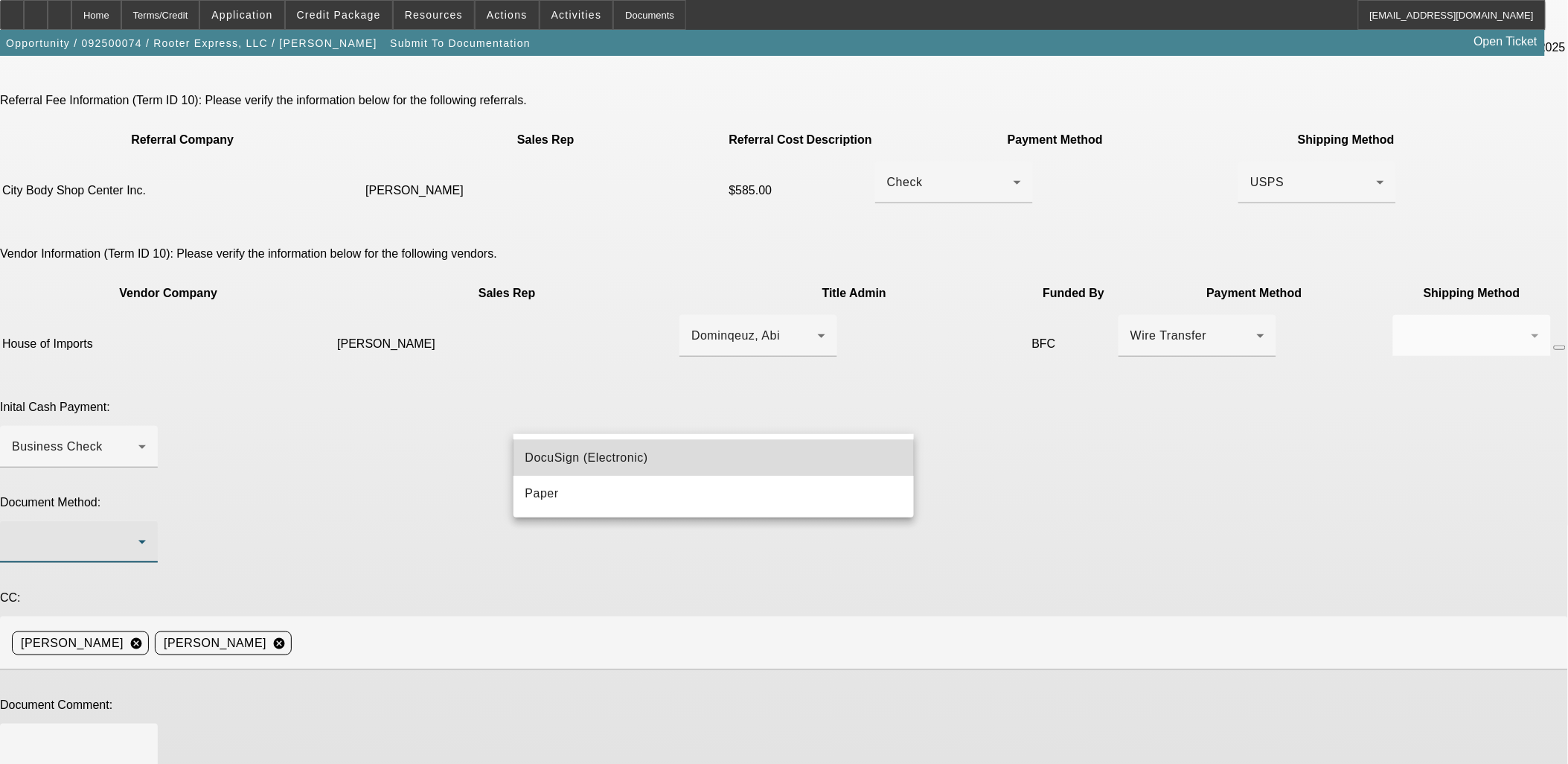
click at [573, 458] on span "DocuSign (Electronic)" at bounding box center [587, 457] width 123 height 18
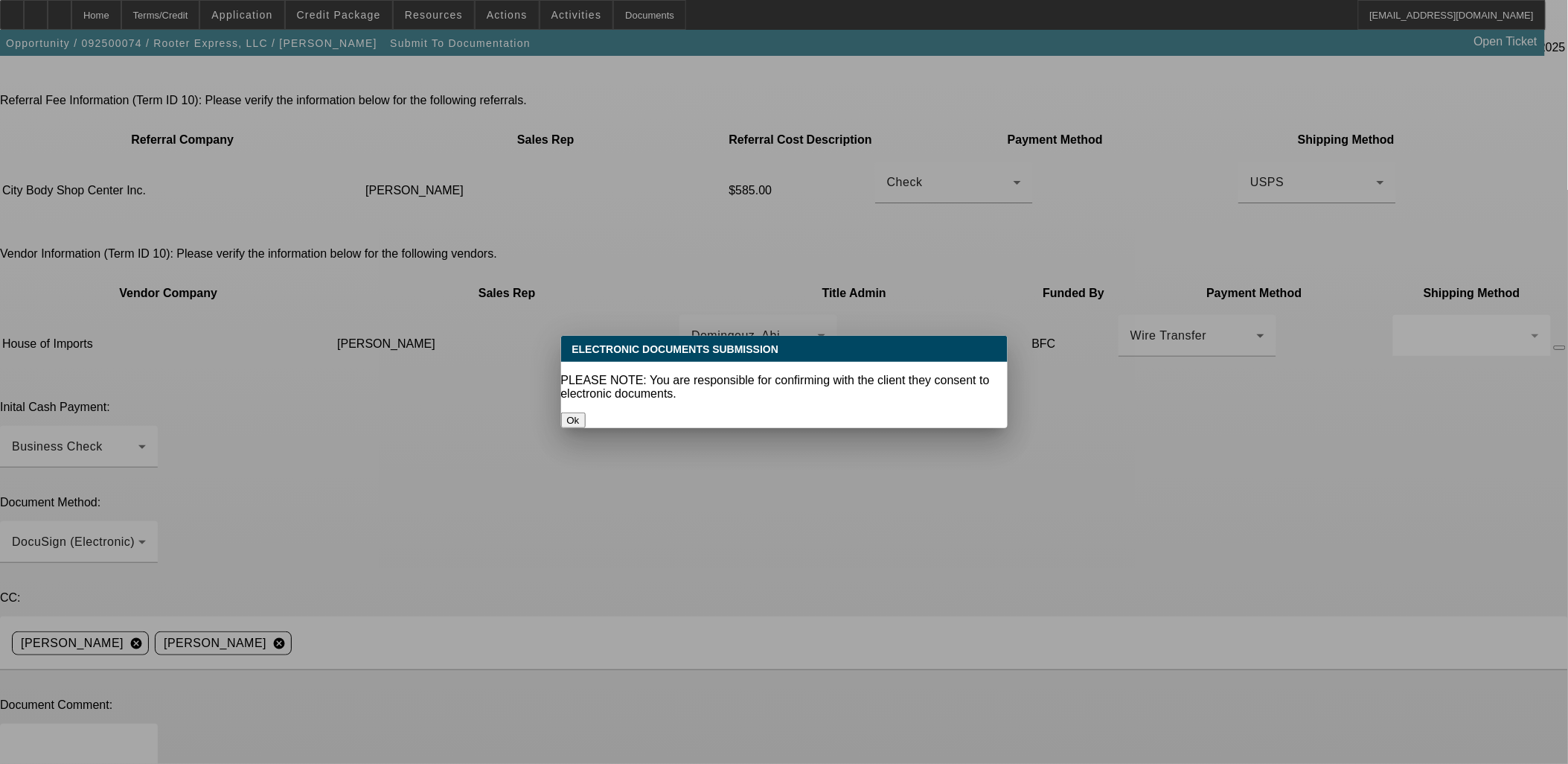
click at [586, 413] on button "Ok" at bounding box center [573, 421] width 25 height 16
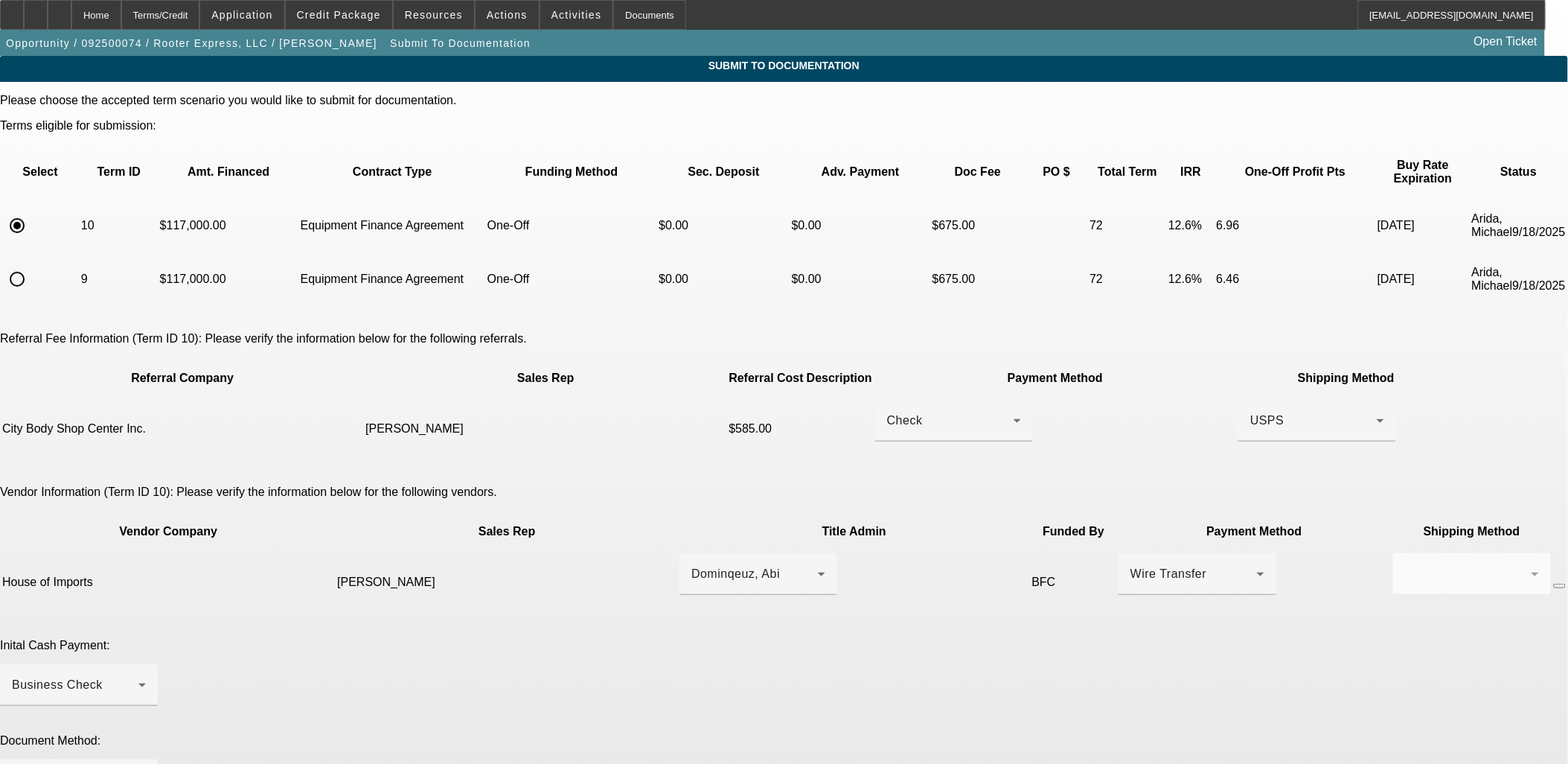
scroll to position [239, 0]
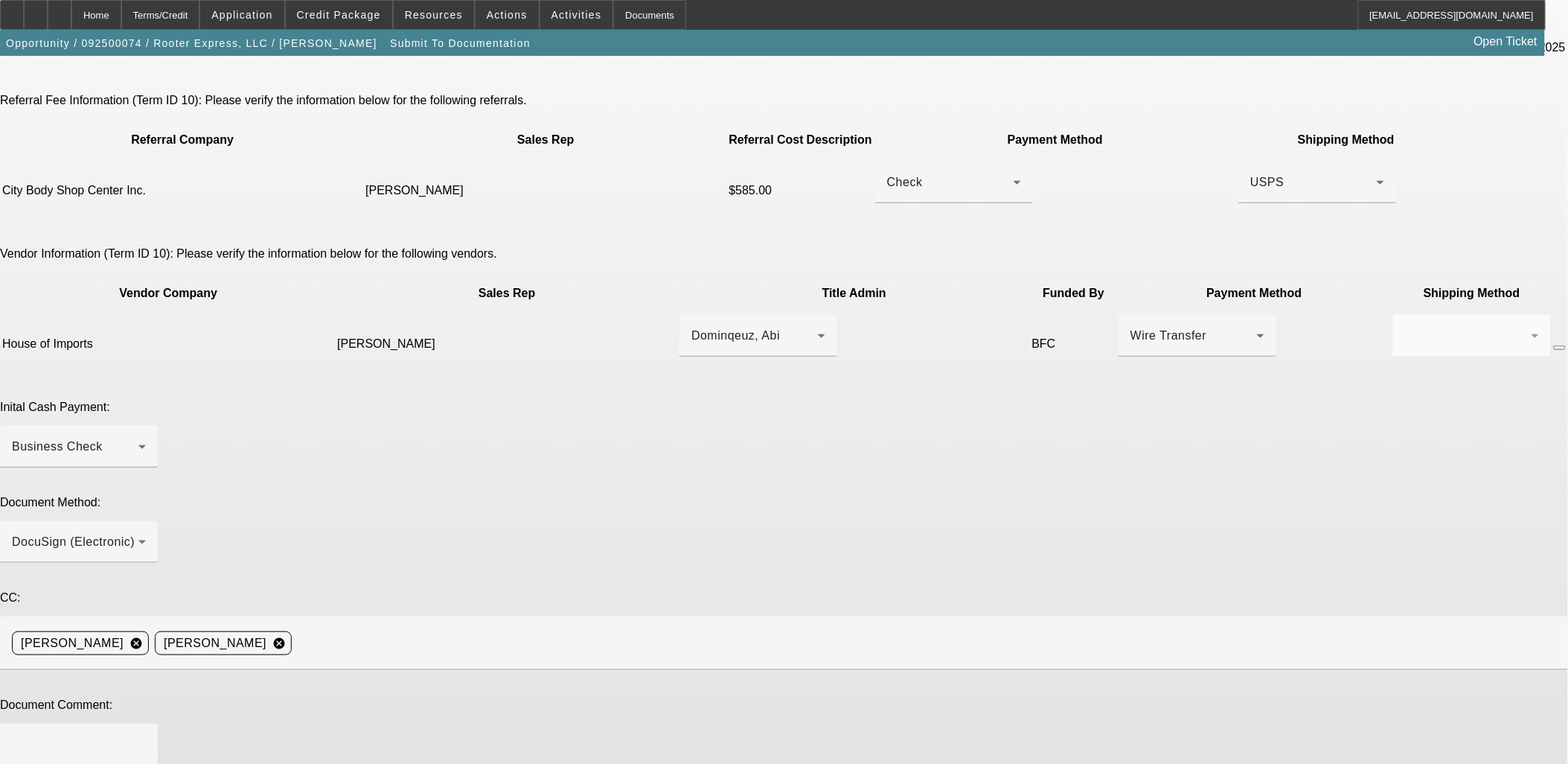
type textarea "Adjusted referral fee."
click at [146, 735] on textarea at bounding box center [78, 753] width 134 height 36
type textarea "C"
type textarea "Truck is ready."
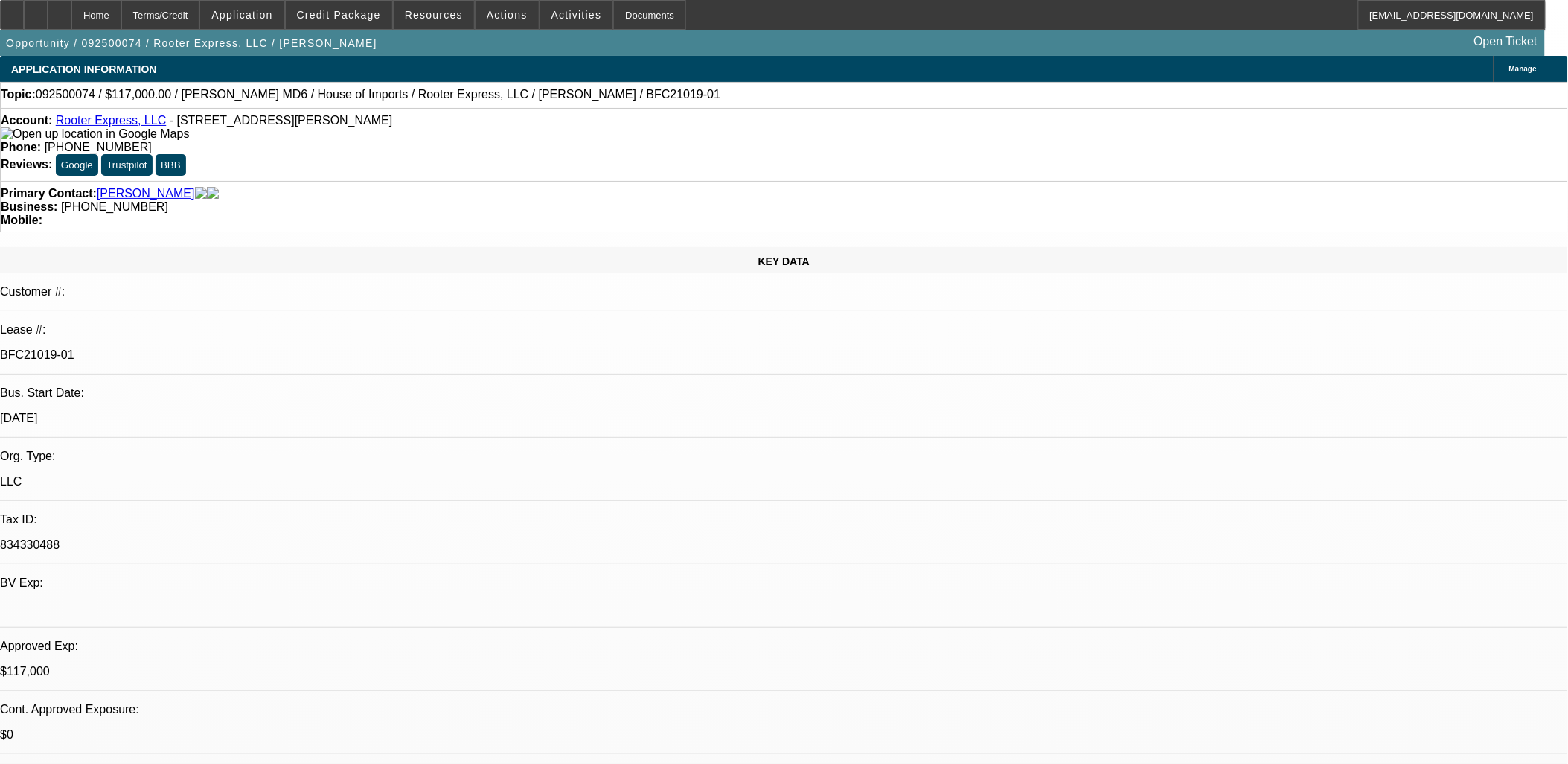
select select "0"
select select "2"
select select "0"
select select "6"
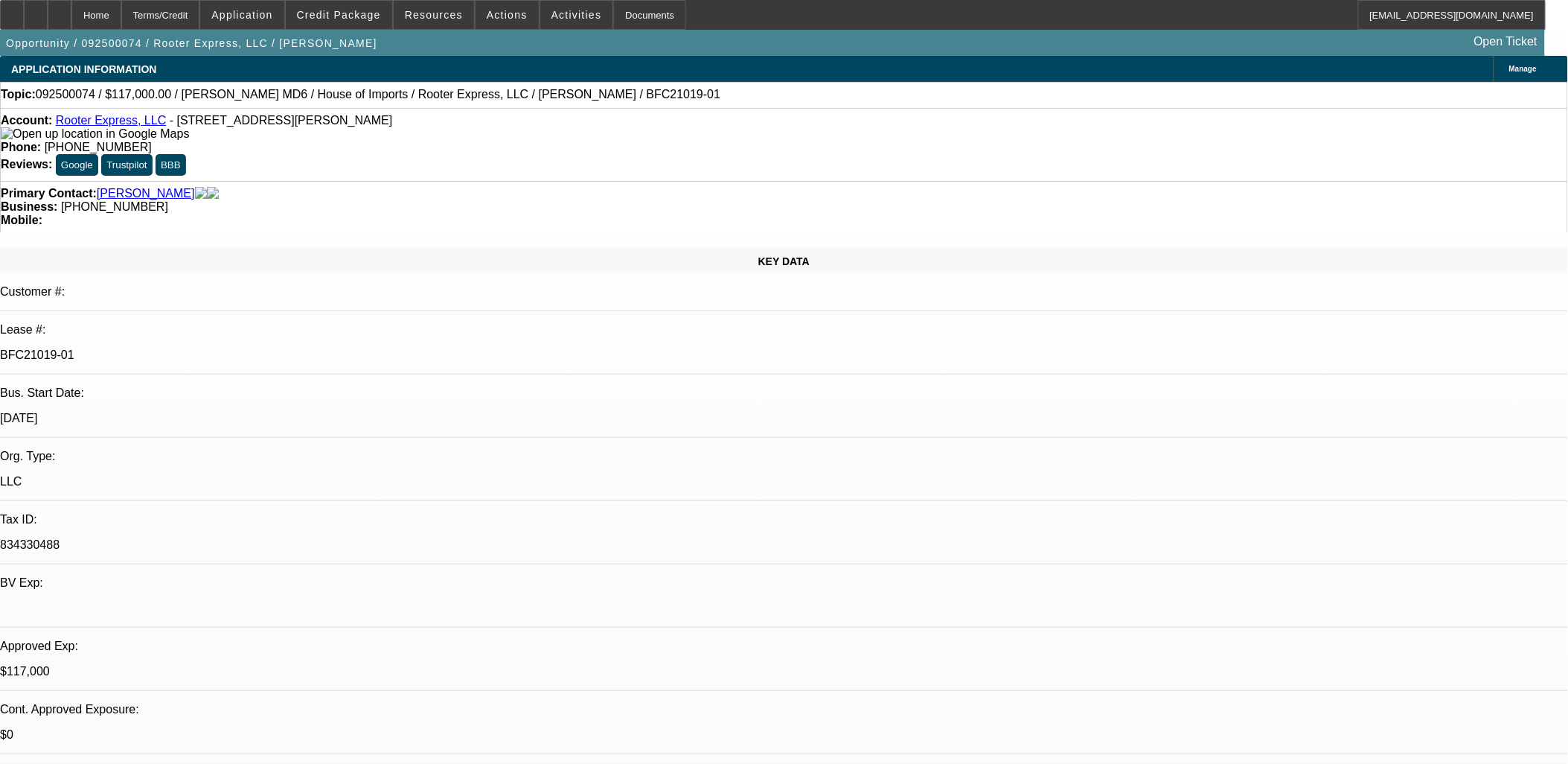
select select "0"
select select "2"
select select "0"
select select "6"
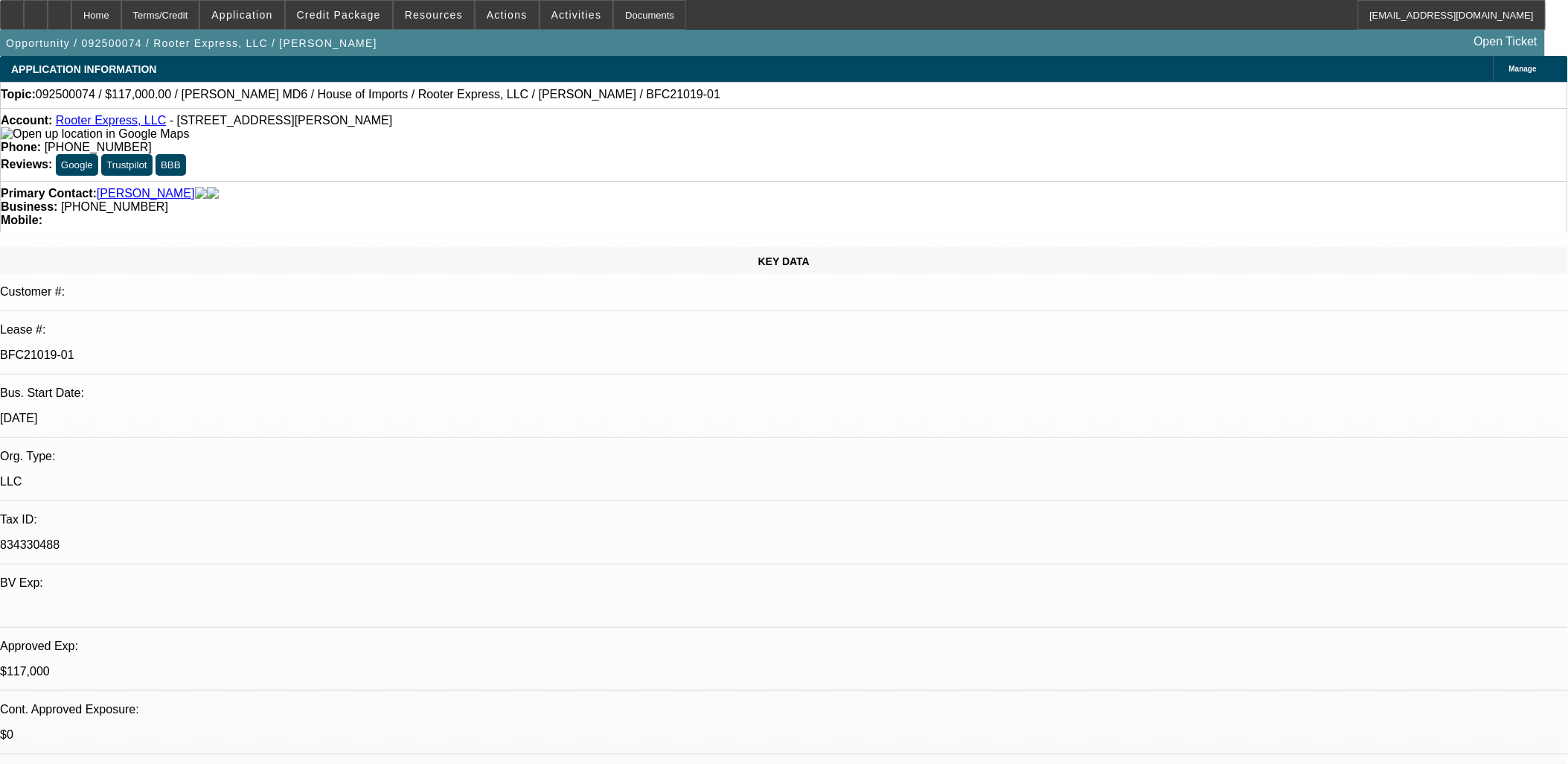
select select "0.1"
select select "0"
select select "2"
select select "0"
select select "6"
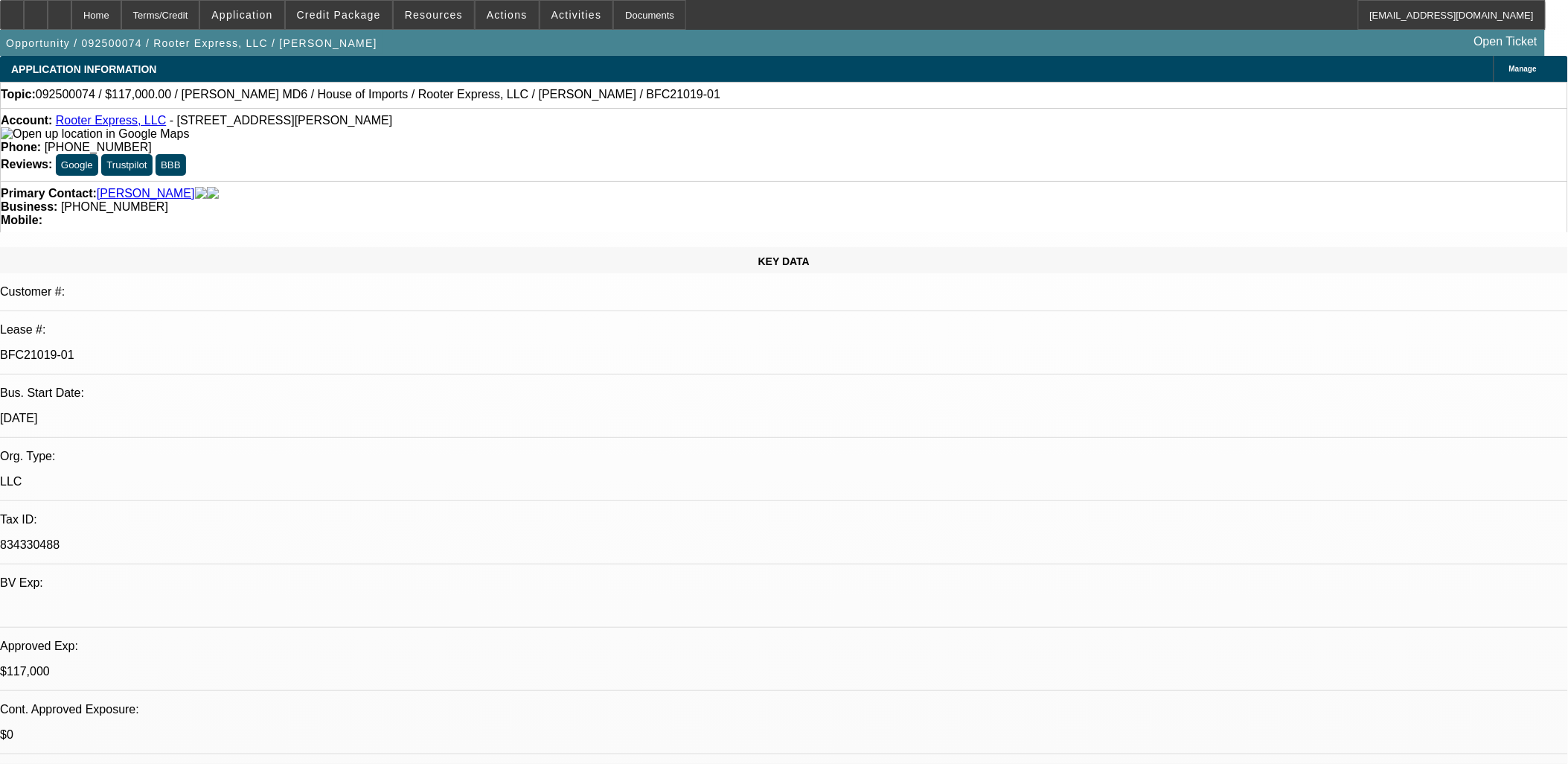
select select "0"
select select "3"
select select "0"
select select "6"
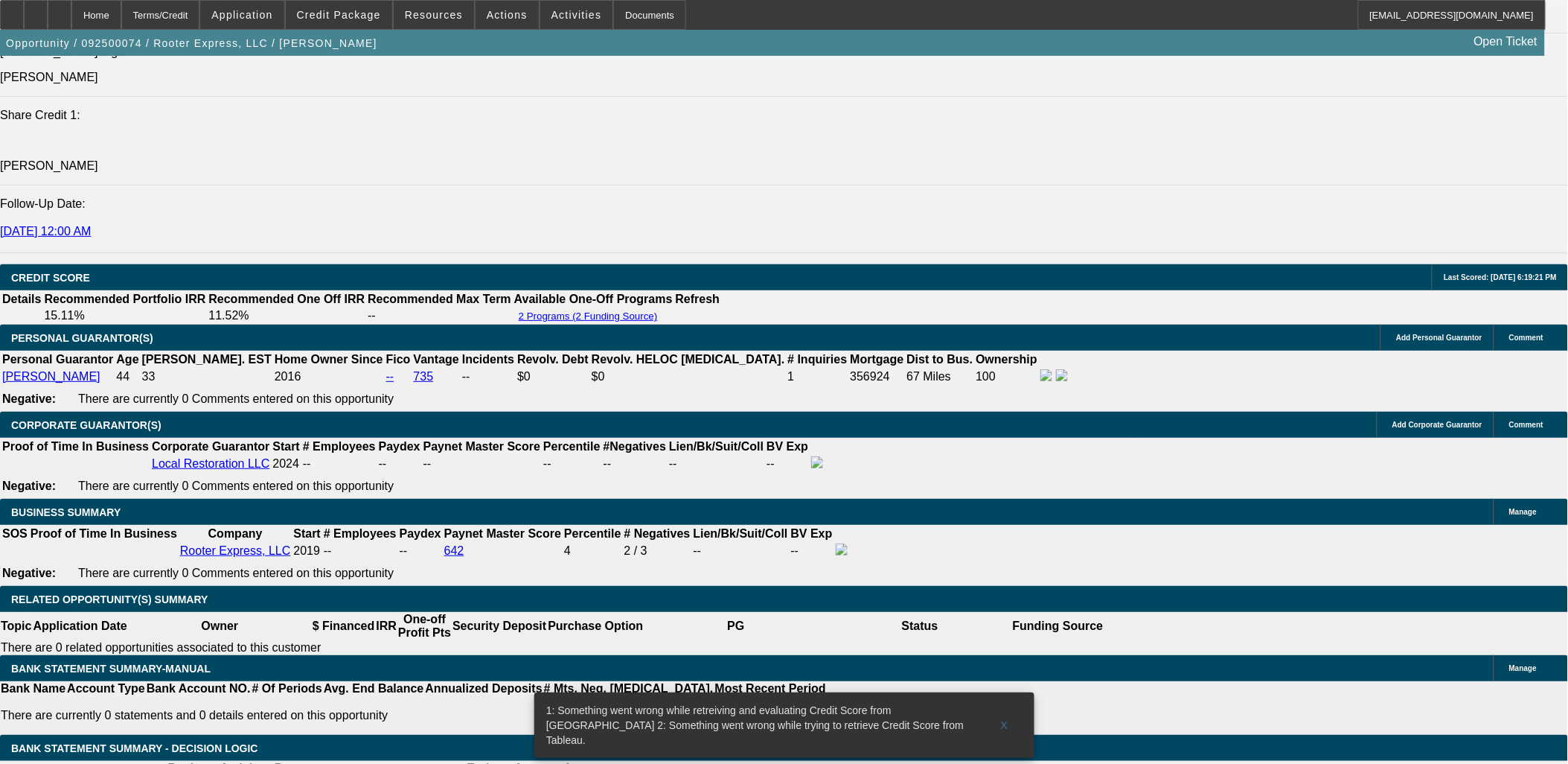
scroll to position [2233, 0]
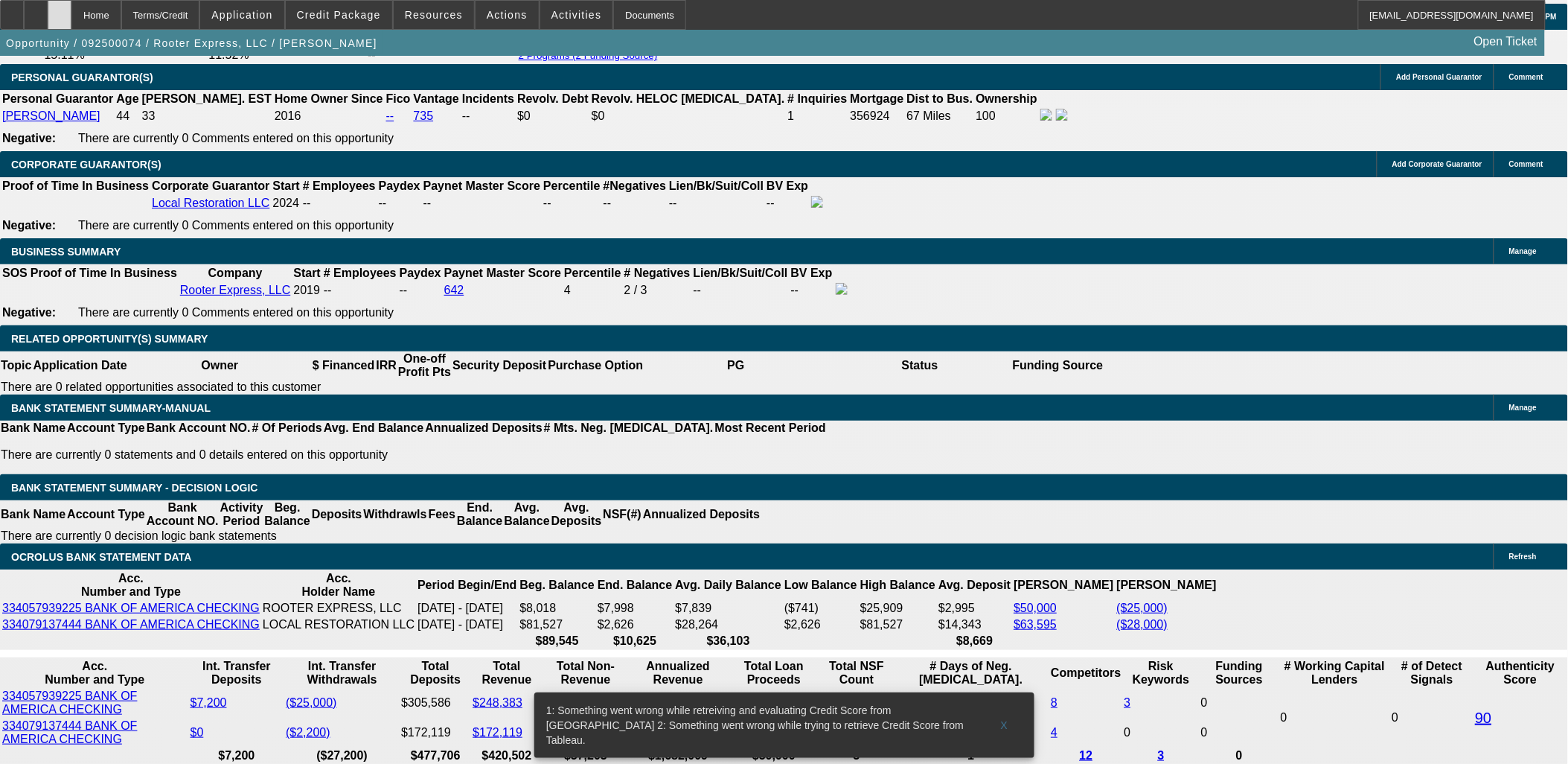
click at [71, 14] on div at bounding box center [59, 15] width 24 height 30
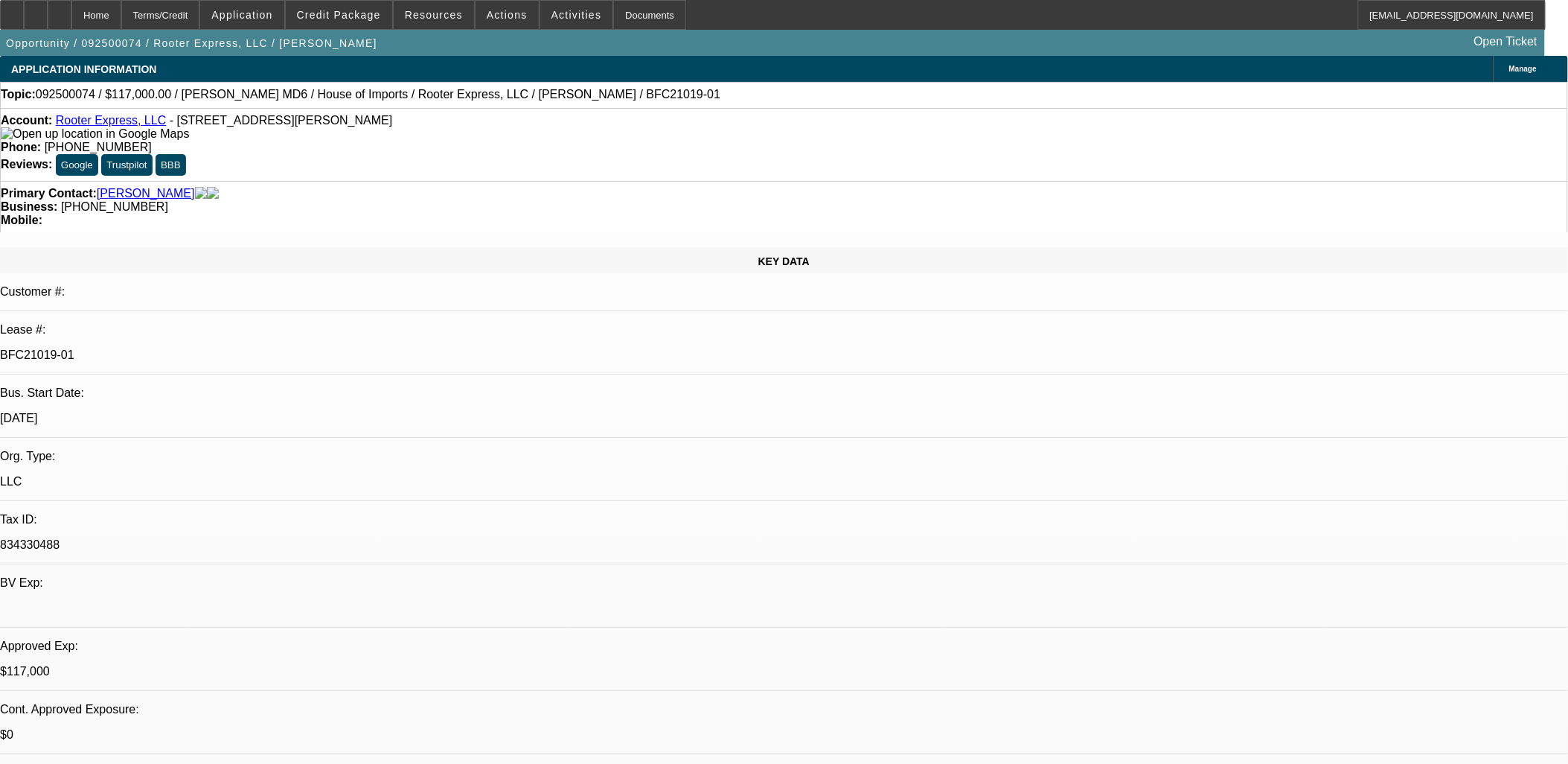
select select "0"
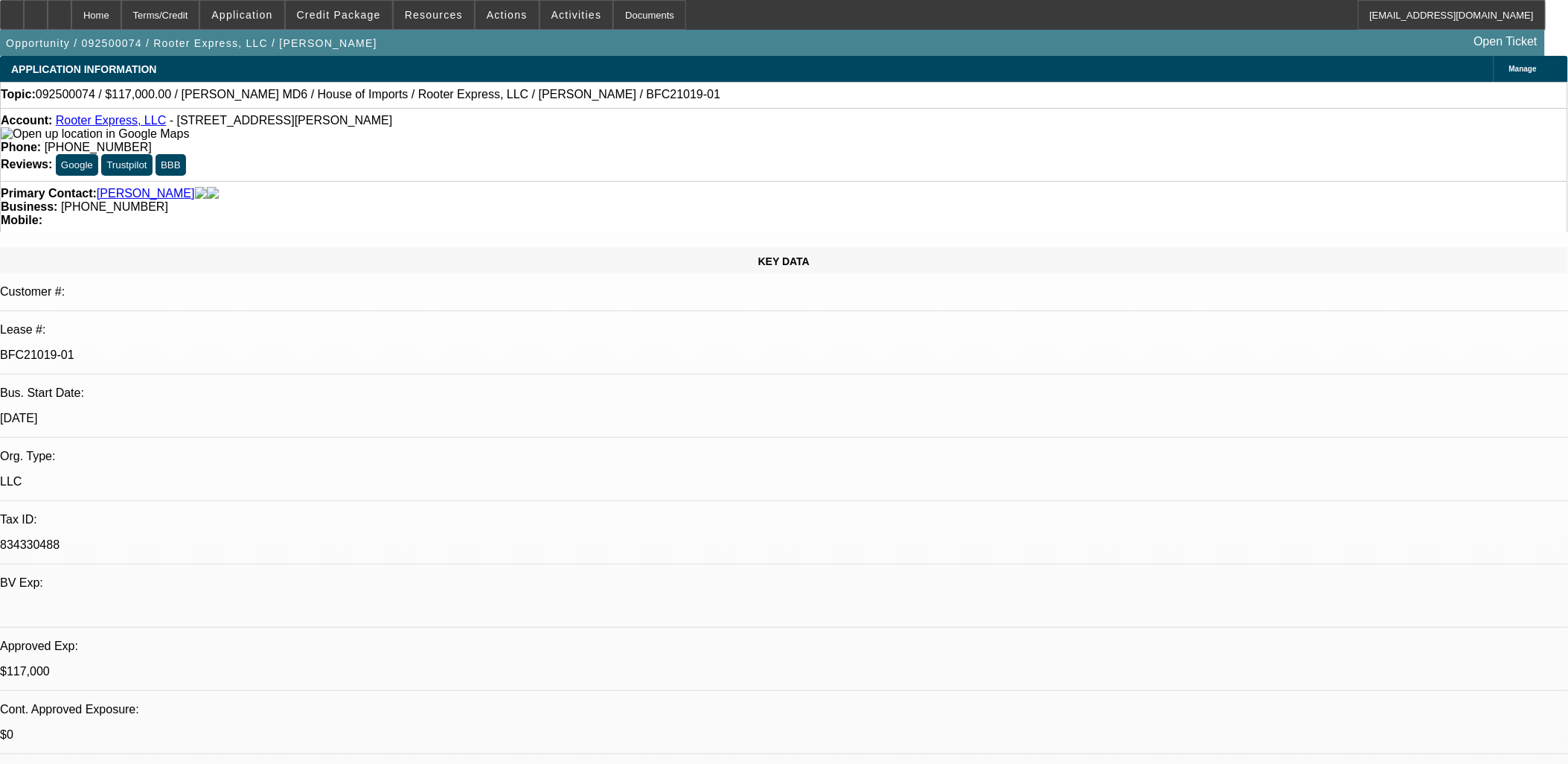
select select "0"
select select "0.1"
select select "0"
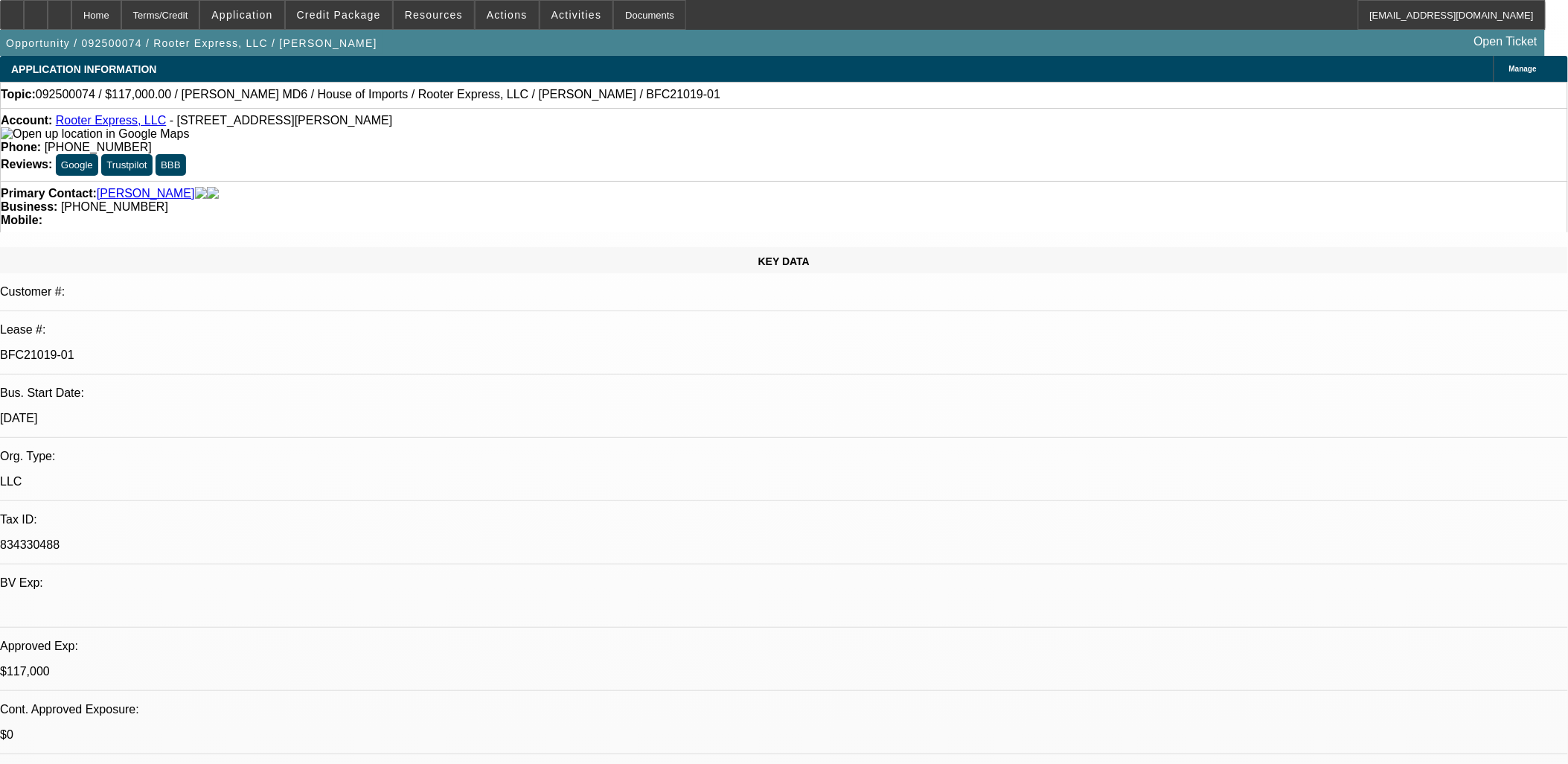
select select "0"
select select "1"
select select "2"
select select "6"
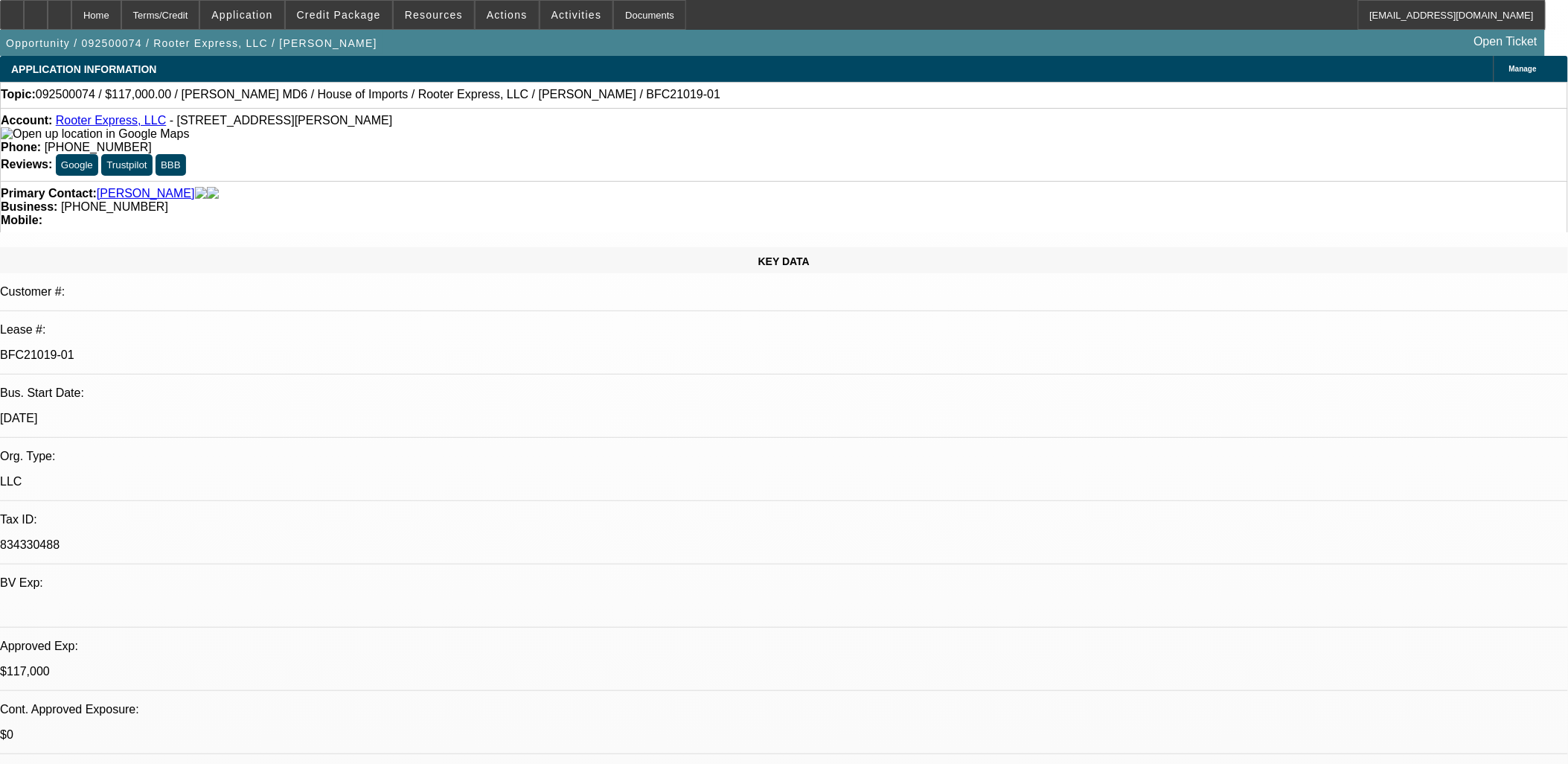
select select "1"
select select "2"
select select "6"
select select "1"
select select "2"
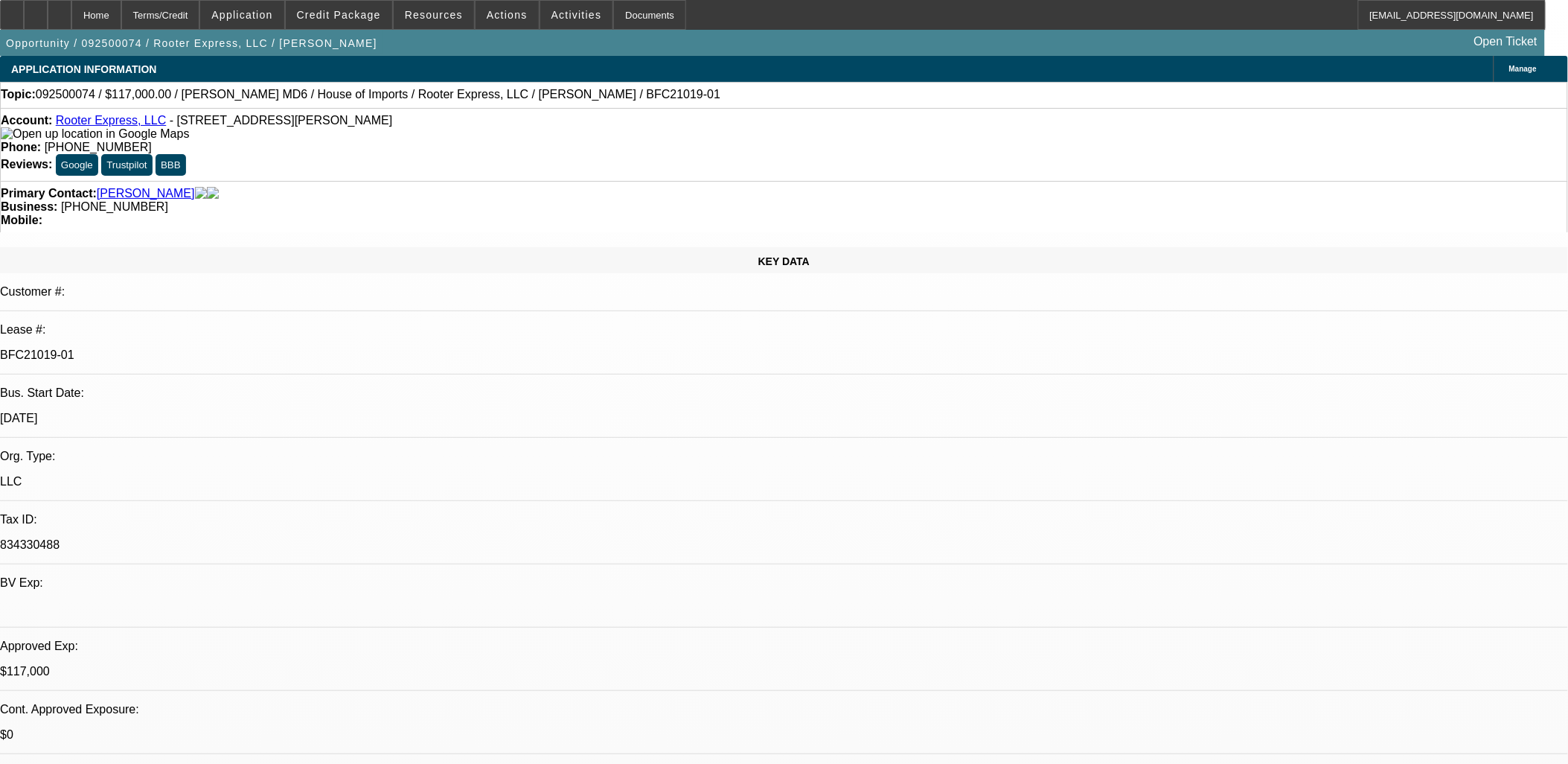
select select "6"
select select "1"
select select "3"
select select "6"
